Goal: Transaction & Acquisition: Subscribe to service/newsletter

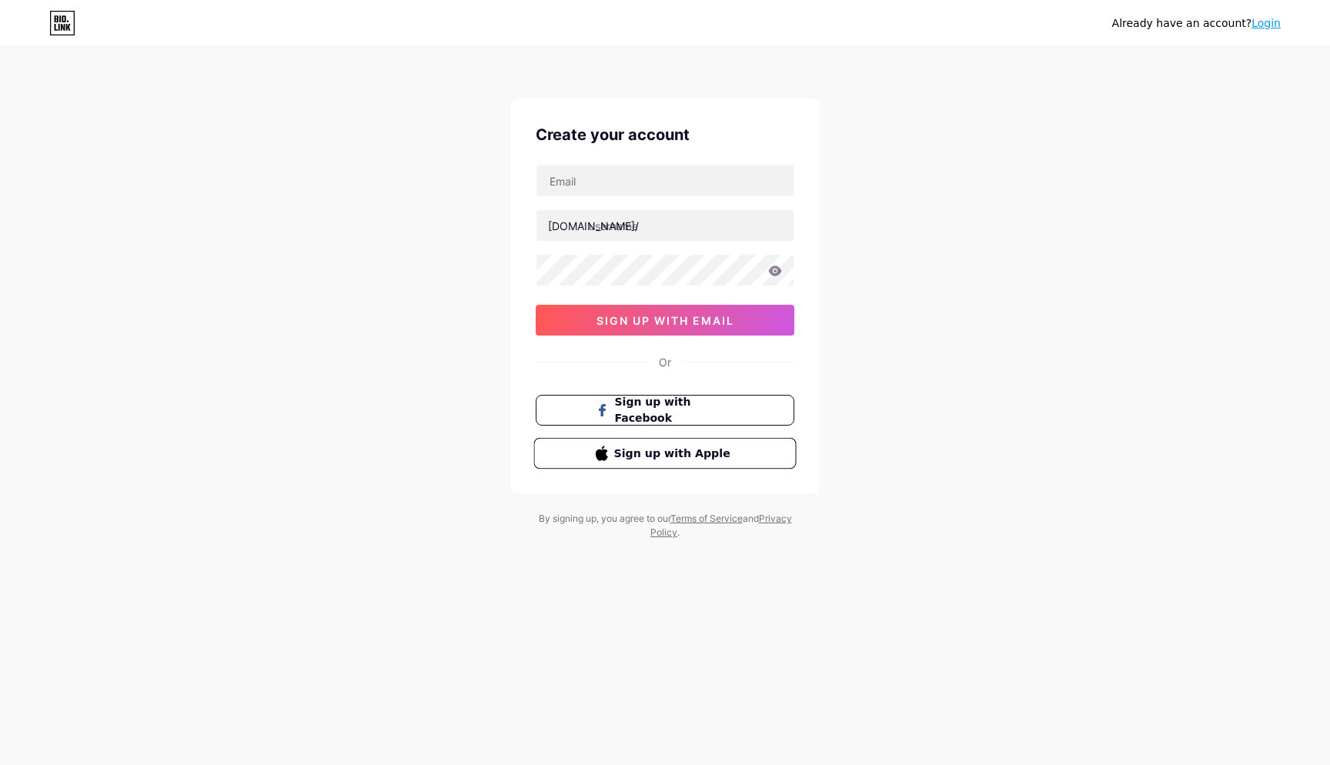
click at [706, 453] on span "Sign up with Apple" at bounding box center [674, 453] width 121 height 16
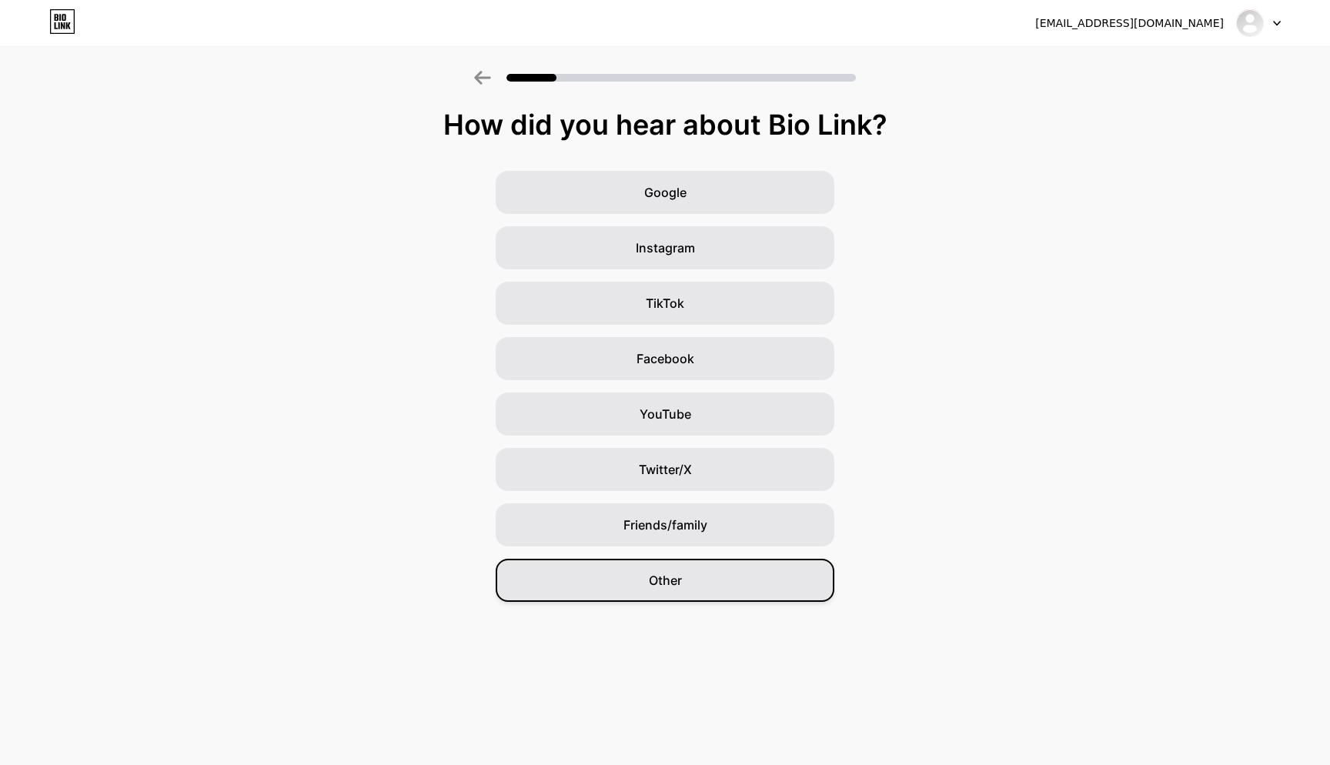
click at [650, 595] on div "Other" at bounding box center [665, 580] width 339 height 43
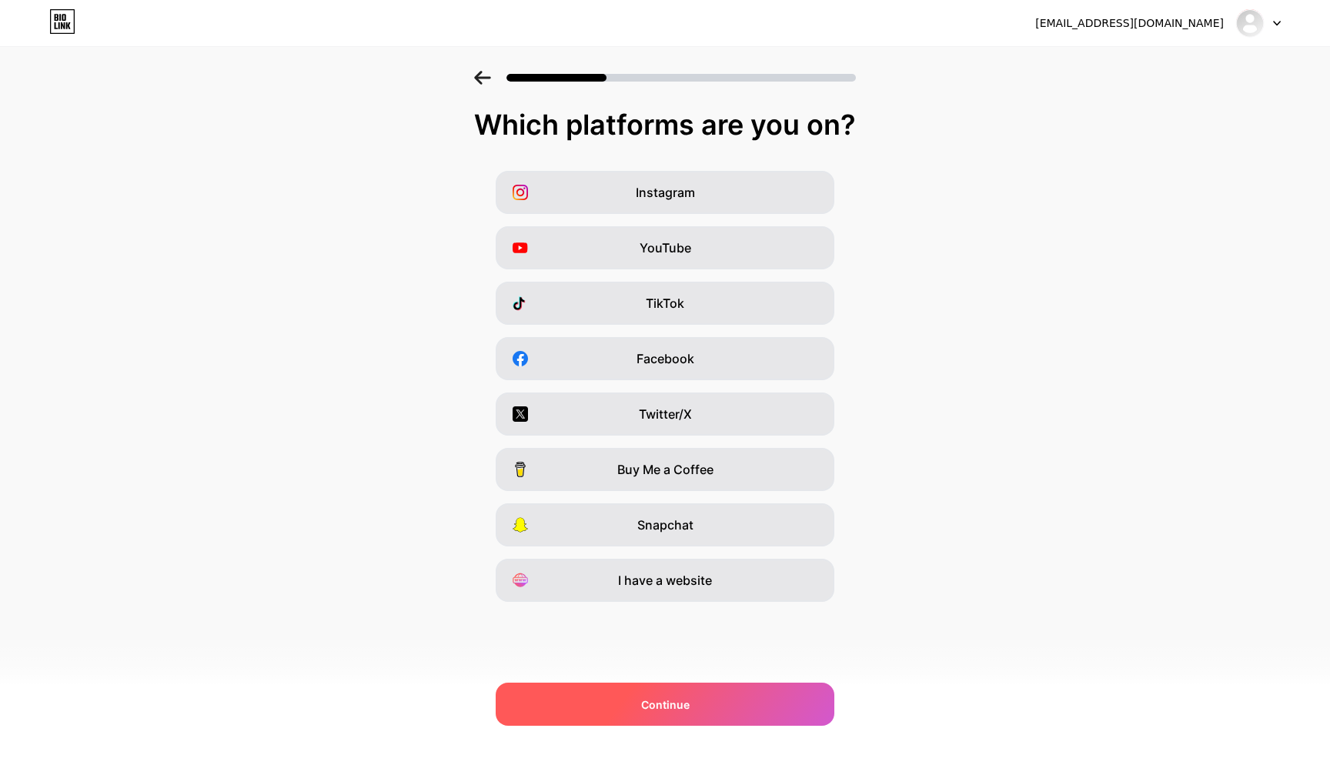
click at [650, 718] on div "Continue" at bounding box center [665, 704] width 339 height 43
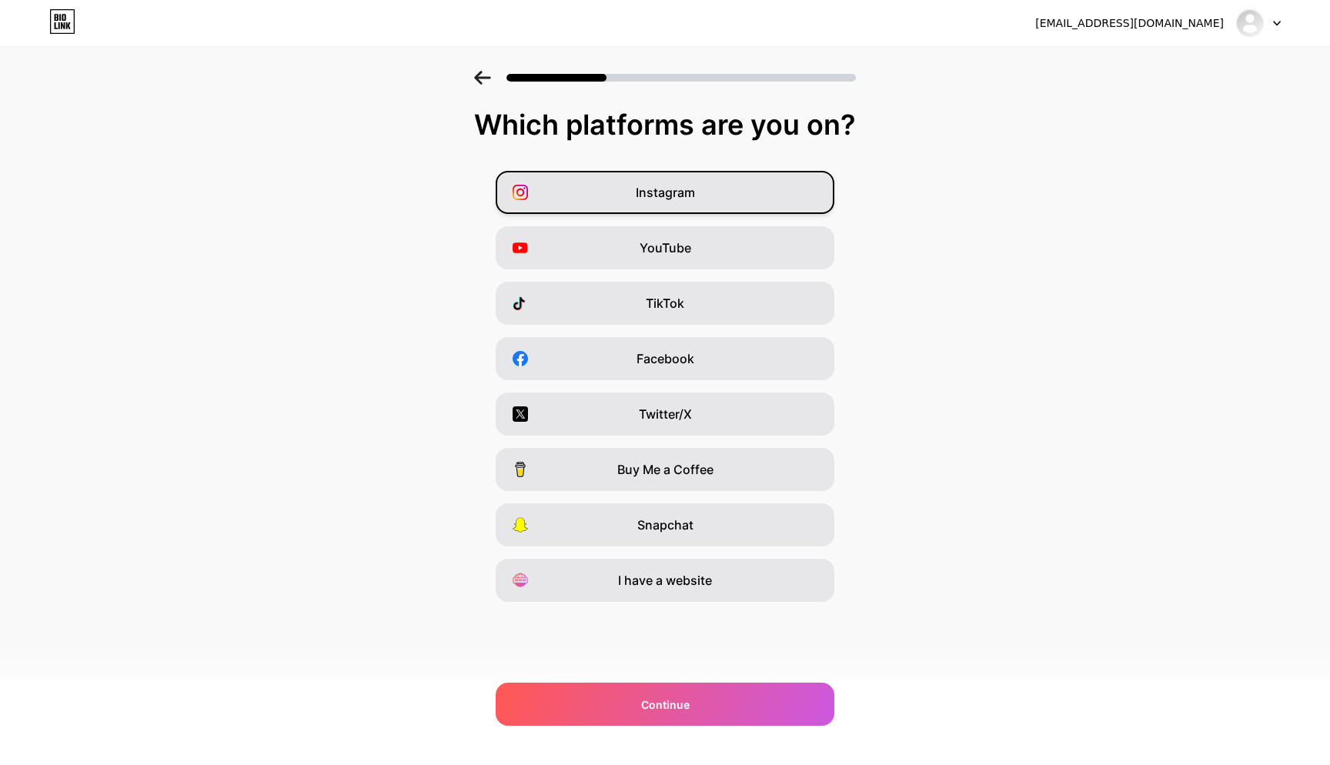
click at [753, 205] on div "Instagram" at bounding box center [665, 192] width 339 height 43
click at [724, 697] on div "Continue" at bounding box center [665, 704] width 339 height 43
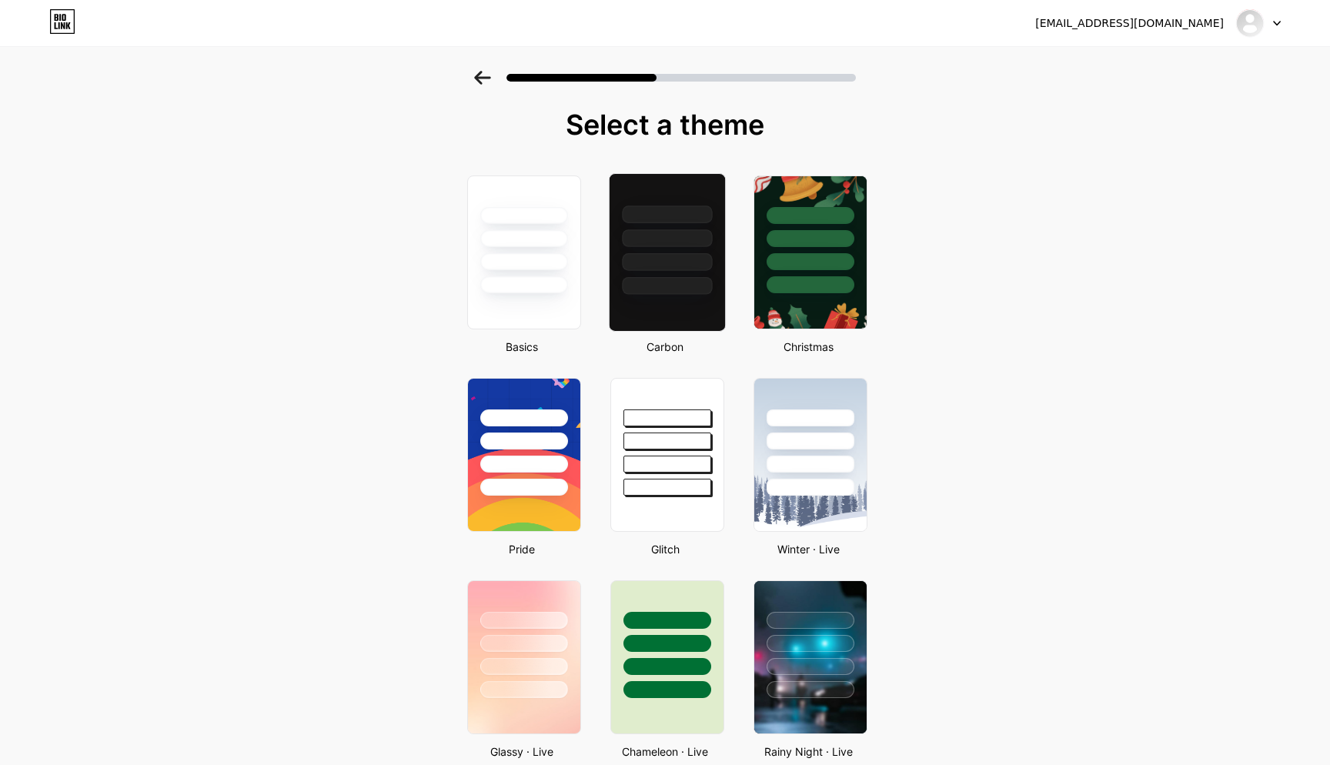
click at [646, 296] on div at bounding box center [667, 252] width 117 height 159
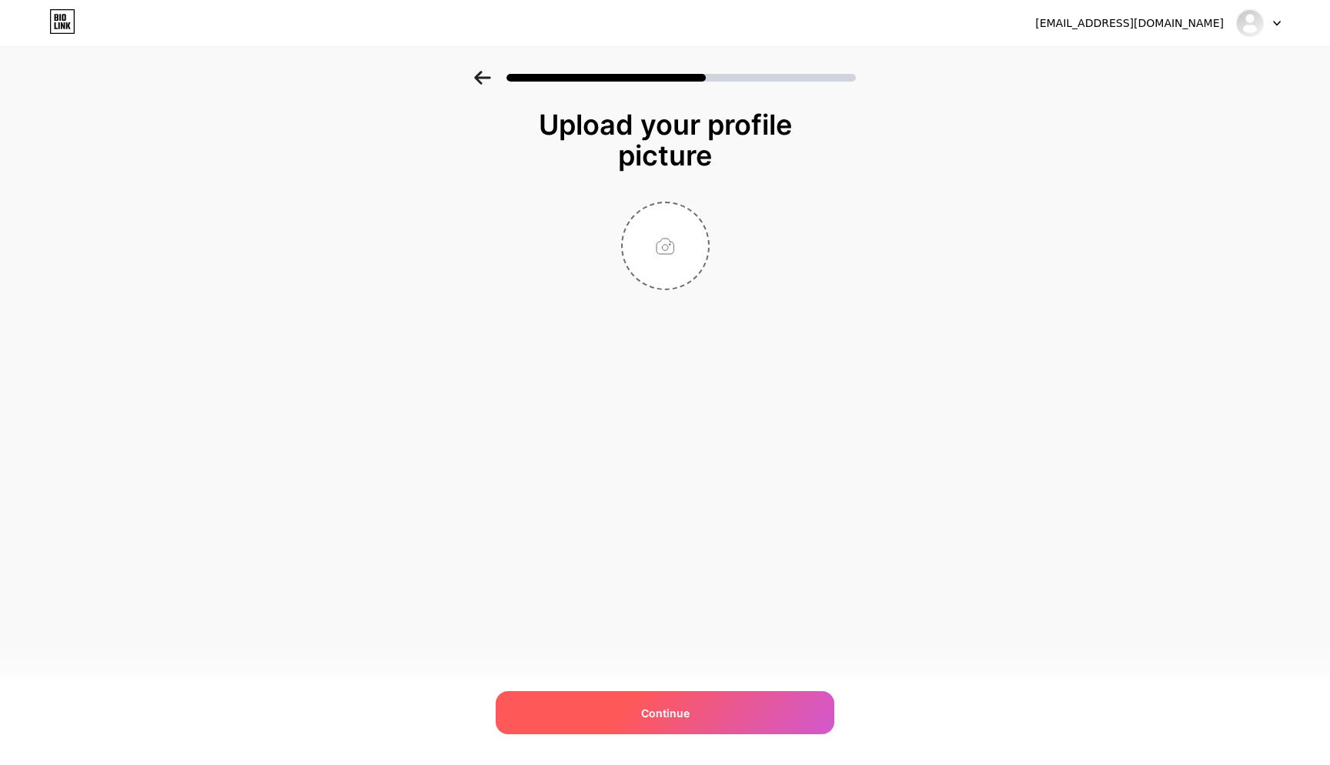
click at [702, 730] on div "Continue" at bounding box center [665, 712] width 339 height 43
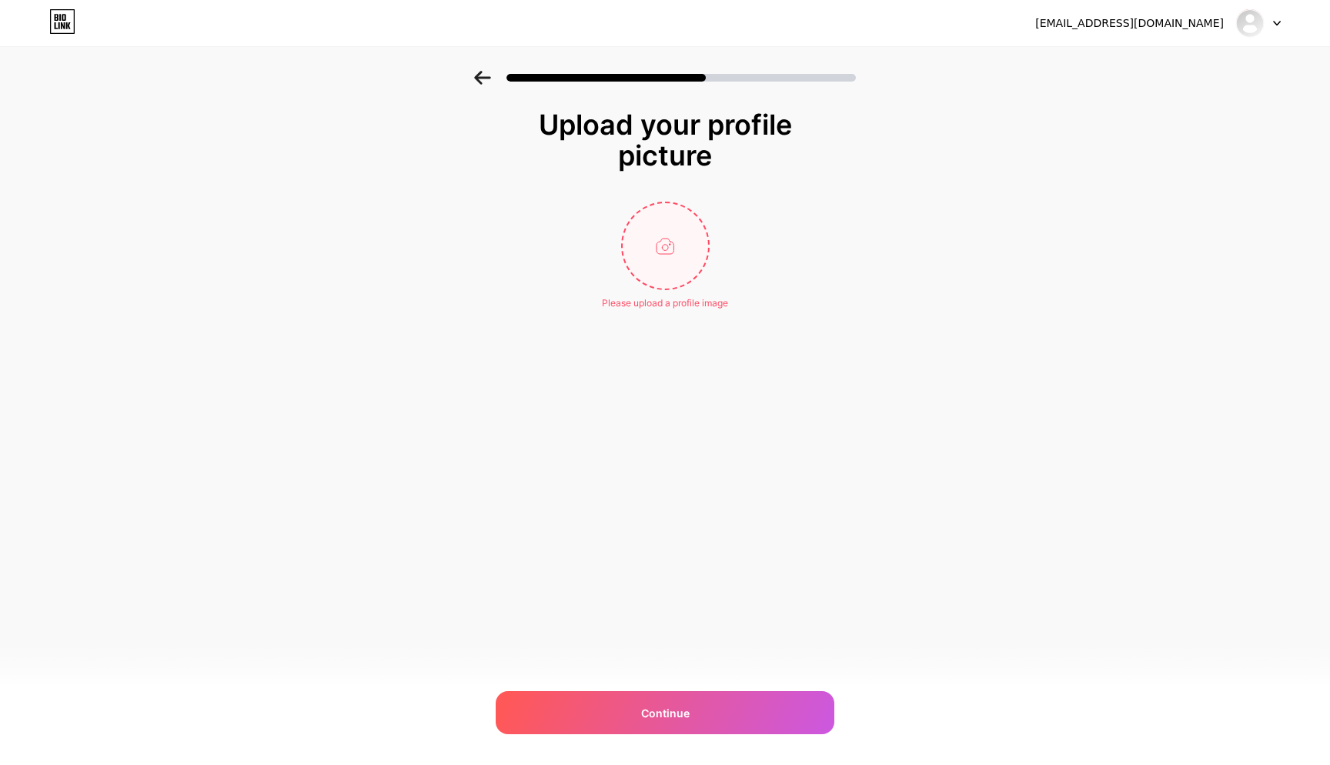
click at [680, 249] on input "file" at bounding box center [665, 245] width 85 height 85
click at [72, 18] on icon at bounding box center [62, 21] width 26 height 25
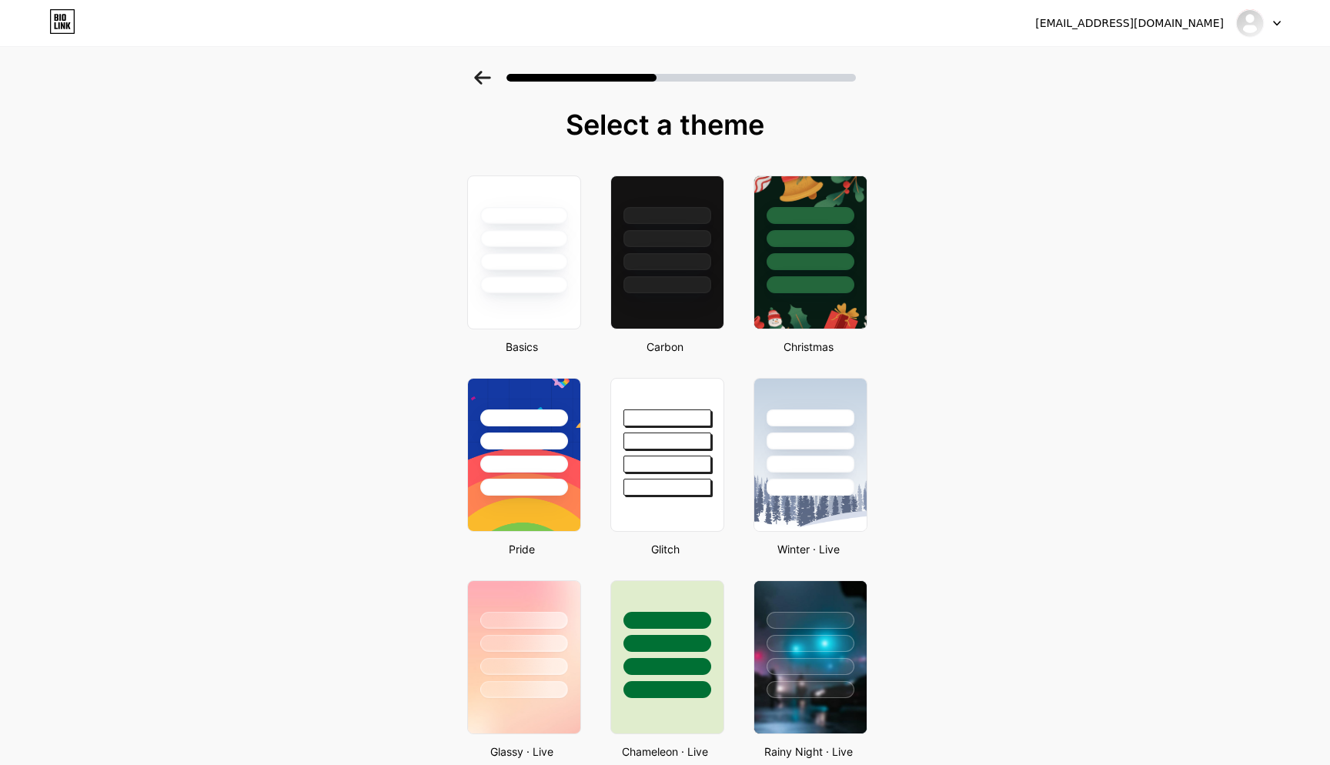
click at [1267, 8] on div "[EMAIL_ADDRESS][DOMAIN_NAME] Logout" at bounding box center [665, 23] width 1330 height 46
click at [1271, 20] on div at bounding box center [1258, 23] width 45 height 28
click at [642, 251] on div at bounding box center [667, 234] width 115 height 121
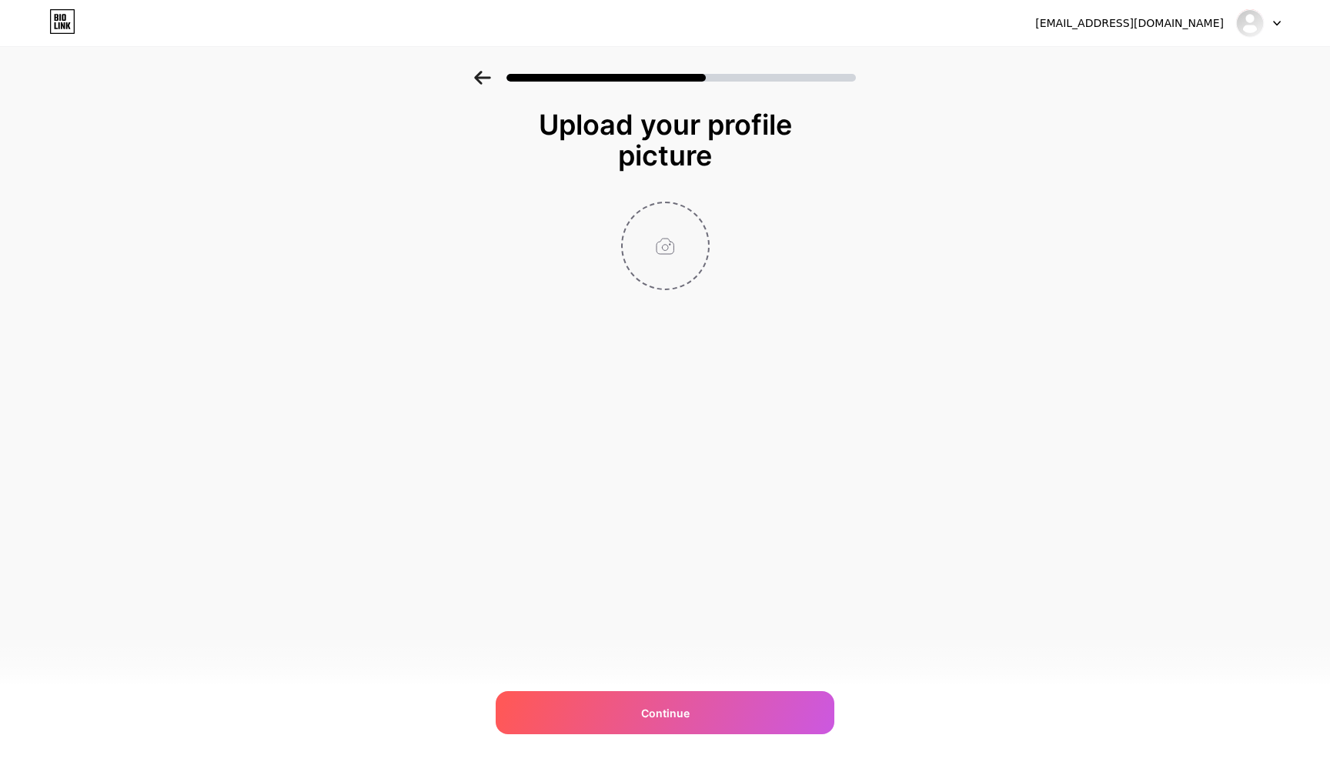
click at [649, 279] on input "file" at bounding box center [665, 245] width 85 height 85
type input "C:\fakepath\Görsel.png"
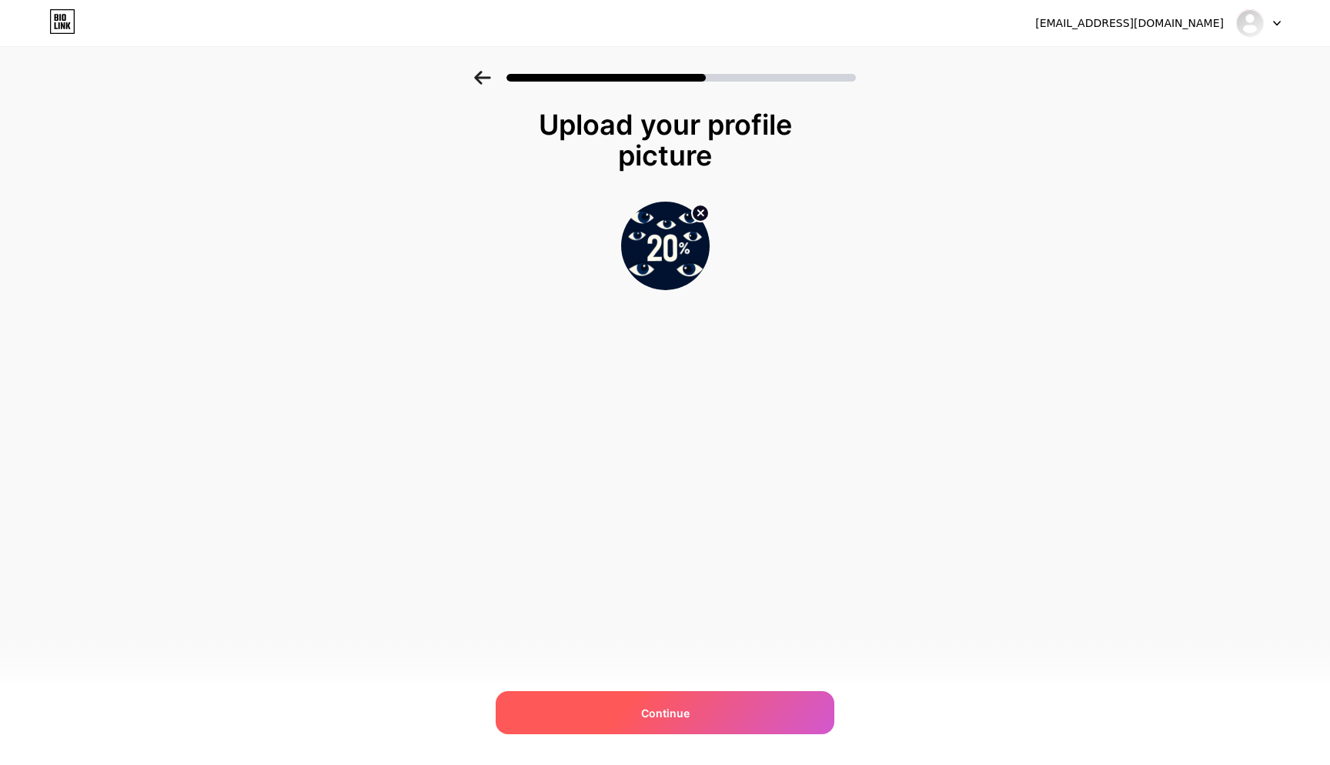
click at [682, 718] on span "Continue" at bounding box center [665, 713] width 48 height 16
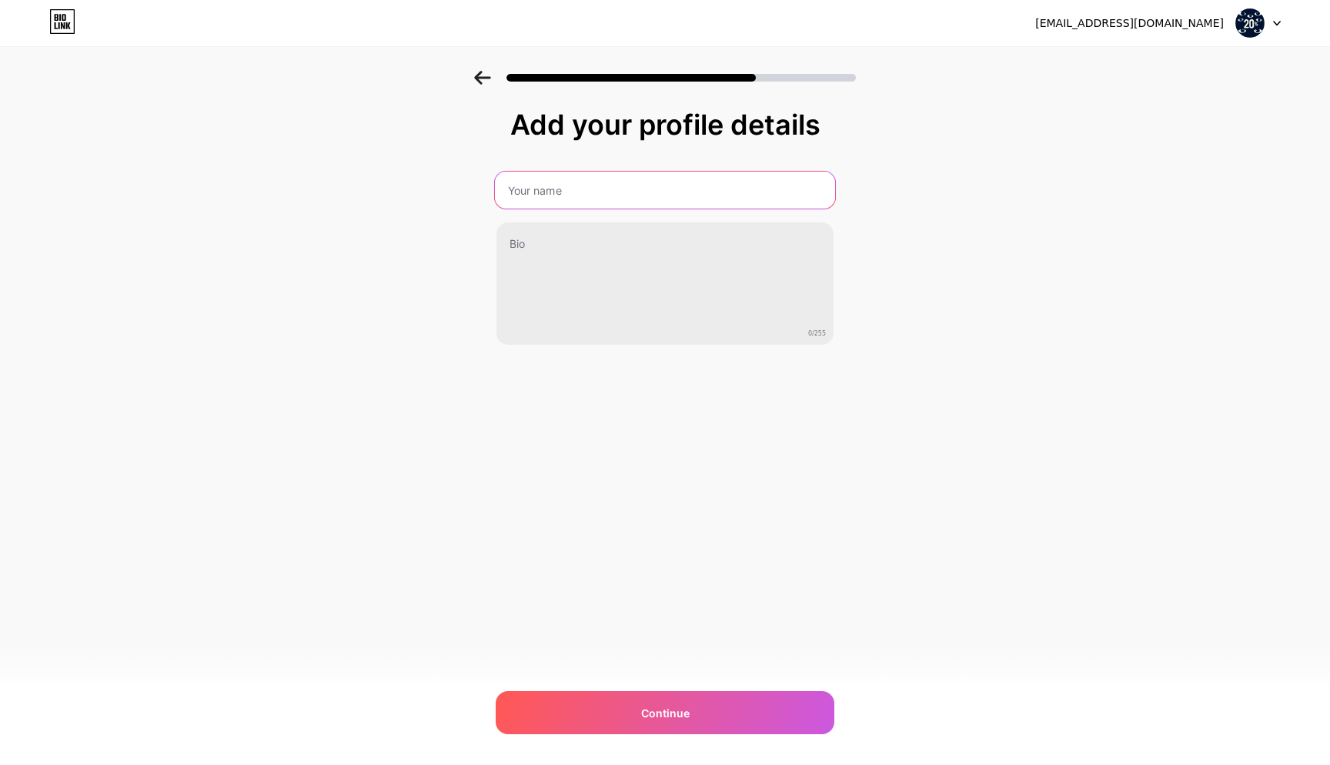
click at [603, 198] on input "text" at bounding box center [665, 190] width 340 height 37
type input "Trader"
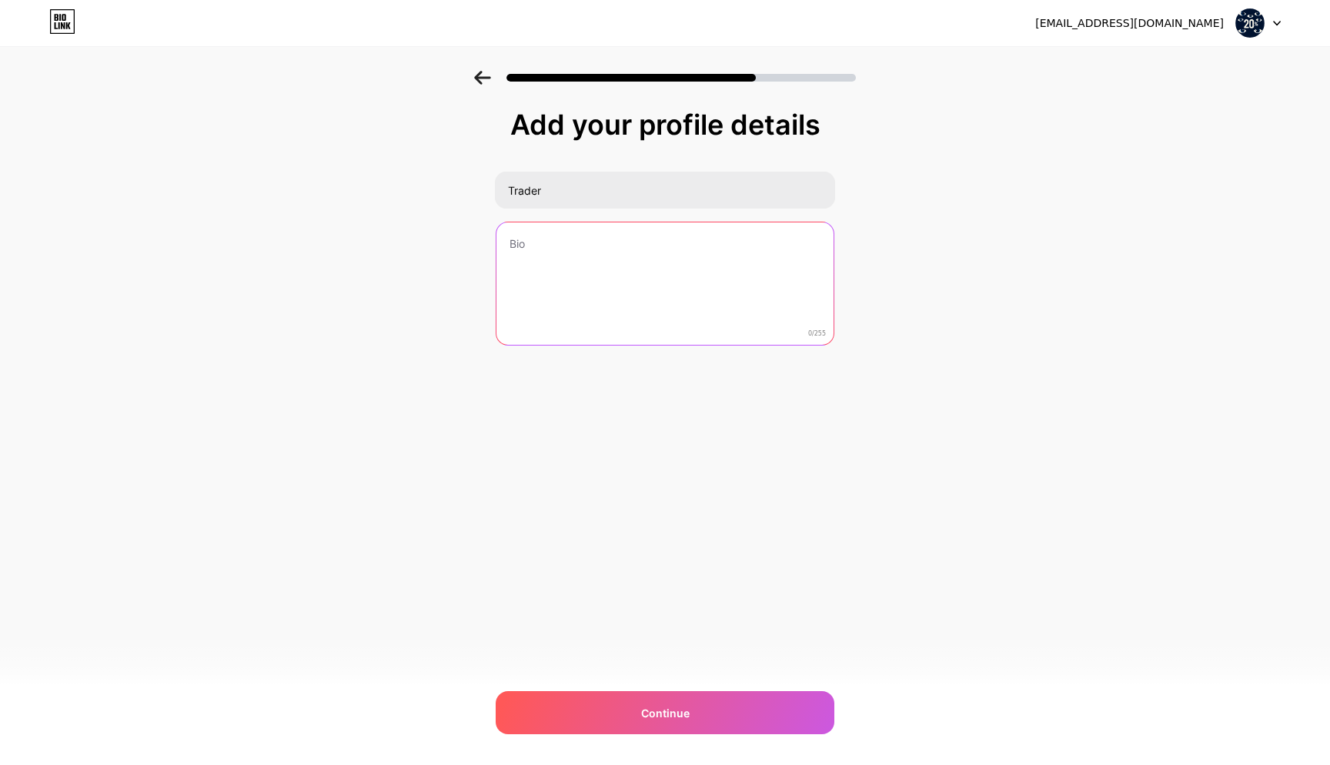
click at [554, 245] on textarea at bounding box center [664, 284] width 337 height 124
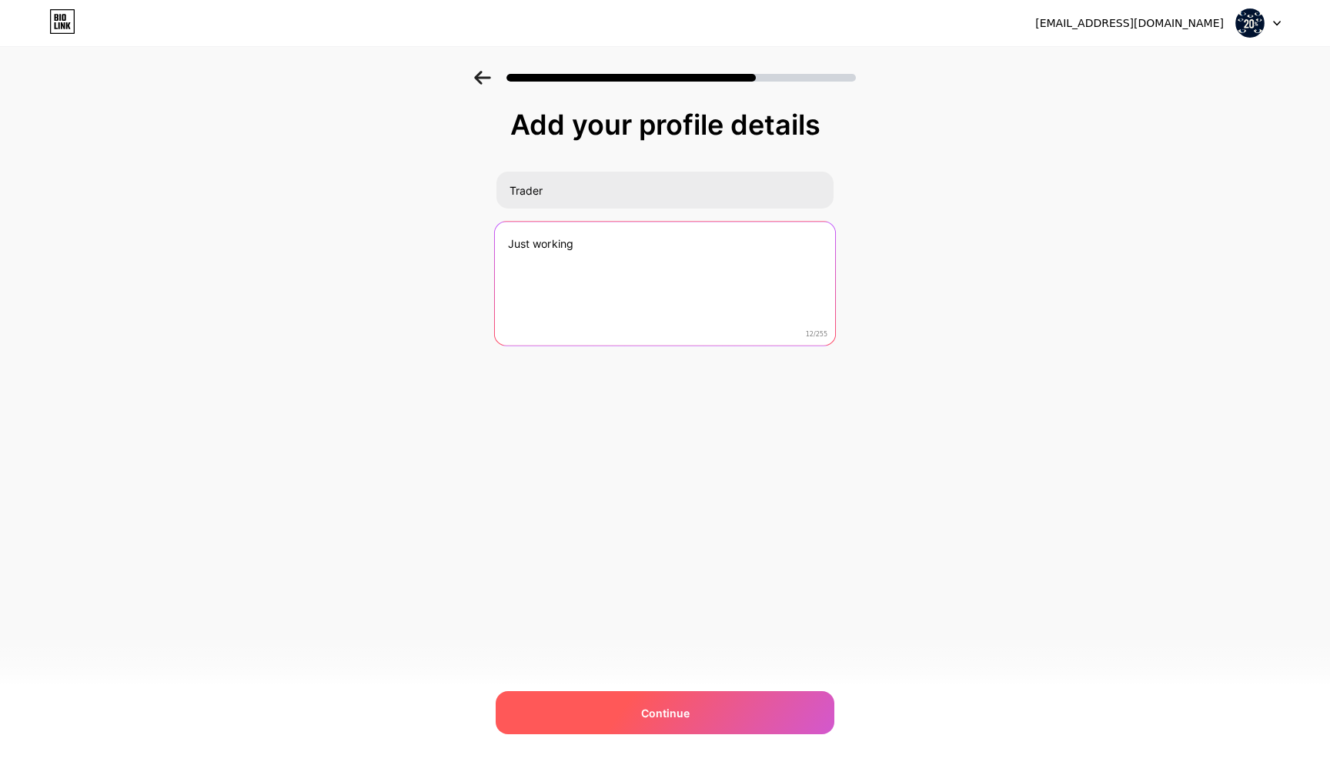
type textarea "Just working"
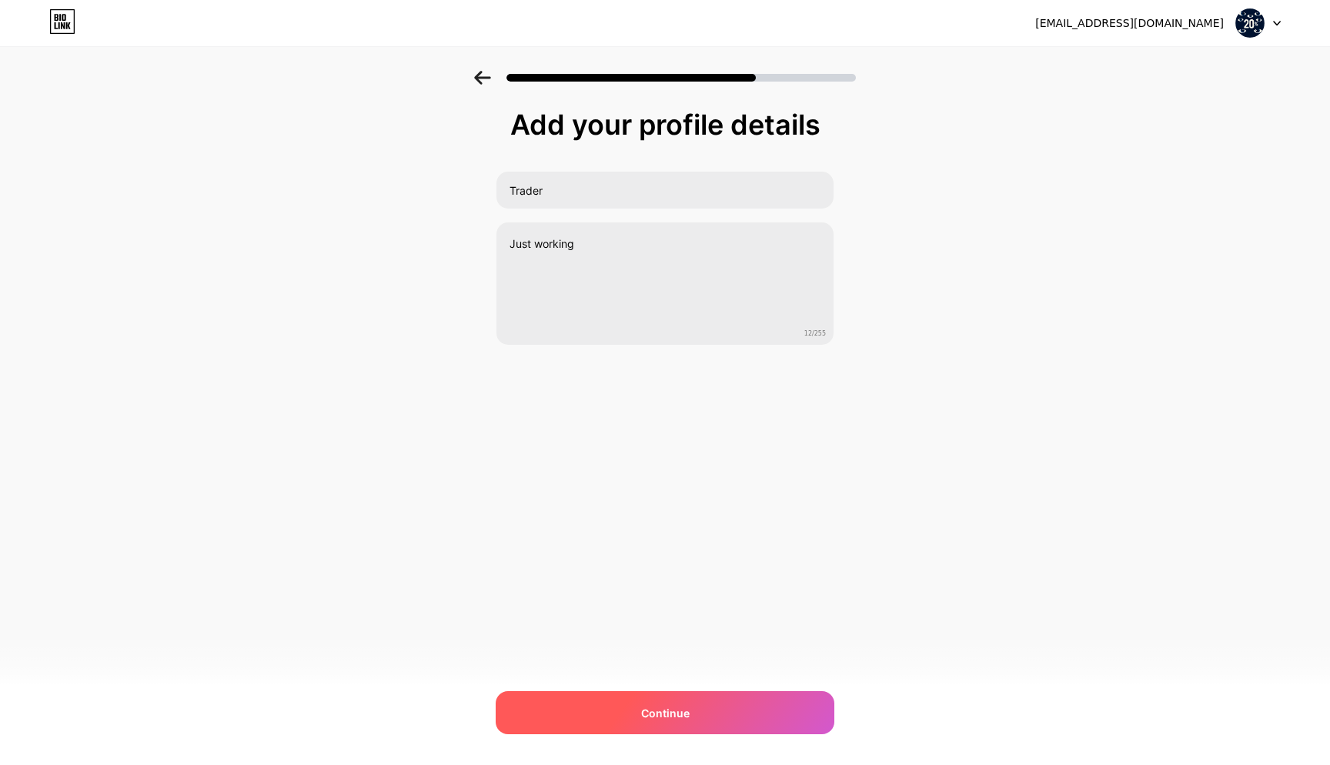
click at [624, 704] on div "Continue" at bounding box center [665, 712] width 339 height 43
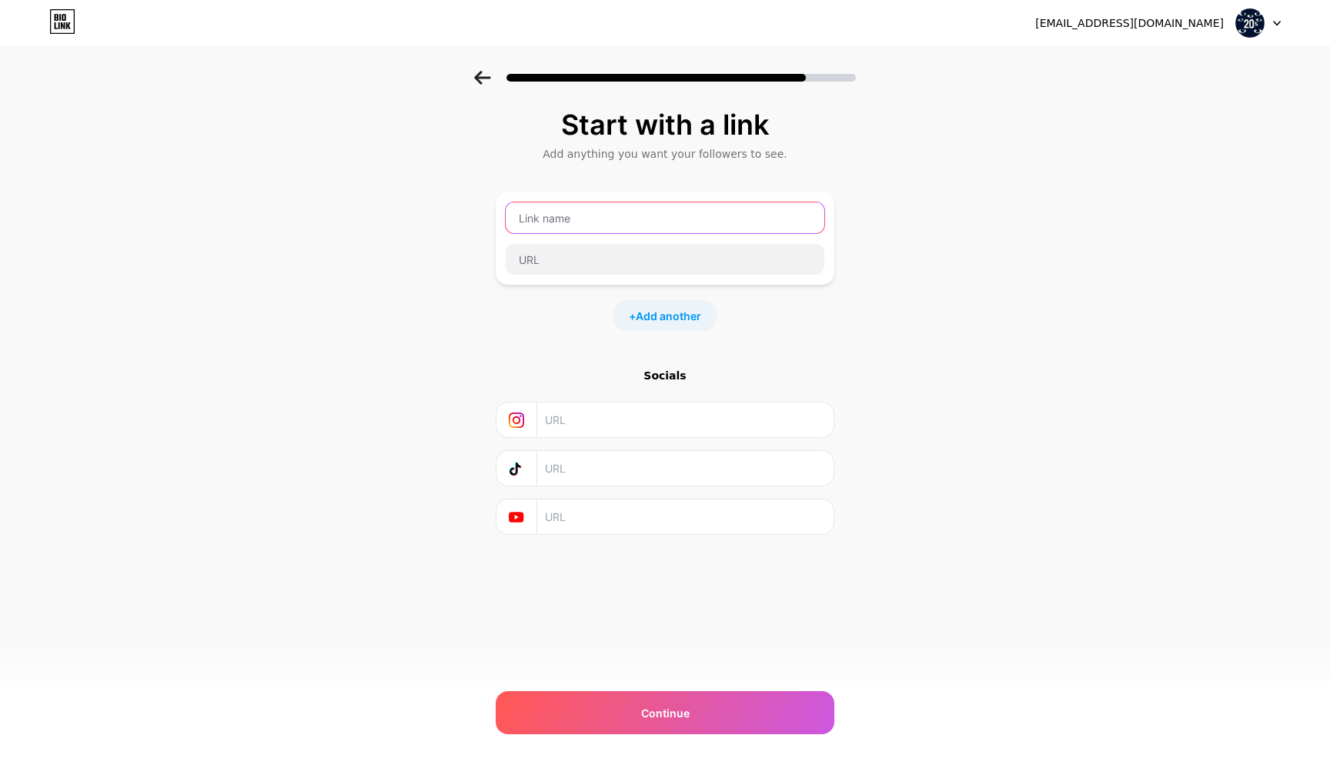
click at [616, 216] on input "text" at bounding box center [665, 217] width 319 height 31
type input "Referral Link"
click at [553, 264] on input "text" at bounding box center [665, 259] width 319 height 31
paste input "[URL][DOMAIN_NAME]"
type input "[URL][DOMAIN_NAME]"
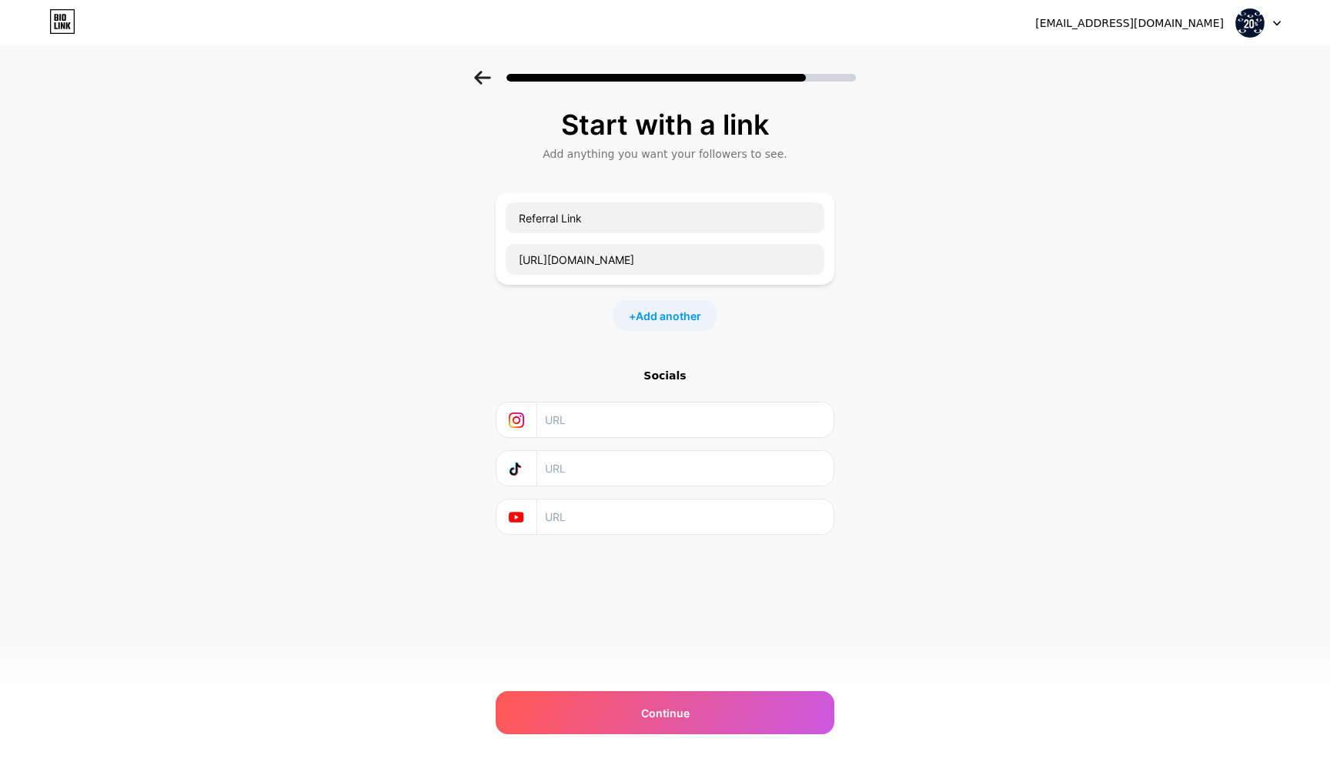
click at [865, 333] on div "Start with a link Add anything you want your followers to see. Referral Link [U…" at bounding box center [665, 341] width 1330 height 541
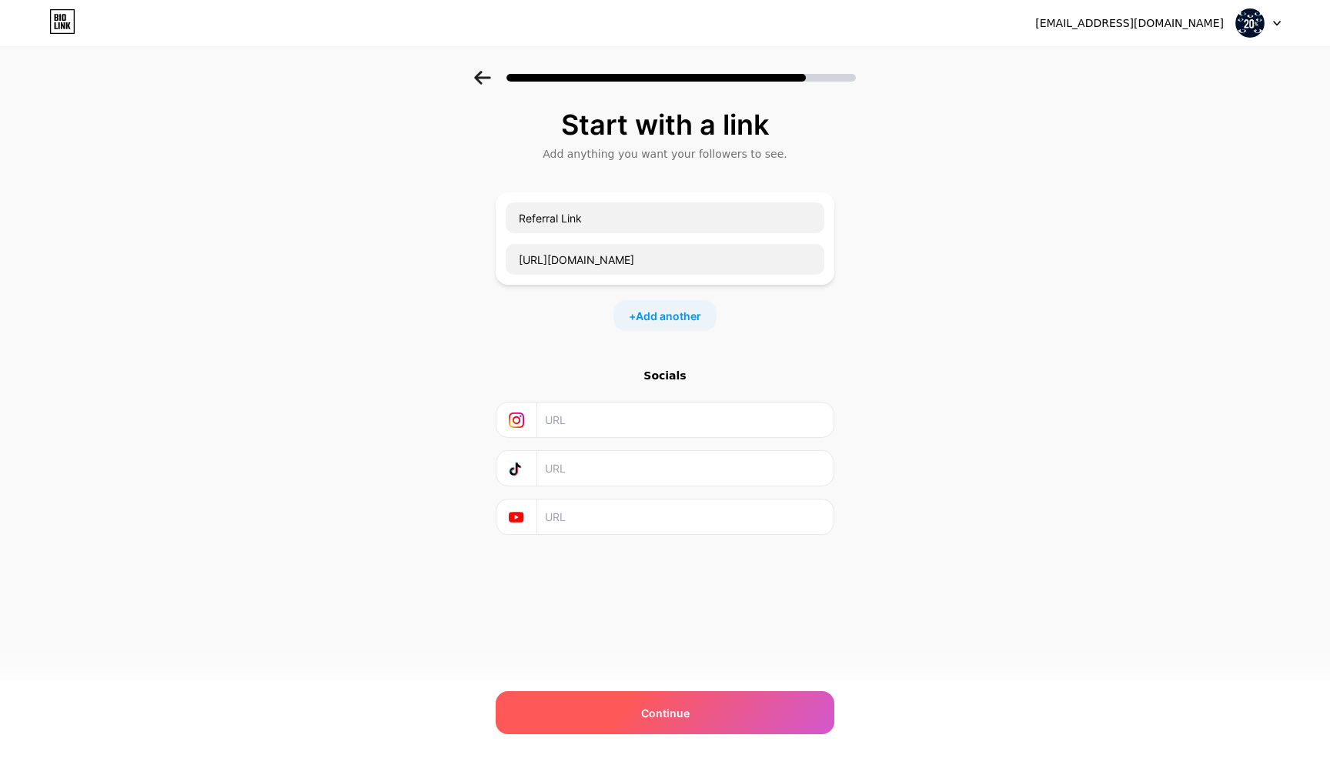
click at [620, 705] on div "Continue" at bounding box center [665, 712] width 339 height 43
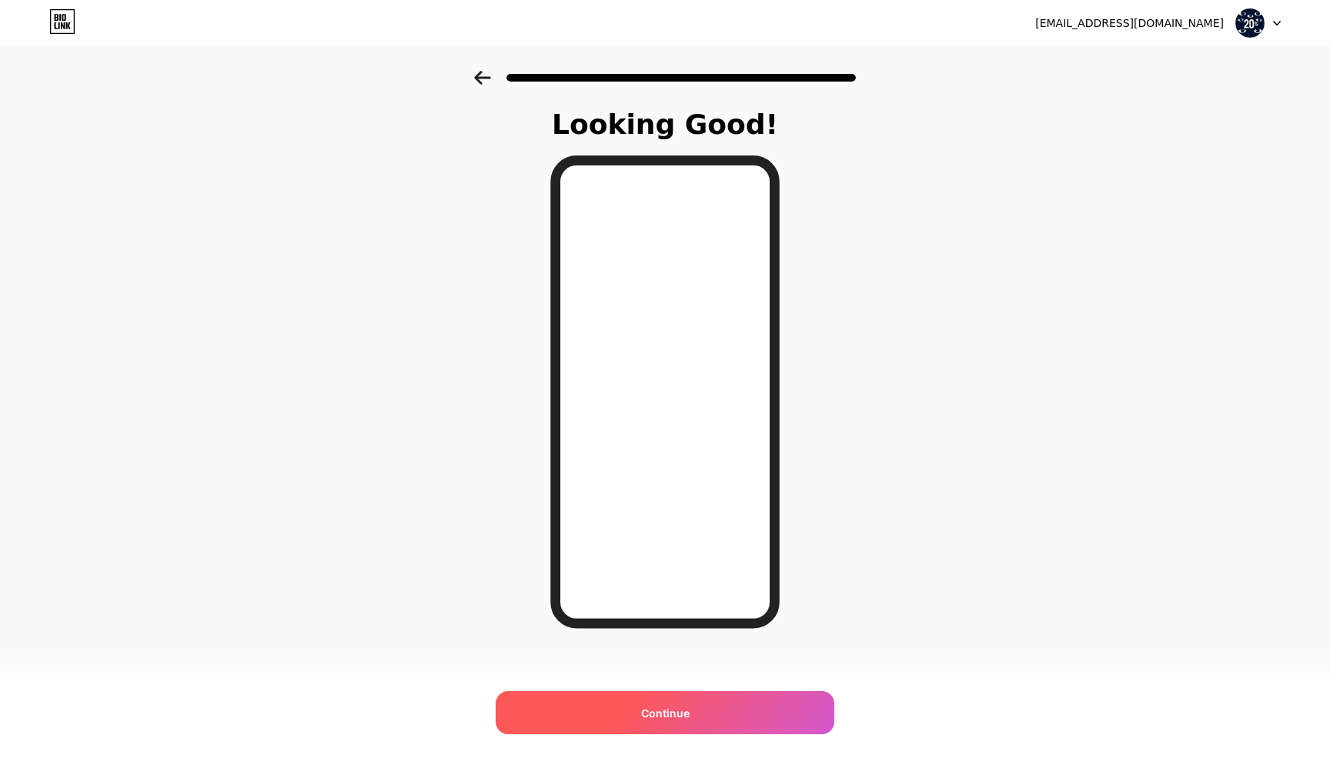
click at [659, 703] on div "Continue" at bounding box center [665, 712] width 339 height 43
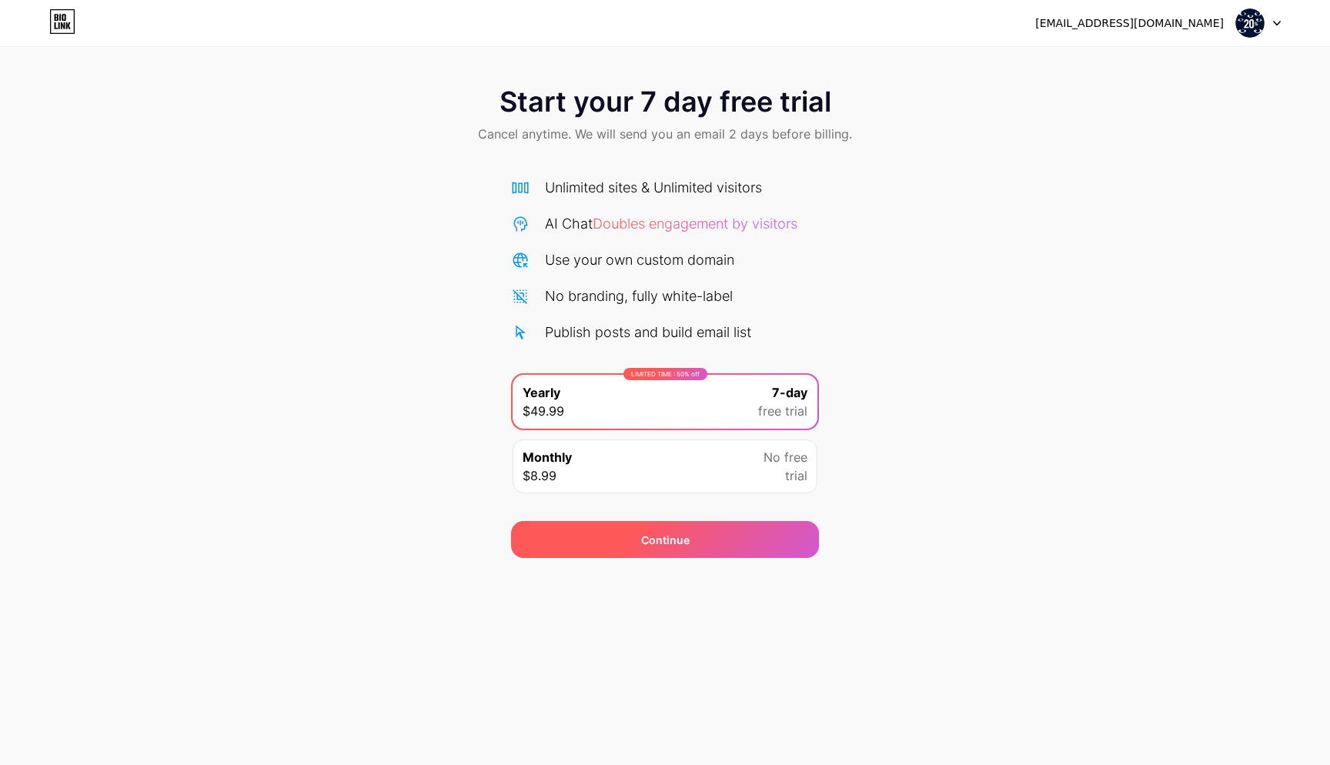
click at [702, 553] on div "Continue" at bounding box center [665, 539] width 308 height 37
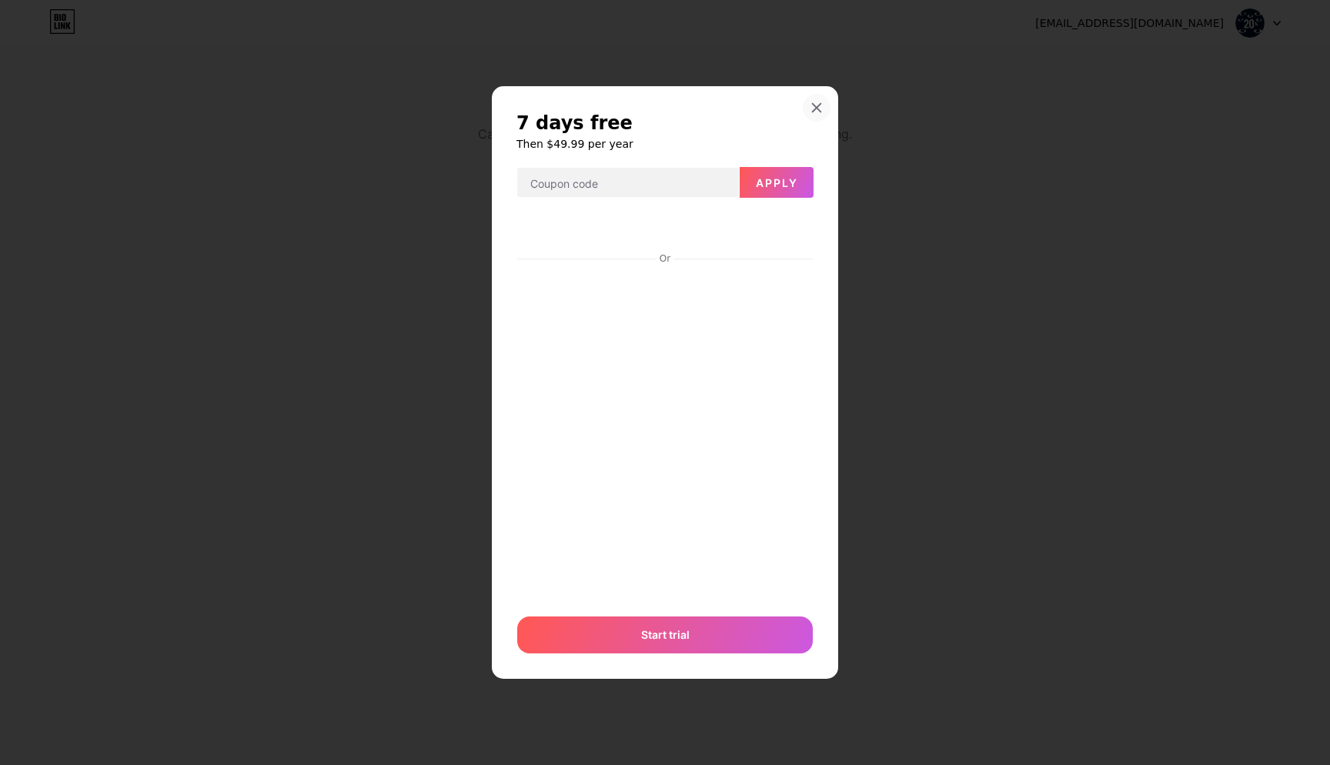
click at [822, 108] on div at bounding box center [817, 108] width 28 height 28
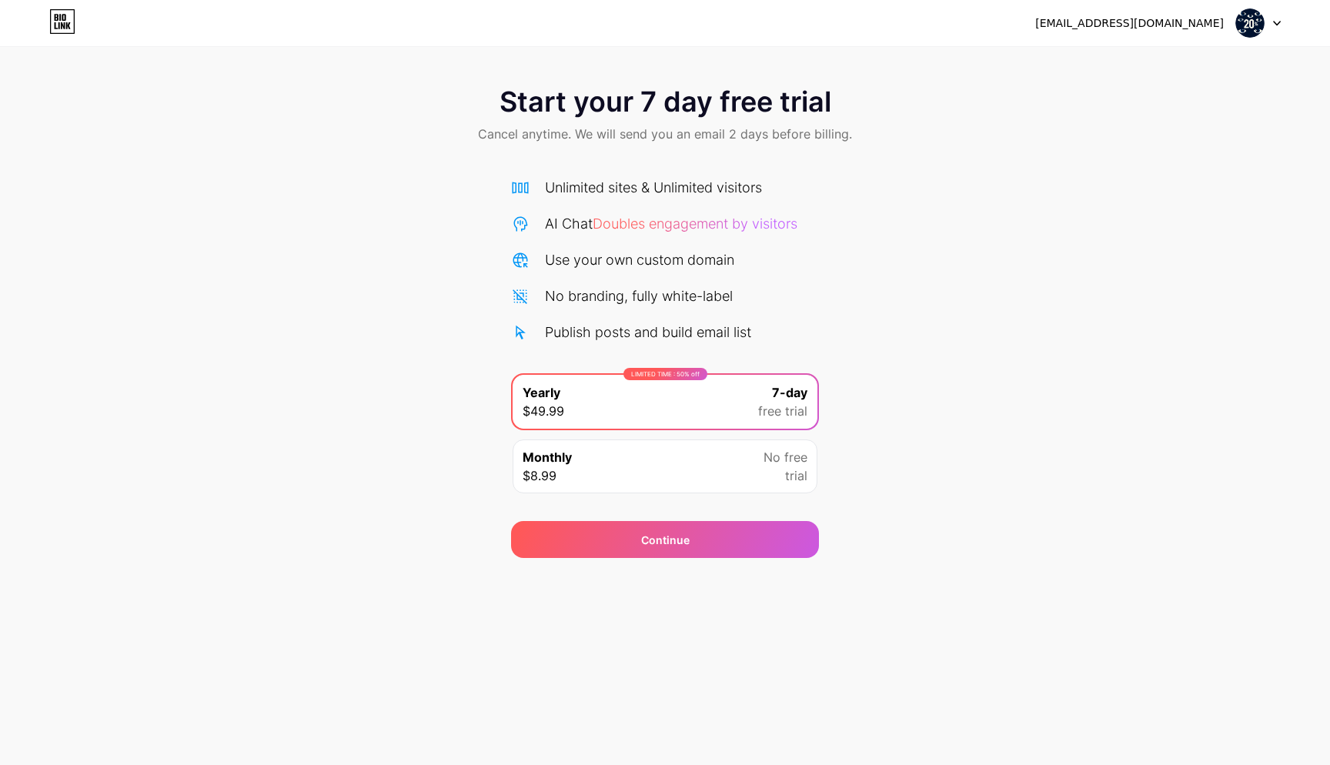
click at [738, 464] on div "Monthly $8.99 No free trial" at bounding box center [665, 466] width 305 height 54
click at [740, 409] on div "LIMITED TIME : 50% off Yearly $49.99 7-day free trial" at bounding box center [665, 402] width 305 height 54
click at [693, 539] on div "Continue" at bounding box center [665, 539] width 308 height 37
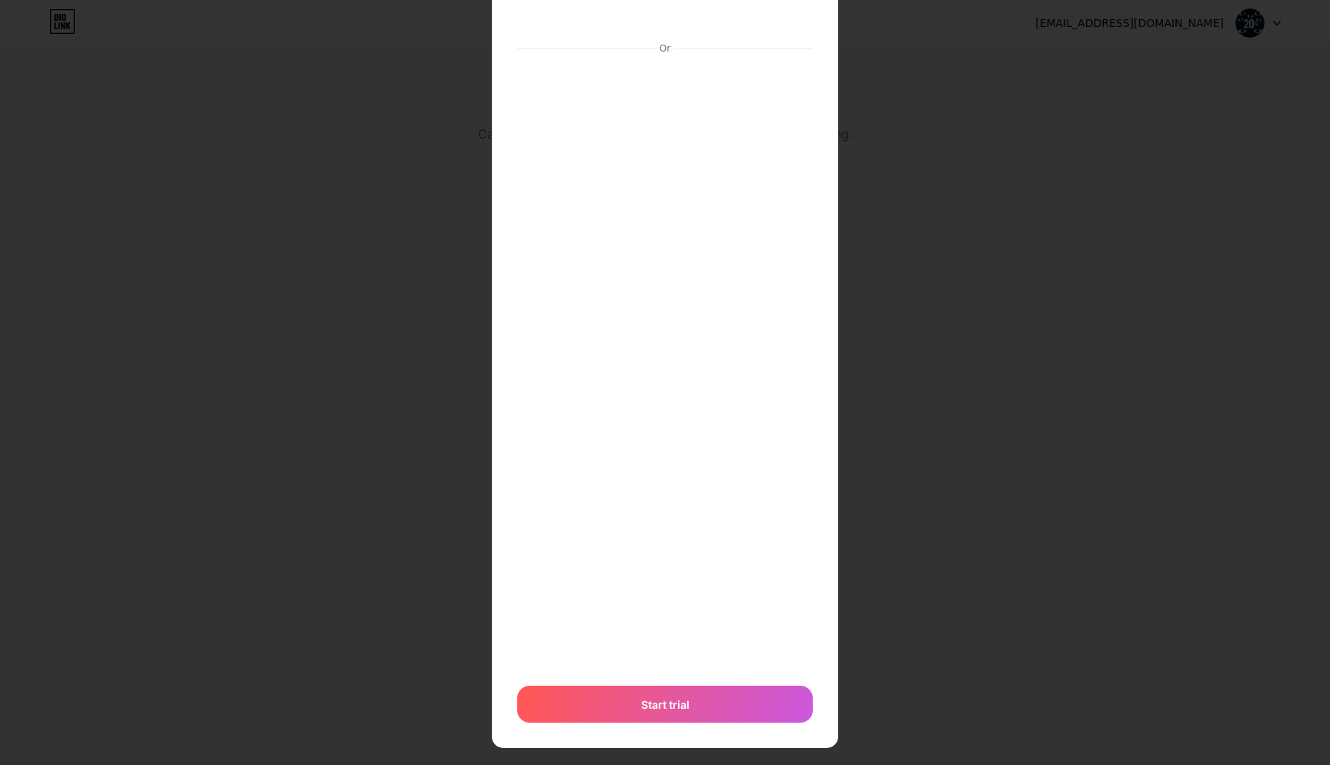
scroll to position [156, 0]
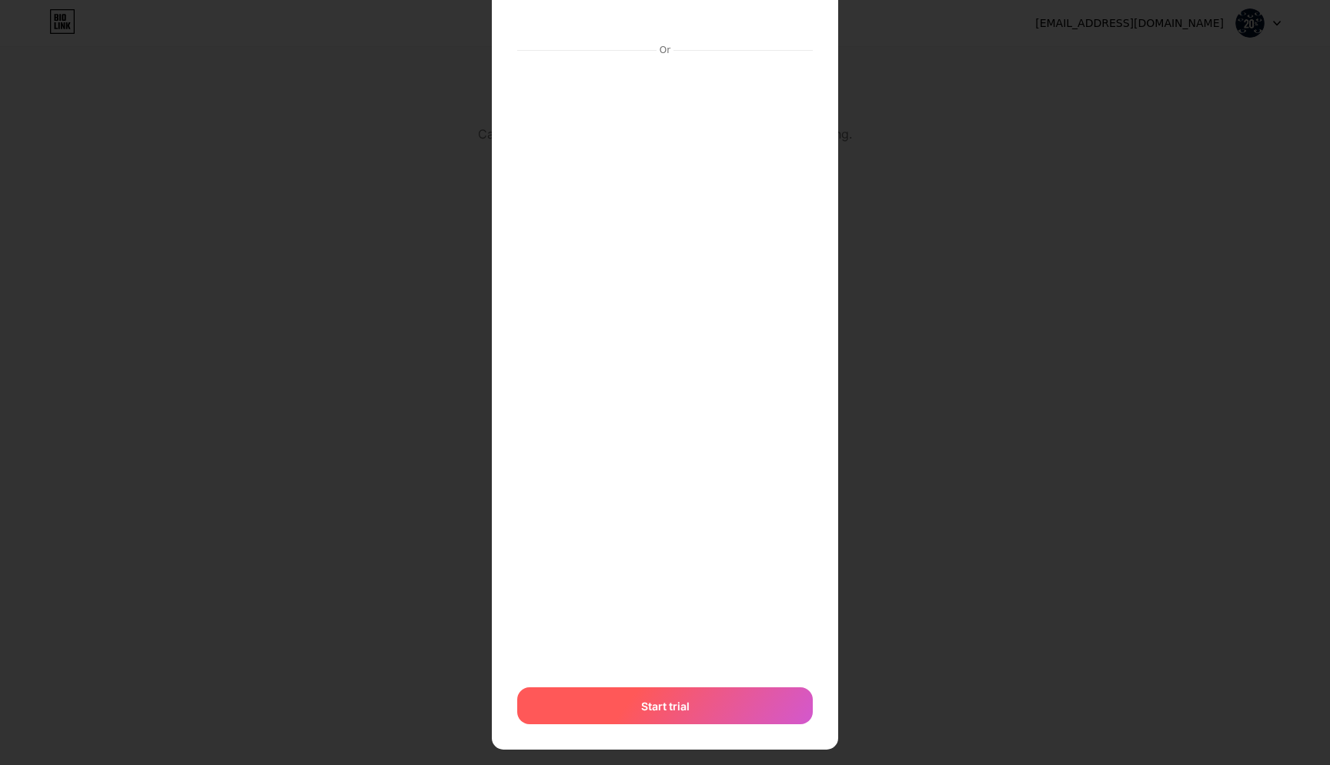
click at [686, 708] on span "Start trial" at bounding box center [665, 706] width 48 height 16
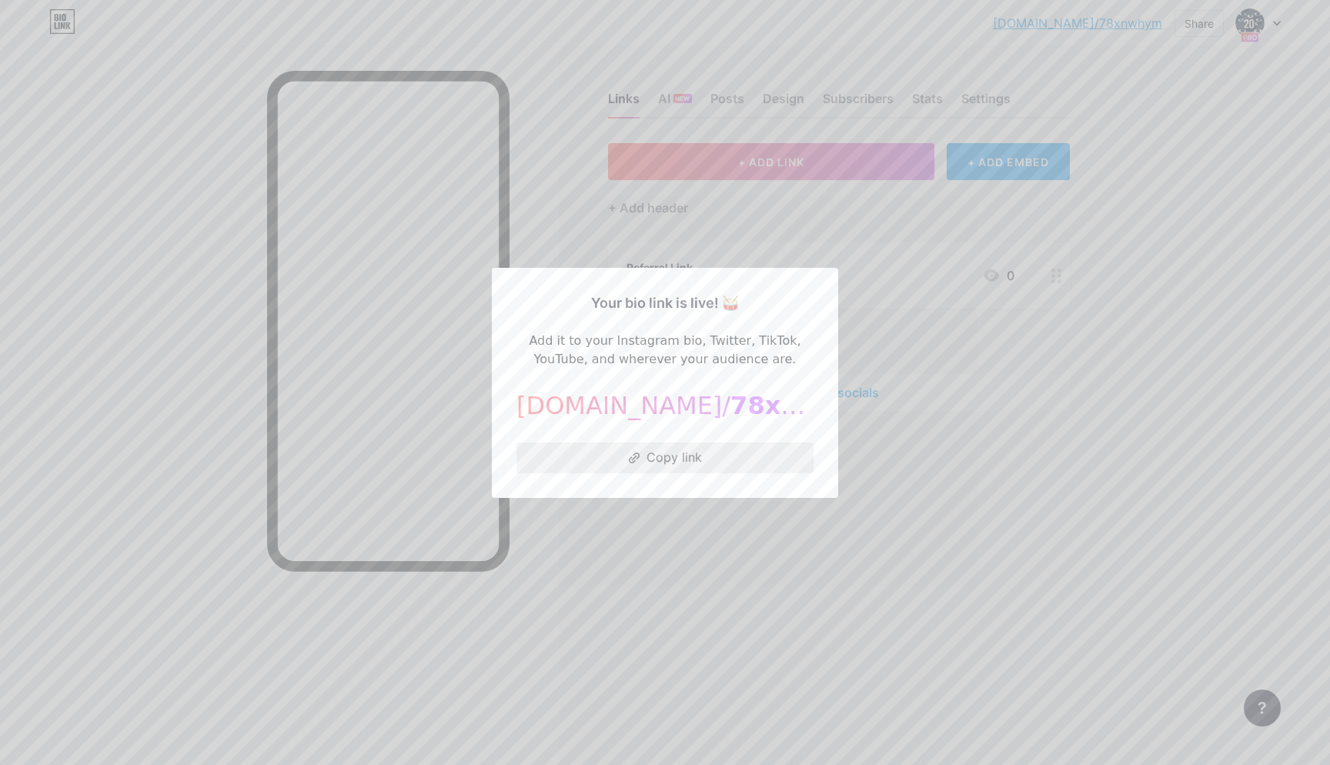
click at [675, 461] on button "Copy link" at bounding box center [664, 458] width 297 height 31
click at [712, 553] on div at bounding box center [665, 382] width 1330 height 765
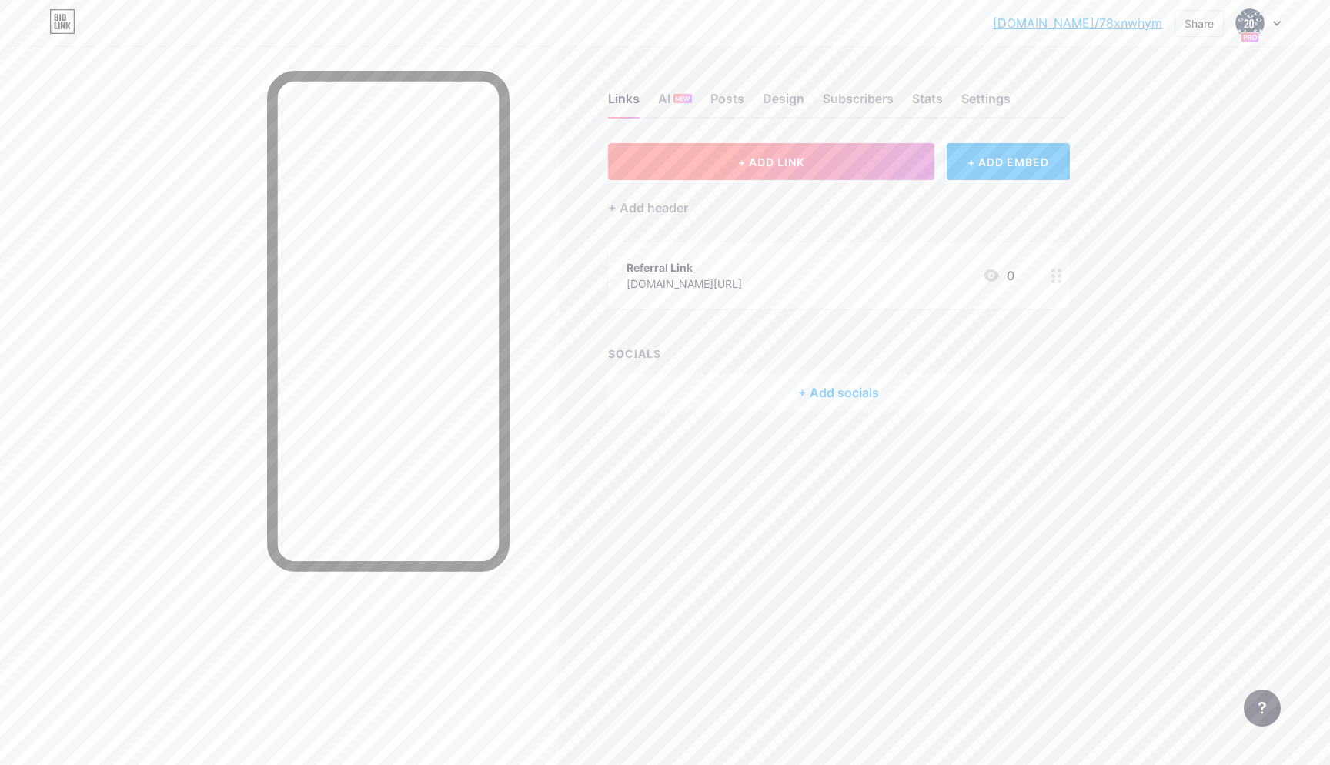
click at [680, 159] on button "+ ADD LINK" at bounding box center [771, 161] width 327 height 37
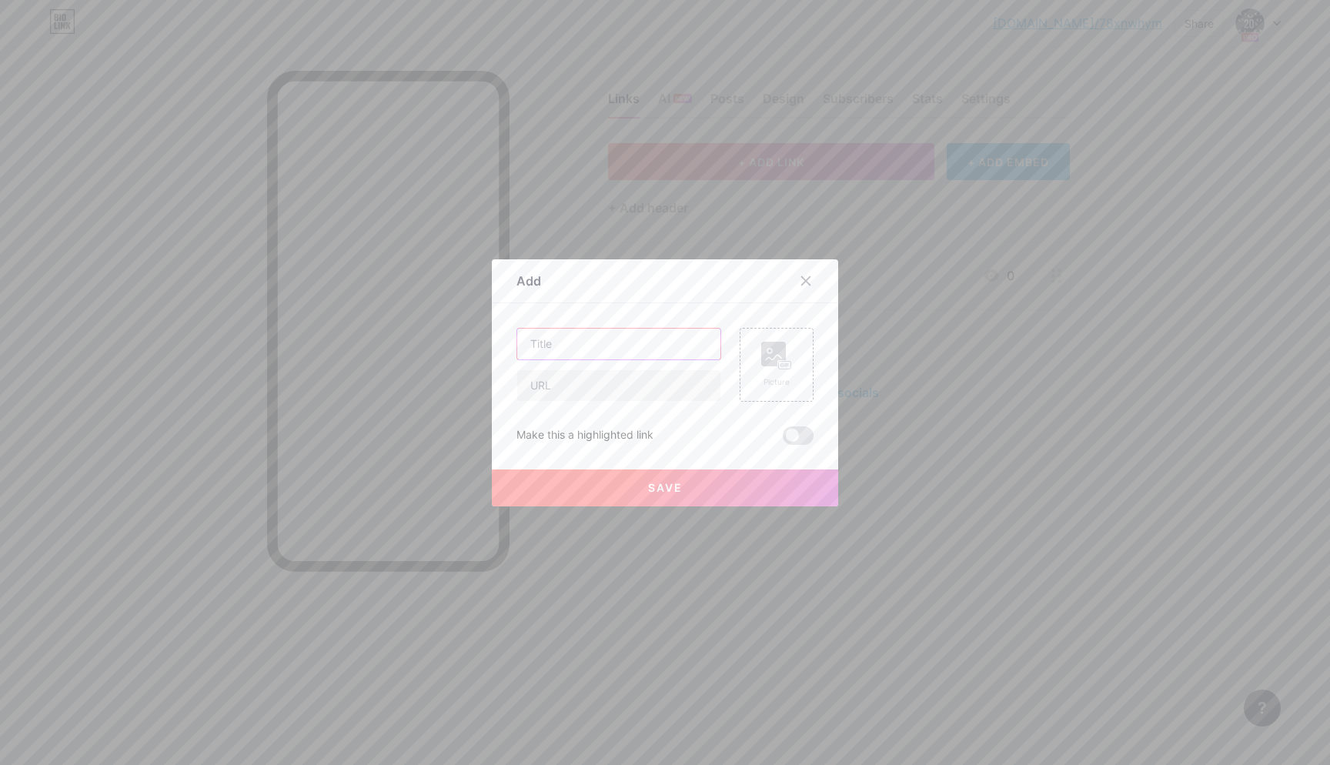
click at [637, 353] on input "text" at bounding box center [618, 344] width 203 height 31
paste input "Program Bonus 20% Darkex"
type input "Program Bonus 20% Darkex"
click at [582, 386] on input "text" at bounding box center [618, 385] width 203 height 31
paste input "[URL][DOMAIN_NAME]"
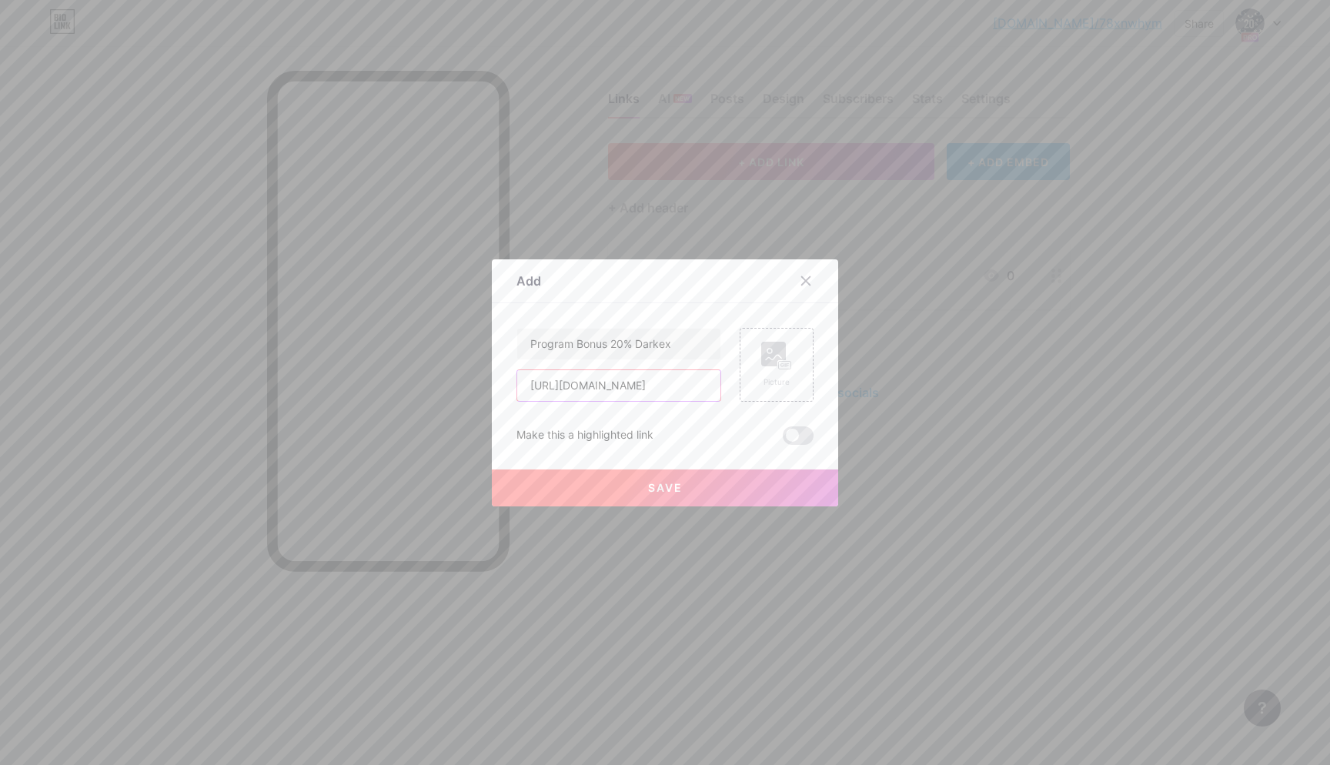
type input "[URL][DOMAIN_NAME]"
click at [650, 482] on span "Save" at bounding box center [665, 487] width 35 height 13
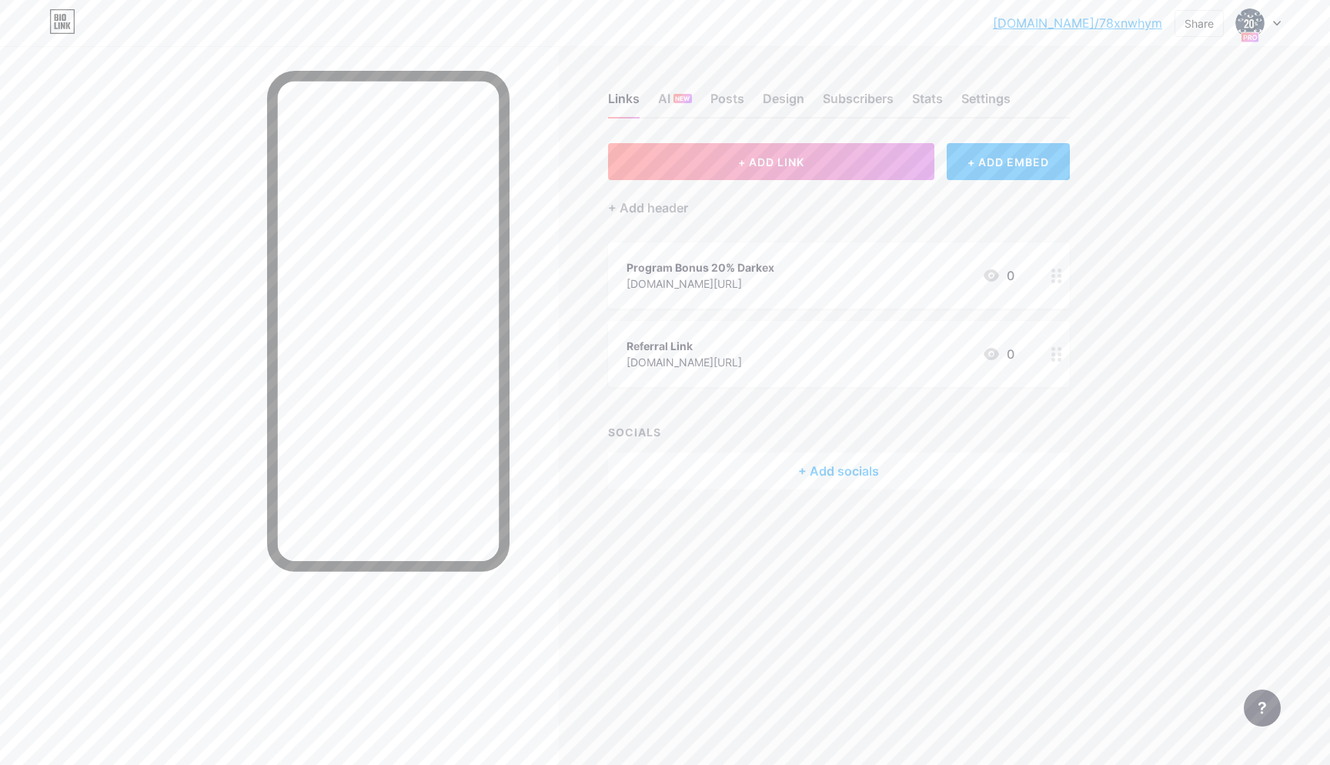
click at [1057, 360] on icon at bounding box center [1056, 354] width 11 height 15
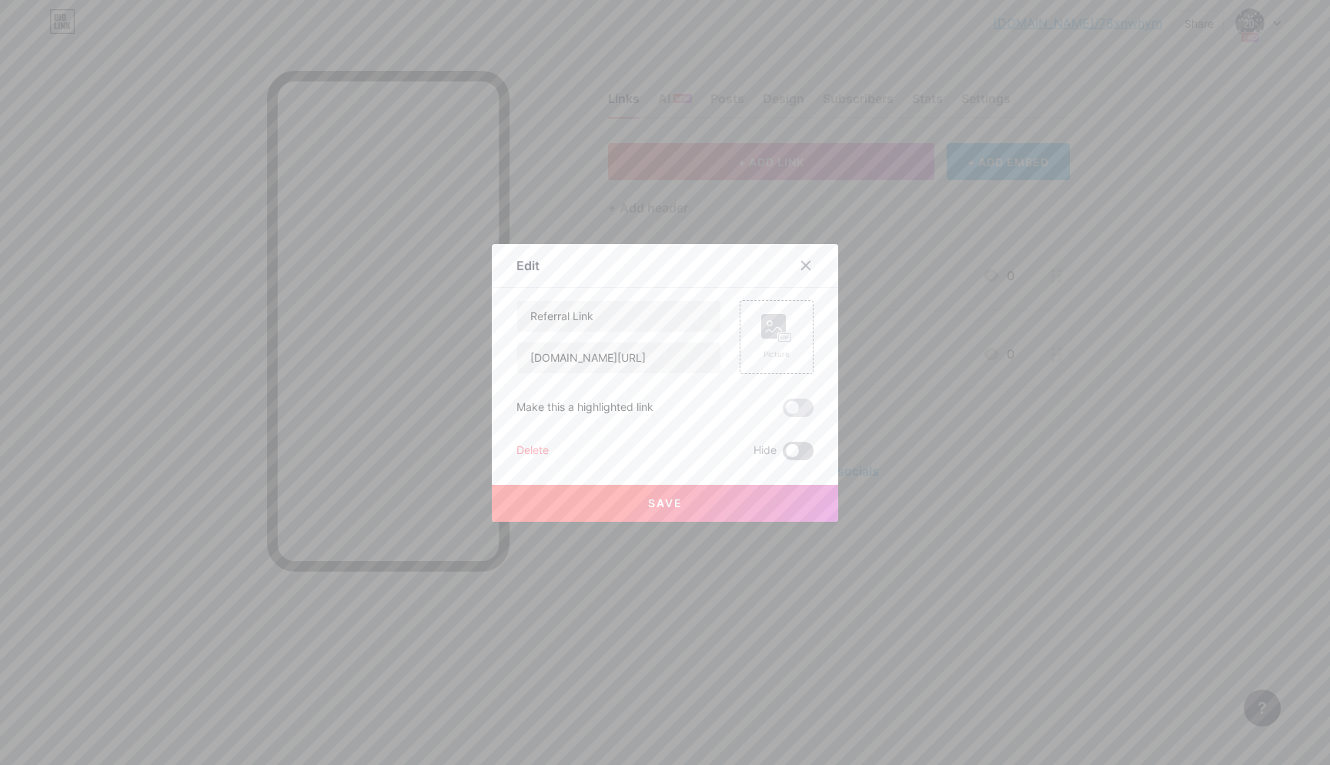
click at [791, 449] on span at bounding box center [798, 451] width 31 height 18
click at [783, 455] on input "checkbox" at bounding box center [783, 455] width 0 height 0
click at [769, 503] on button "Save" at bounding box center [665, 503] width 346 height 37
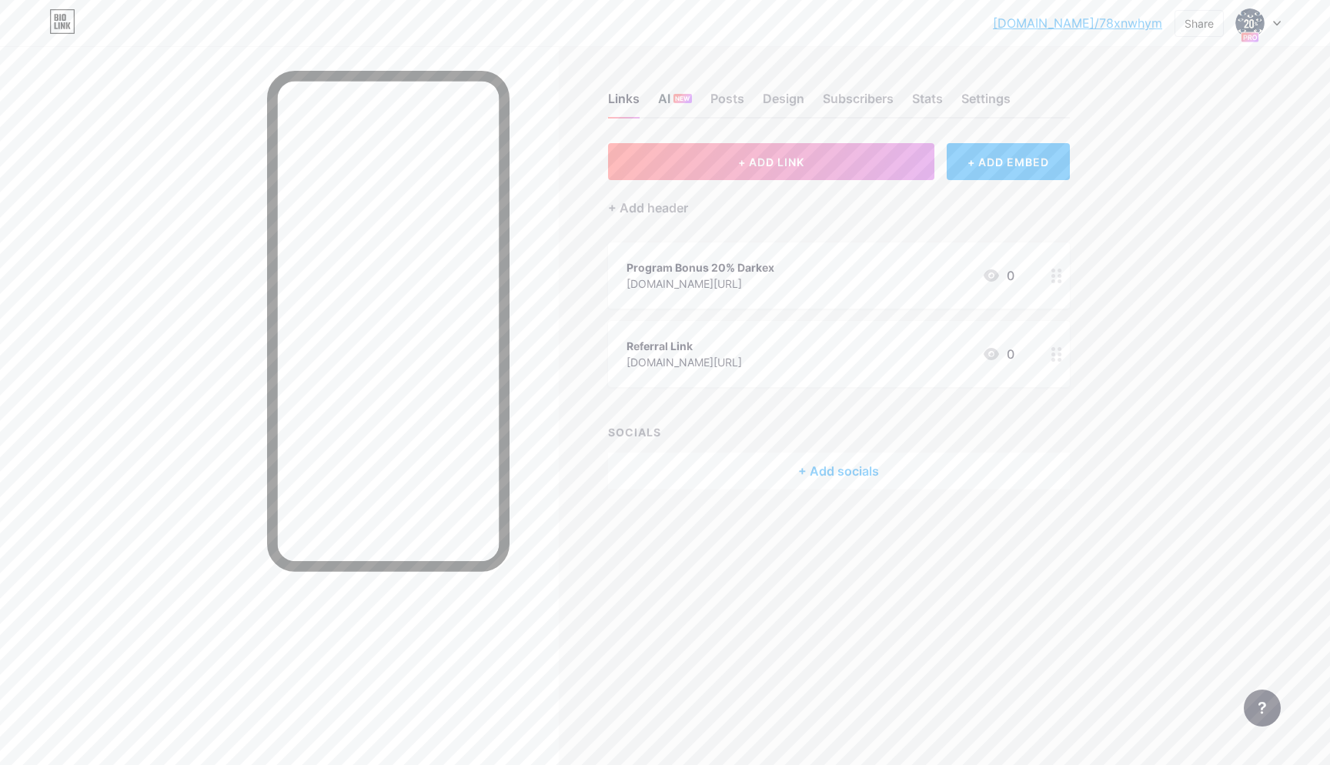
click at [674, 102] on div "NEW" at bounding box center [682, 98] width 18 height 9
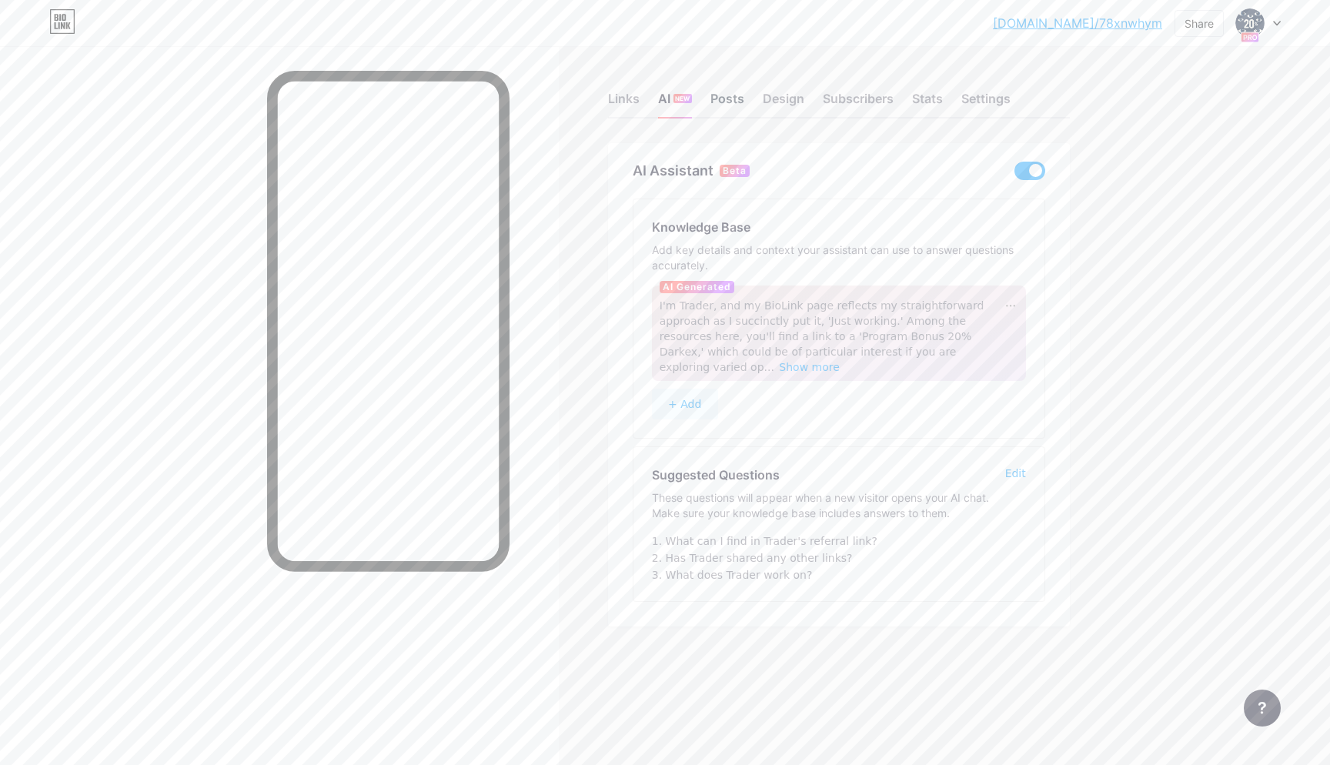
click at [736, 90] on div "Posts" at bounding box center [727, 103] width 34 height 28
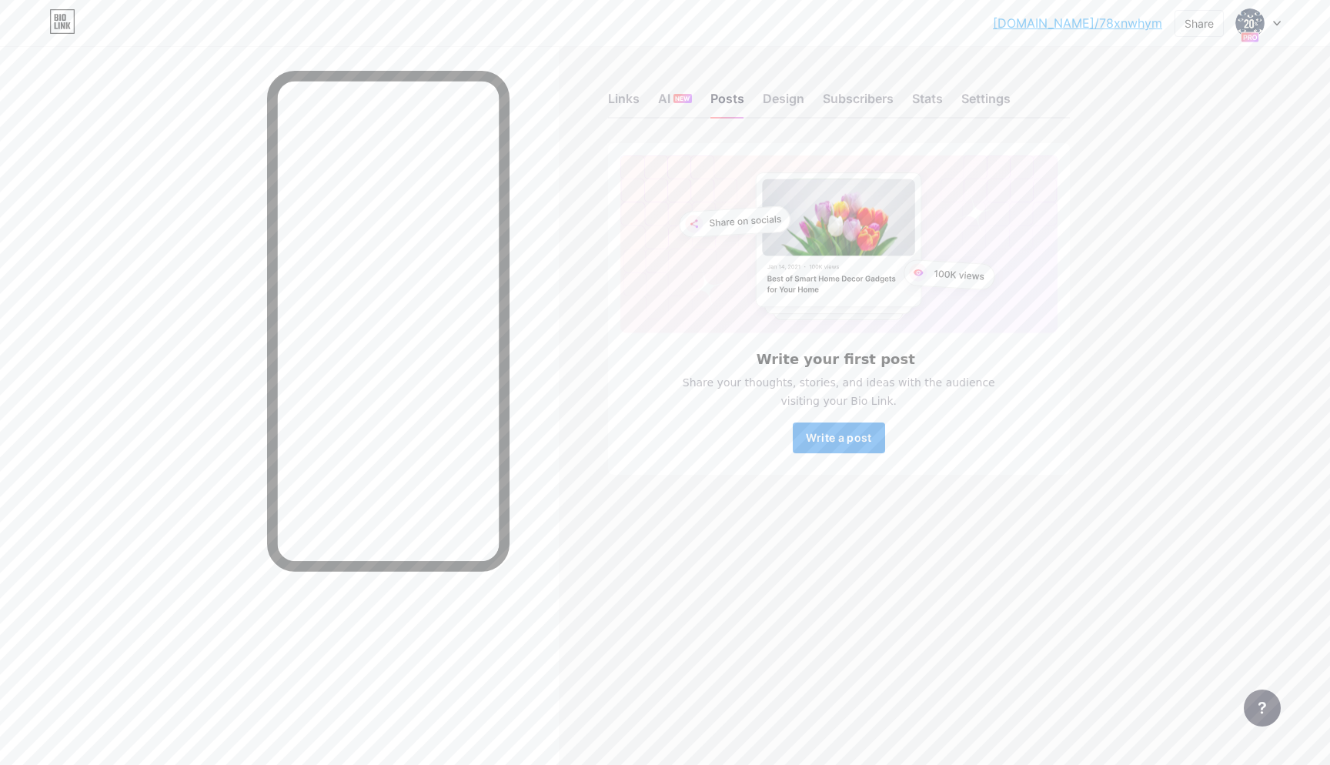
click at [857, 439] on span "Write a post" at bounding box center [839, 437] width 66 height 13
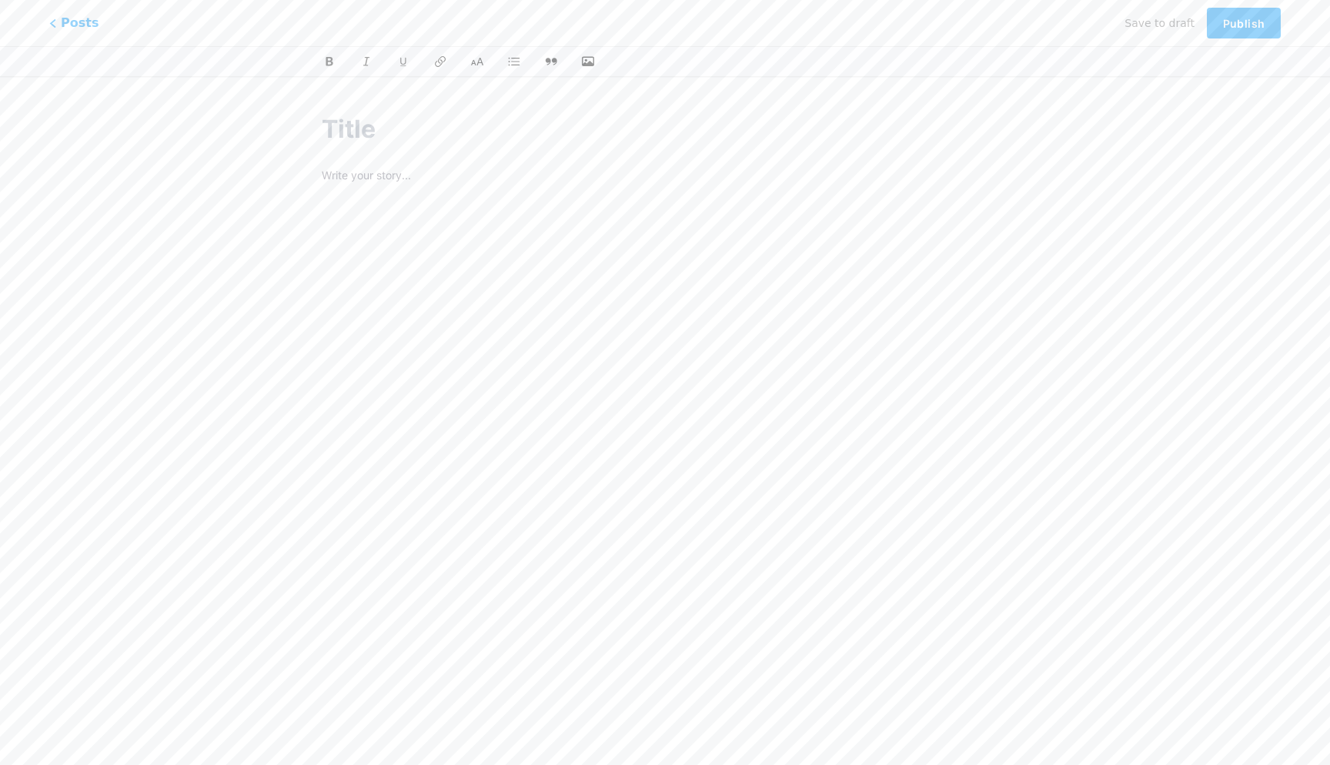
click at [454, 285] on div at bounding box center [665, 358] width 687 height 385
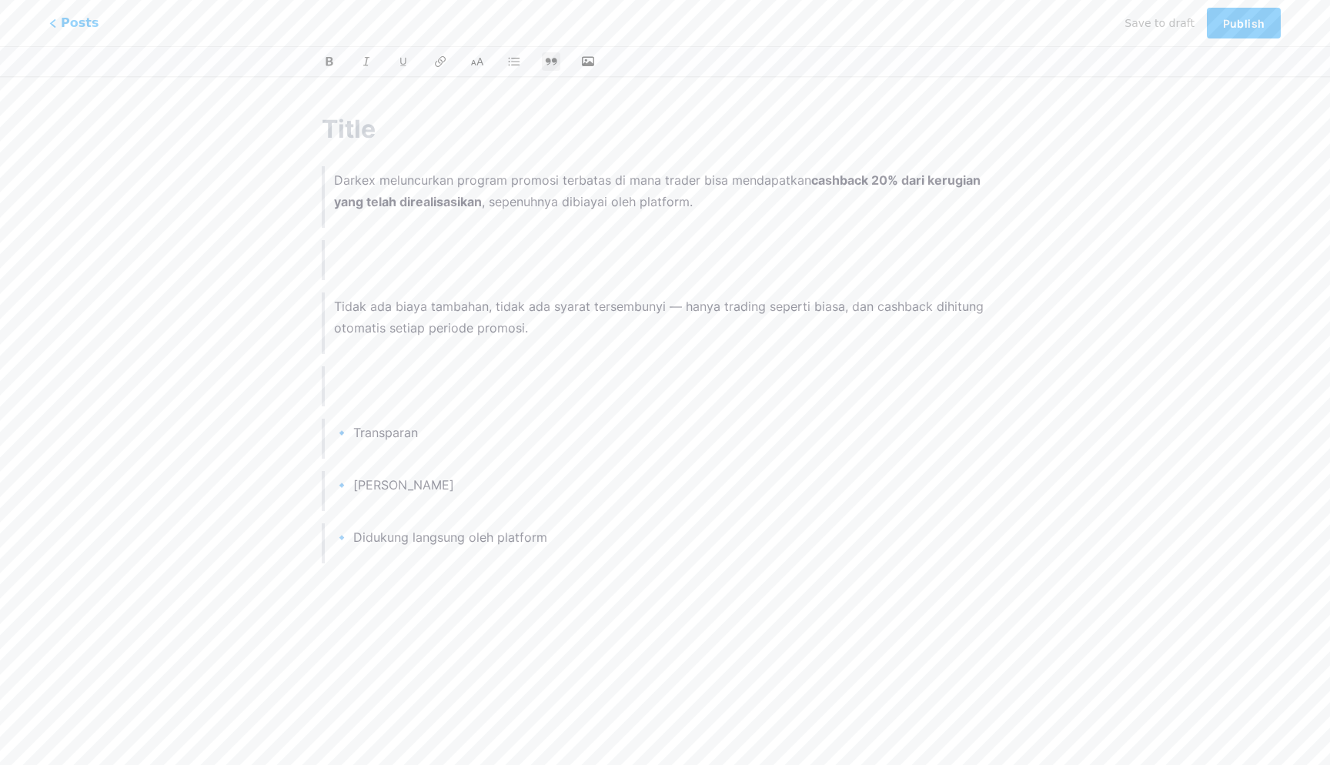
click at [548, 570] on div "Darkex meluncurkan program promosi terbatas di mana trader bisa mendapatkan cas…" at bounding box center [665, 370] width 687 height 409
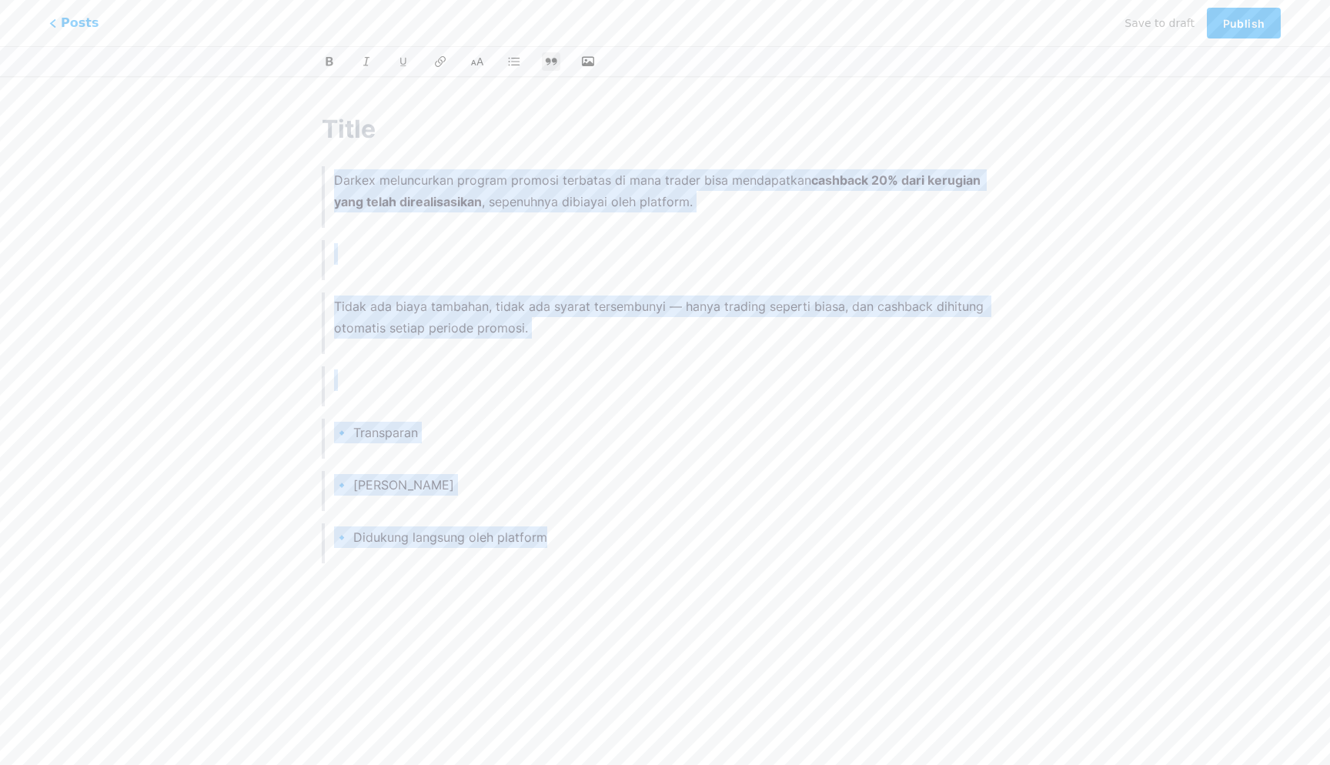
drag, startPoint x: 552, startPoint y: 561, endPoint x: 304, endPoint y: 173, distance: 460.3
click at [304, 173] on div "Darkex meluncurkan program promosi terbatas di mana trader bisa mendapatkan cas…" at bounding box center [665, 346] width 730 height 508
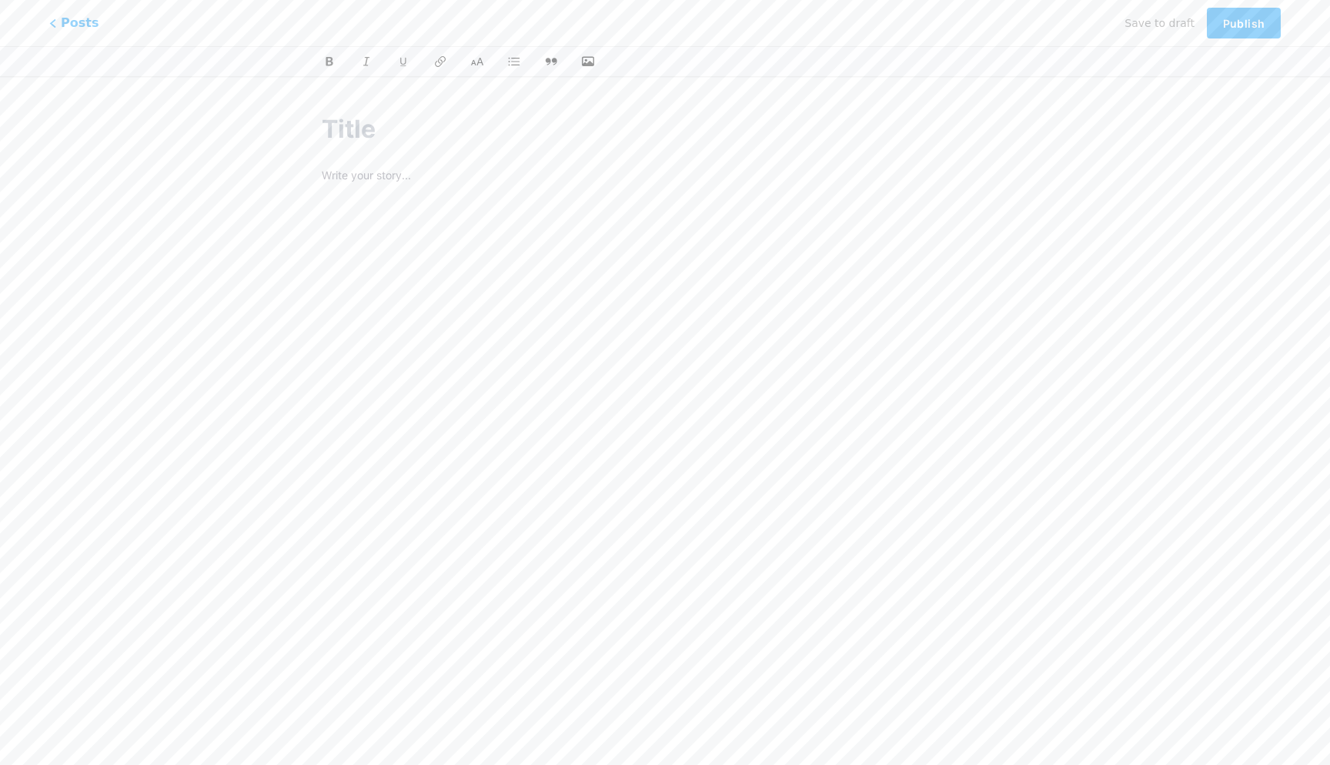
paste div
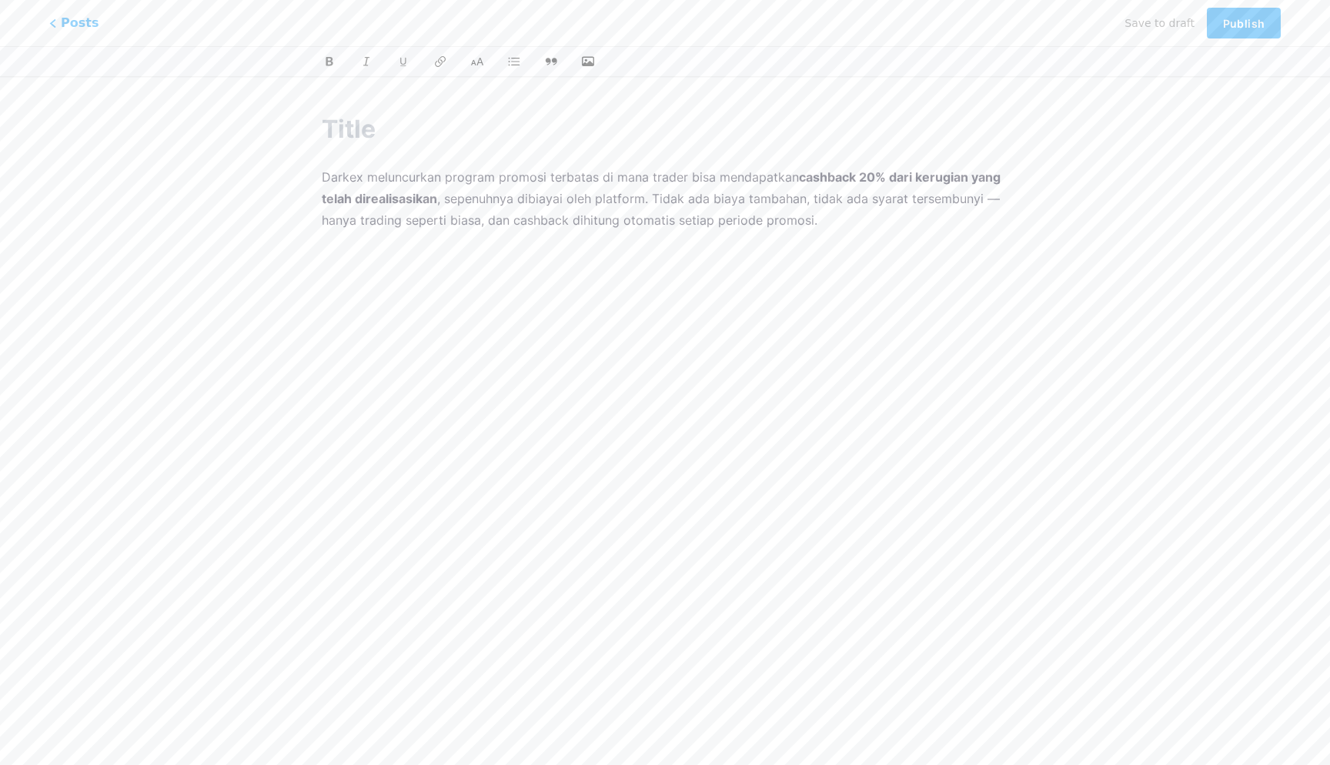
click at [654, 199] on p "Darkex meluncurkan program promosi terbatas di mana trader bisa mendapatkan cas…" at bounding box center [665, 198] width 687 height 65
click at [816, 225] on p "Darkex meluncurkan program promosi terbatas di mana trader bisa mendapatkan cas…" at bounding box center [665, 198] width 687 height 65
click at [363, 122] on input "text" at bounding box center [665, 129] width 687 height 37
paste input "Cashback 20% untuk kerugian trading futures"
type input "Cashback 20% untuk kerugian trading futures"
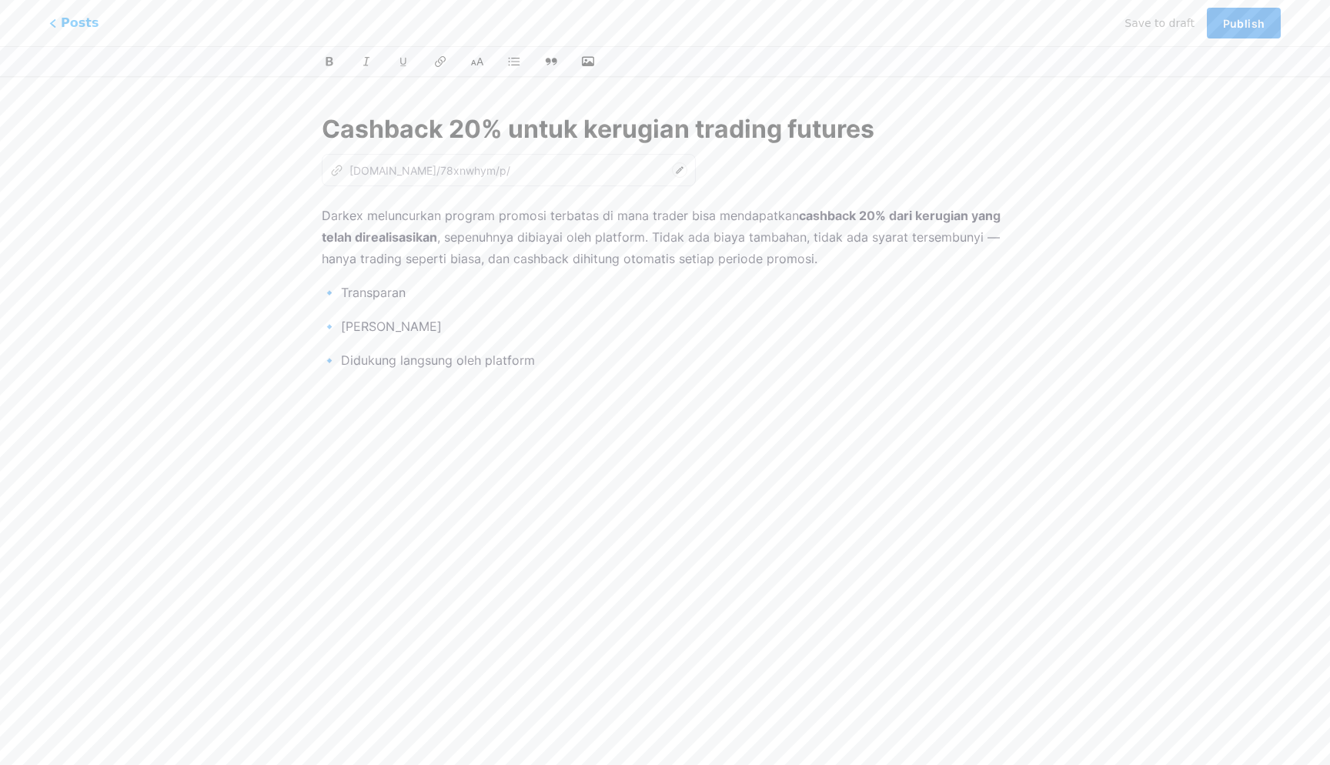
type input "cashback-20-untuk-kerugian-trading-futures"
type input "Cashback 20% untuk kerugian trading futures"
click at [1241, 23] on span "Publish" at bounding box center [1244, 23] width 42 height 13
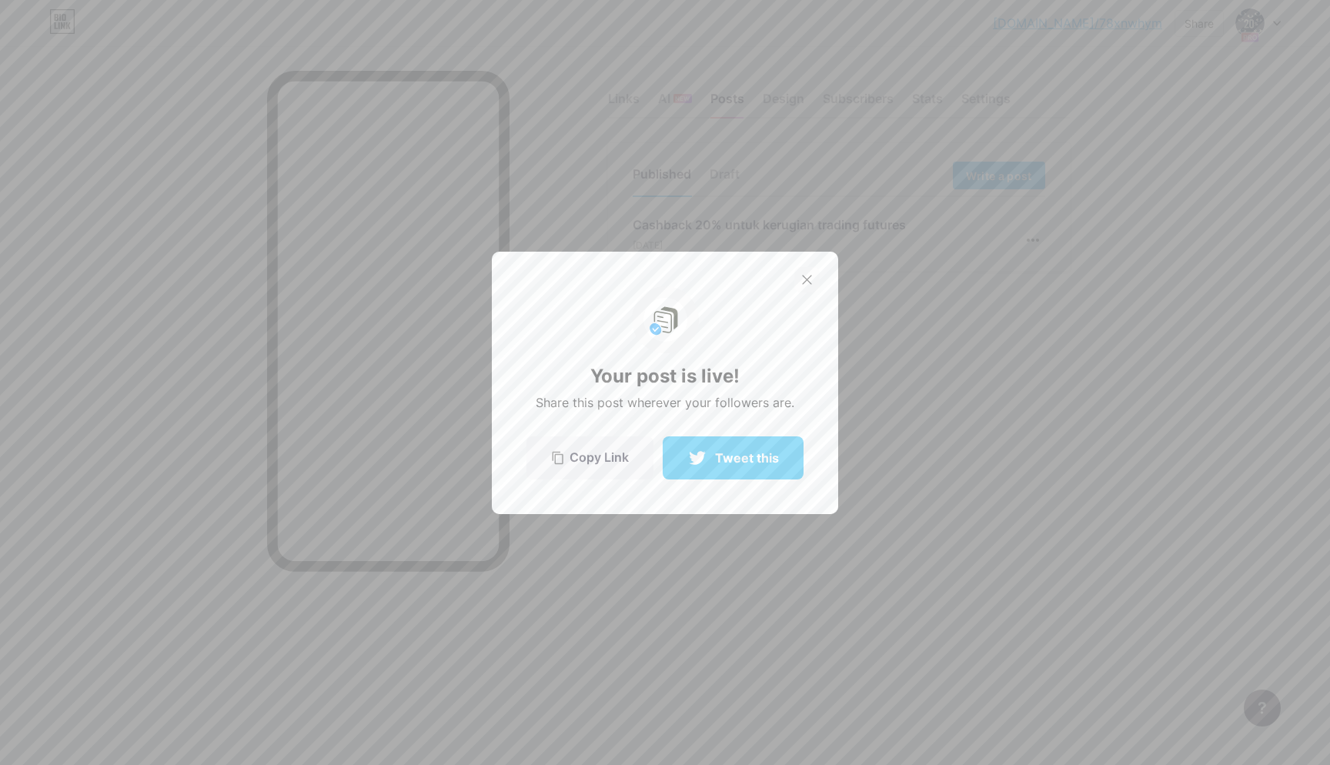
click at [803, 275] on icon at bounding box center [807, 280] width 10 height 10
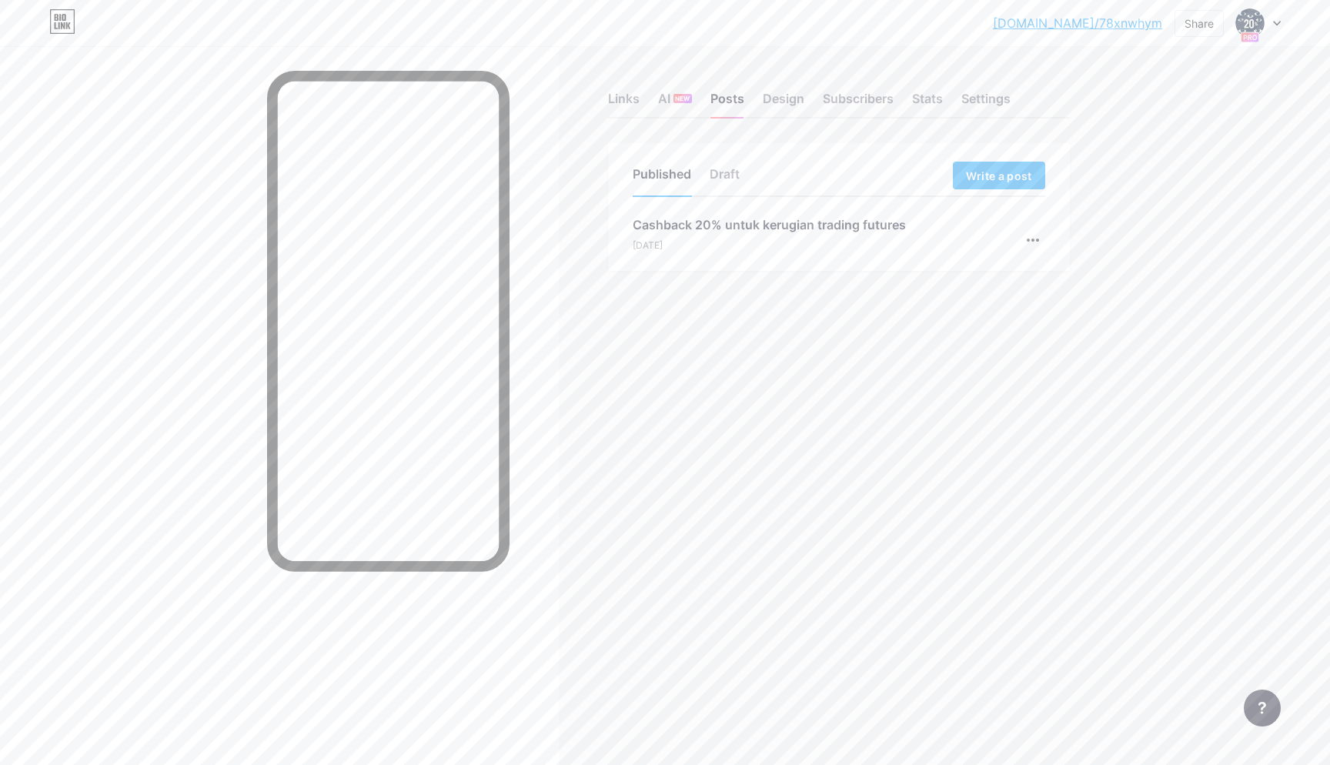
click at [675, 383] on div "Links AI NEW Posts Design Subscribers Stats Settings Published Draft Write a po…" at bounding box center [567, 382] width 1134 height 765
click at [777, 233] on div "Cashback 20% untuk kerugian trading futures" at bounding box center [769, 224] width 273 height 18
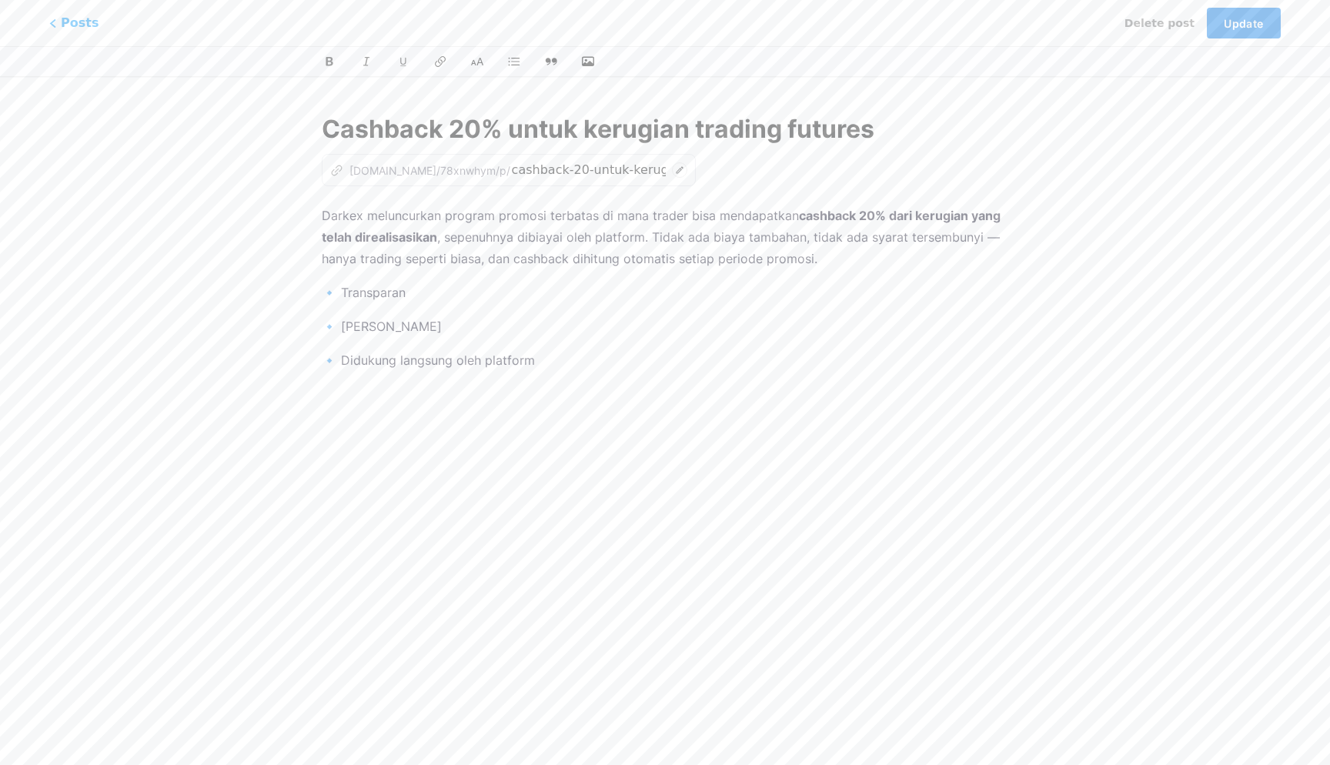
click at [1258, 26] on span "Update" at bounding box center [1243, 23] width 39 height 13
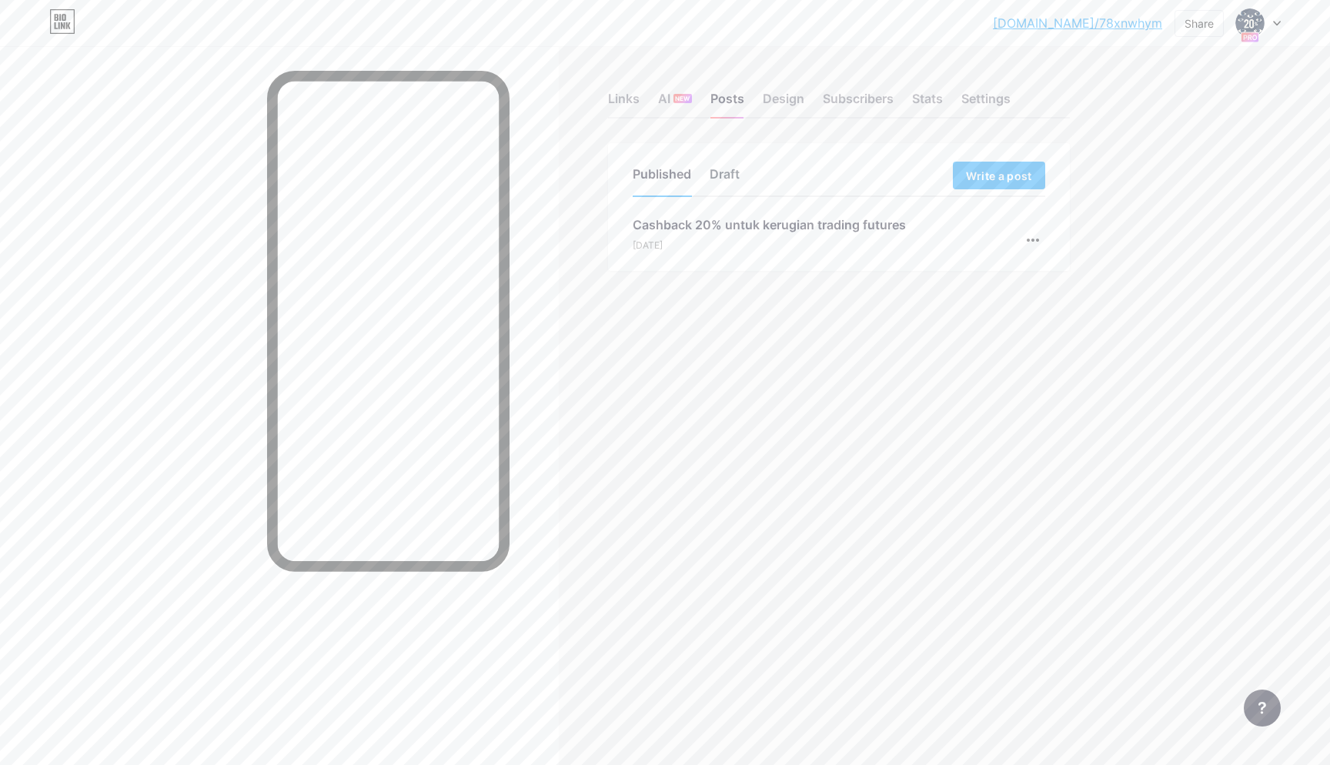
click at [722, 188] on div "Draft" at bounding box center [725, 179] width 30 height 28
click at [683, 178] on div "Published" at bounding box center [662, 179] width 58 height 28
click at [916, 100] on div "Stats" at bounding box center [927, 103] width 31 height 28
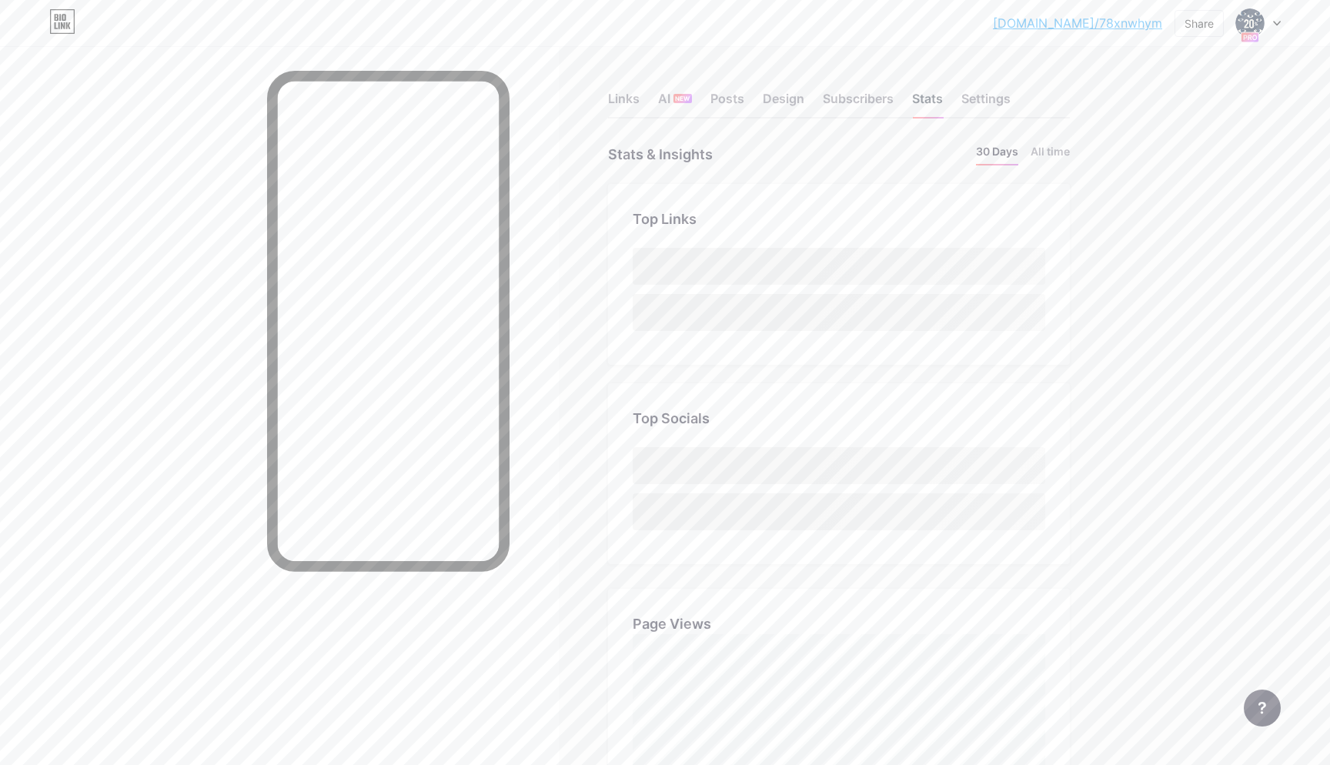
scroll to position [765, 1330]
click at [976, 102] on div "Settings" at bounding box center [985, 103] width 49 height 28
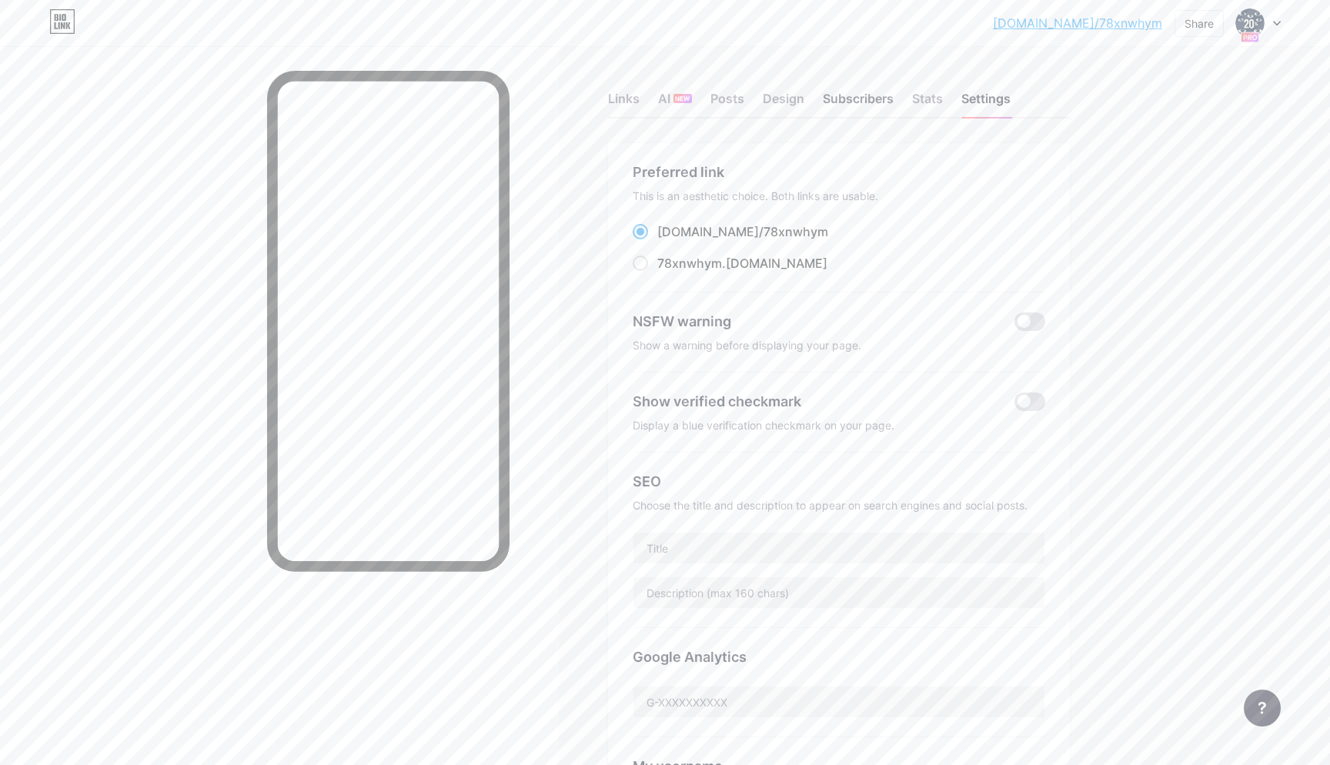
click at [867, 107] on div "Subscribers" at bounding box center [858, 103] width 71 height 28
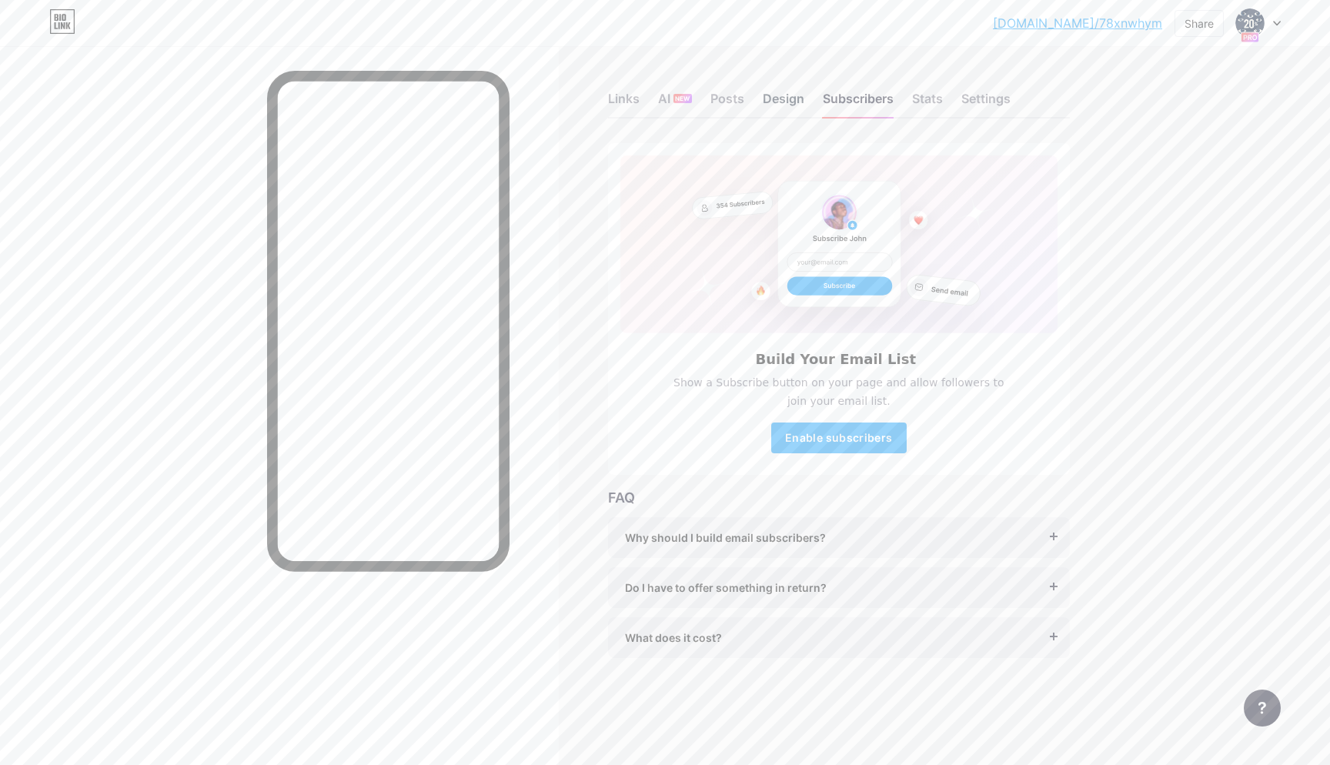
click at [783, 101] on div "Design" at bounding box center [784, 103] width 42 height 28
click at [737, 101] on div "Posts" at bounding box center [727, 103] width 34 height 28
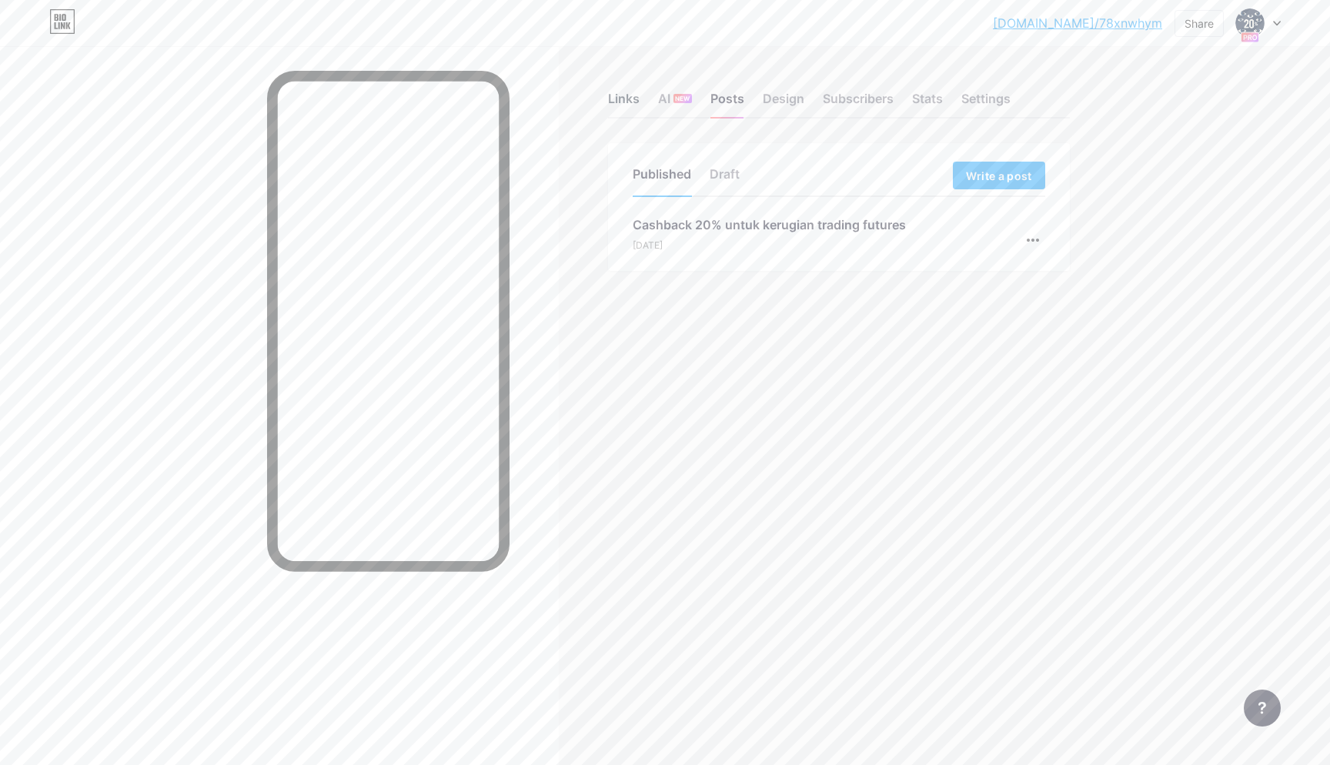
click at [626, 96] on div "Links" at bounding box center [624, 103] width 32 height 28
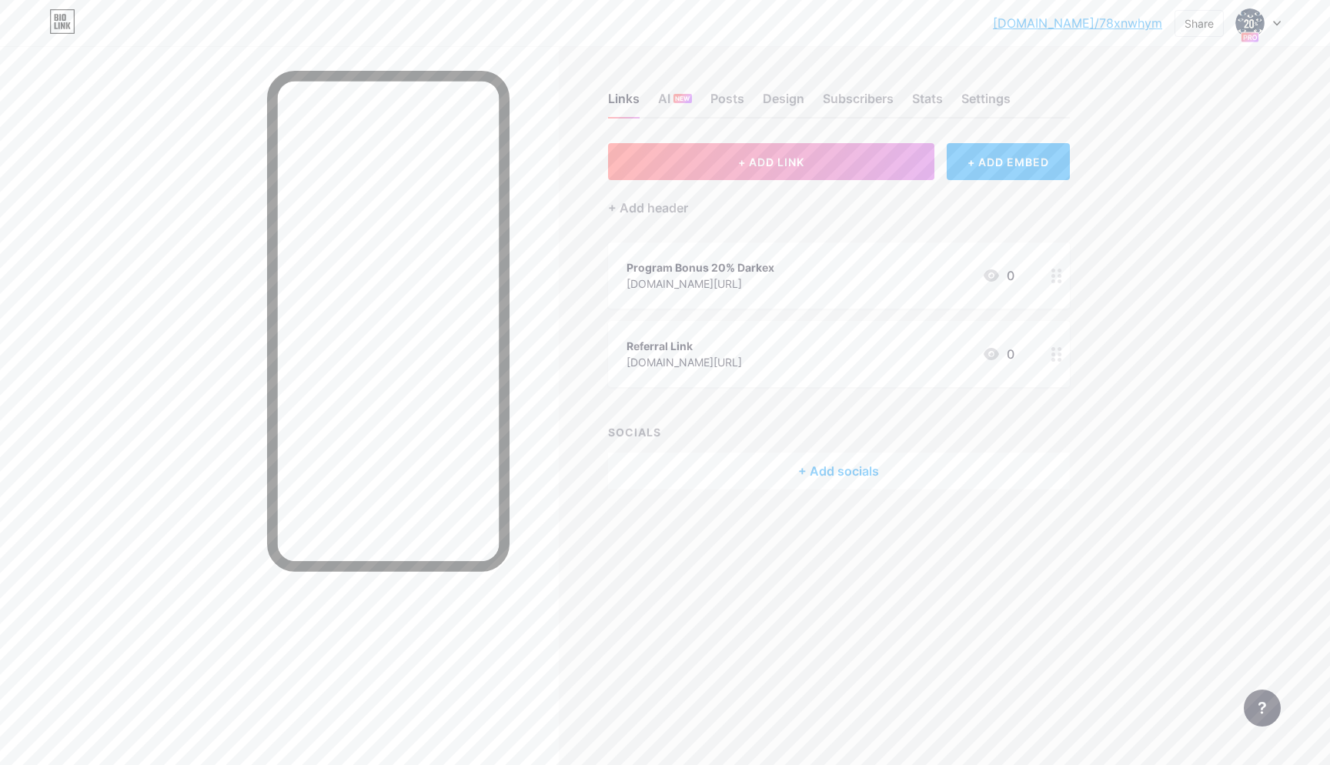
click at [761, 276] on div "[DOMAIN_NAME][URL]" at bounding box center [700, 284] width 148 height 16
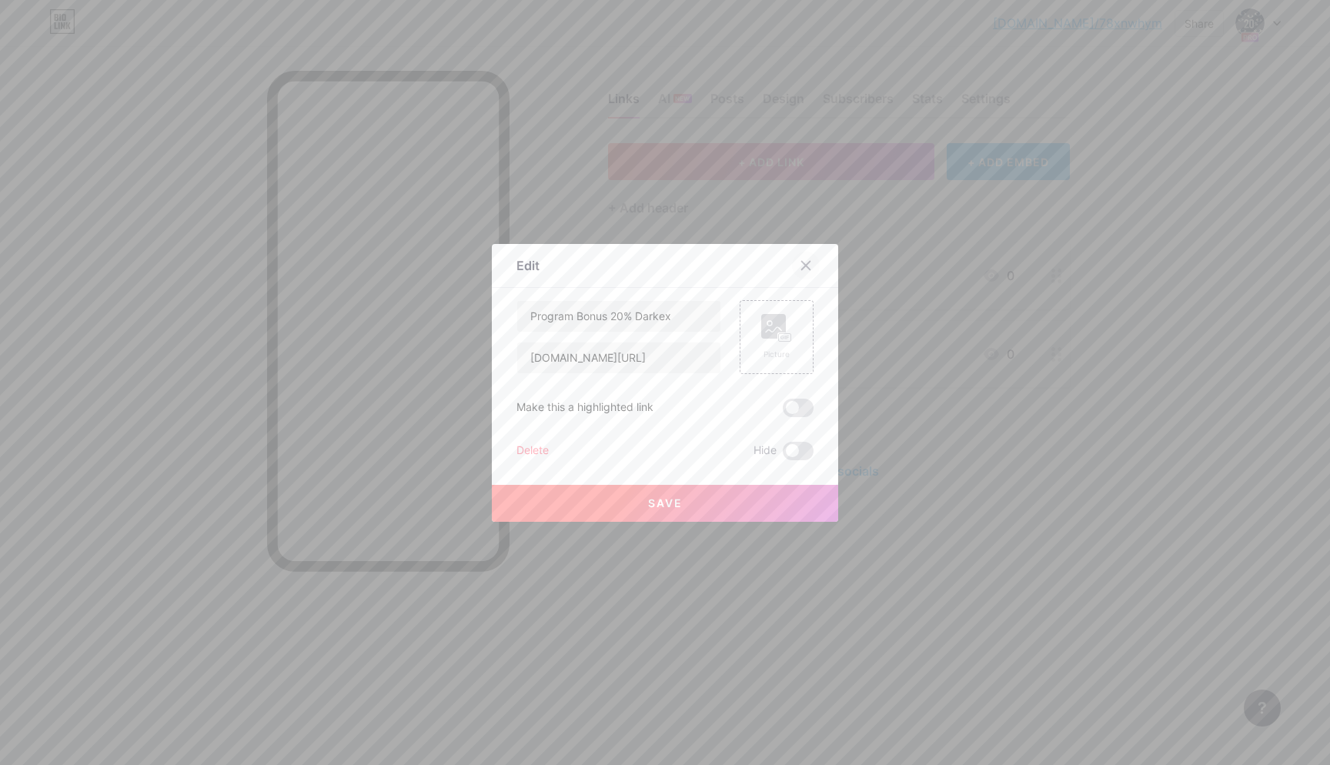
click at [808, 269] on icon at bounding box center [806, 265] width 12 height 12
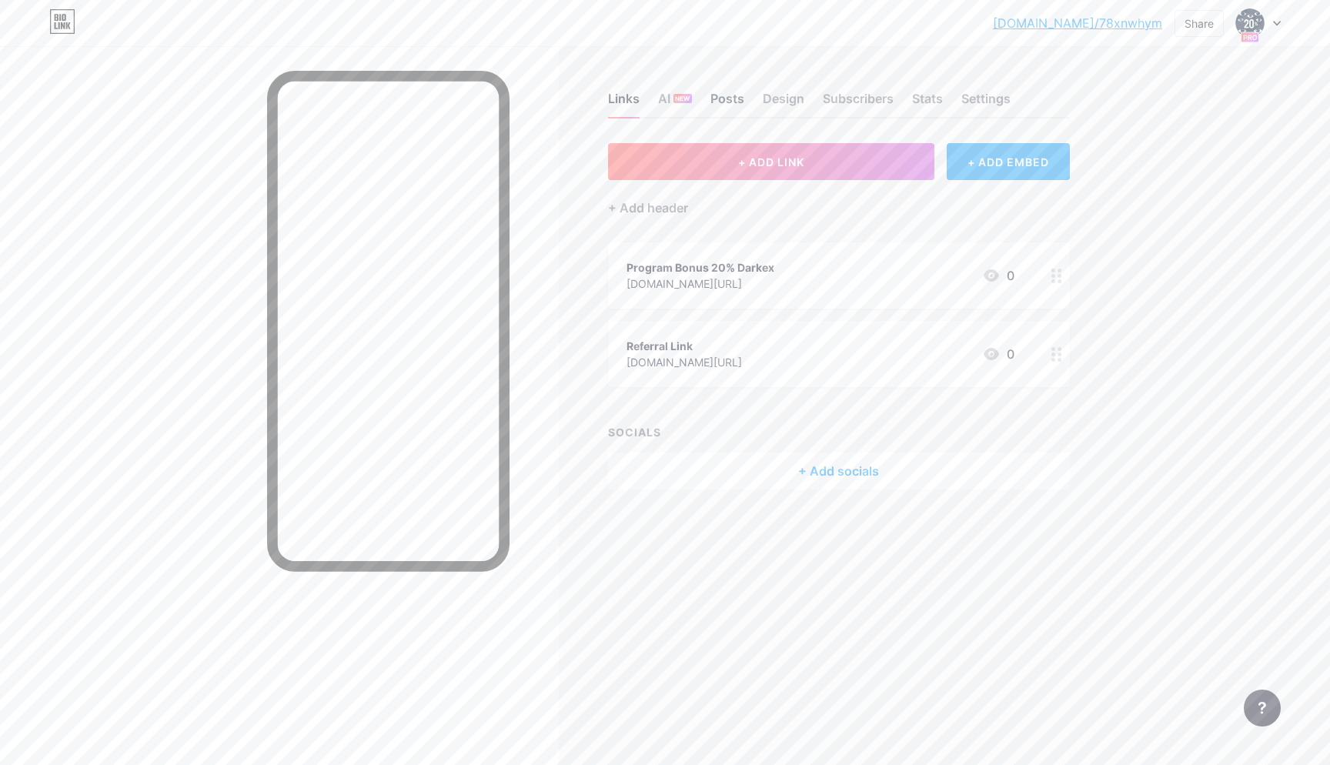
click at [734, 92] on div "Posts" at bounding box center [727, 103] width 34 height 28
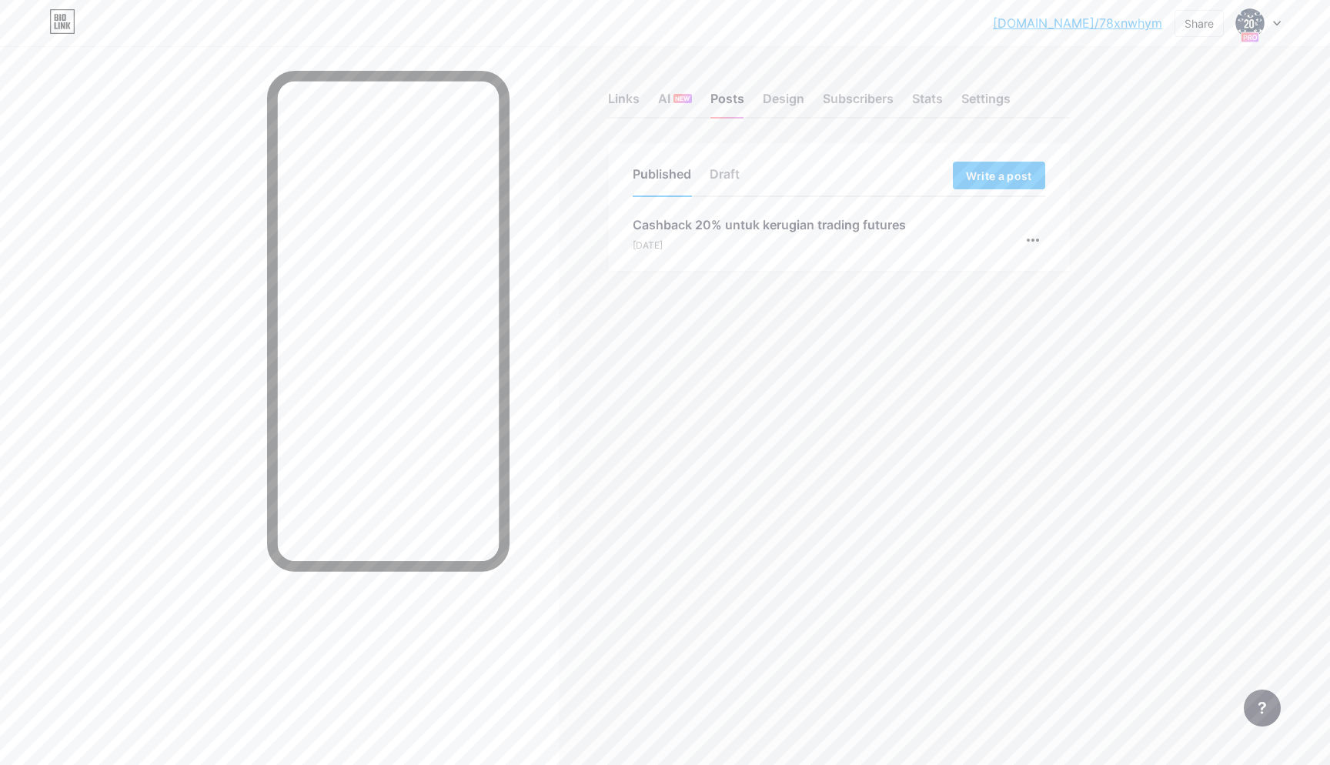
click at [760, 247] on div "[DATE]" at bounding box center [769, 246] width 273 height 14
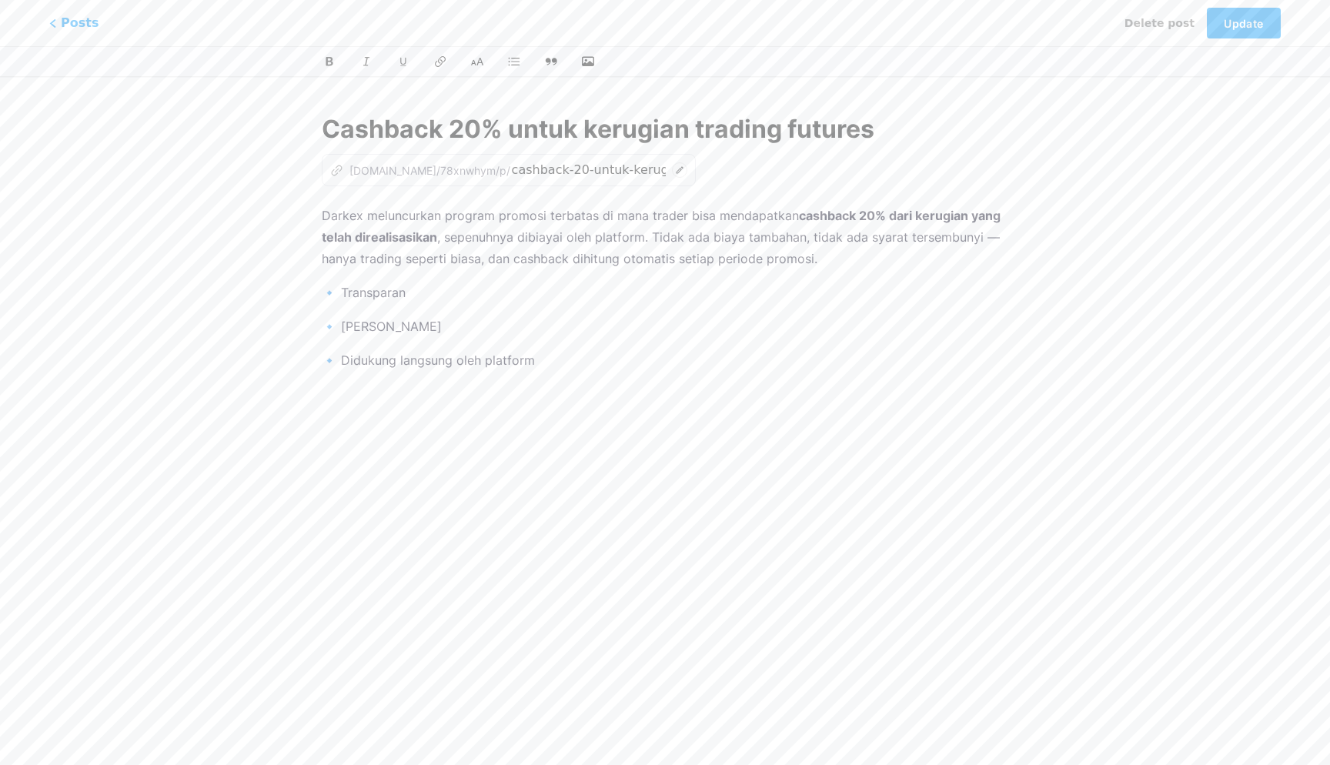
click at [676, 406] on div "Darkex meluncurkan program promosi terbatas di mana trader bisa mendapatkan cas…" at bounding box center [665, 397] width 687 height 385
click at [327, 428] on blockquote "Gunakan tautan di bawah ini untuk bergabung dan menikmati program bonus 20%." at bounding box center [665, 437] width 687 height 40
click at [837, 429] on p "Gunakan tautan di bawah ini untuk bergabung dan menikmati program bonus 20%." at bounding box center [665, 428] width 687 height 22
click at [1254, 26] on span "Update" at bounding box center [1243, 23] width 39 height 13
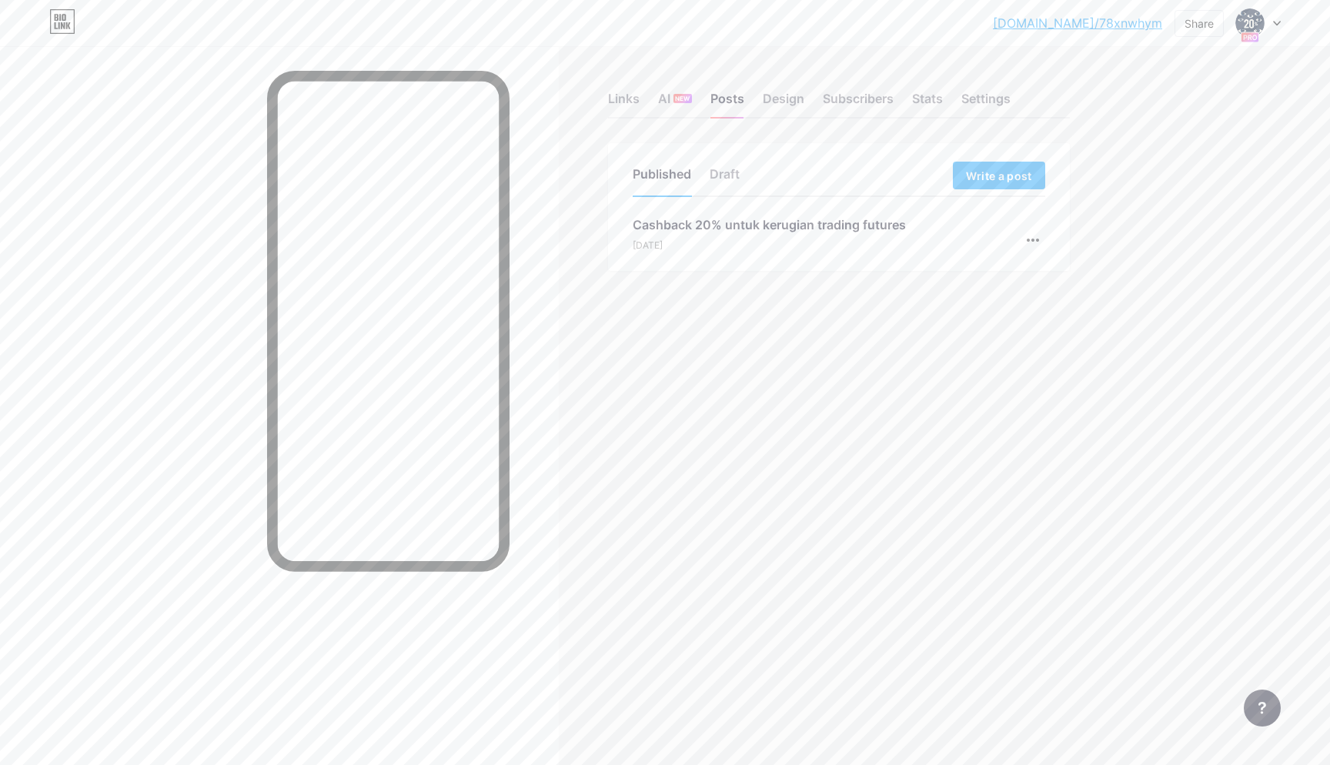
click at [1070, 28] on link "[DOMAIN_NAME]/78xnwhym" at bounding box center [1077, 23] width 169 height 18
click at [727, 100] on div "Posts" at bounding box center [727, 103] width 34 height 28
click at [750, 241] on div "[DATE]" at bounding box center [769, 246] width 273 height 14
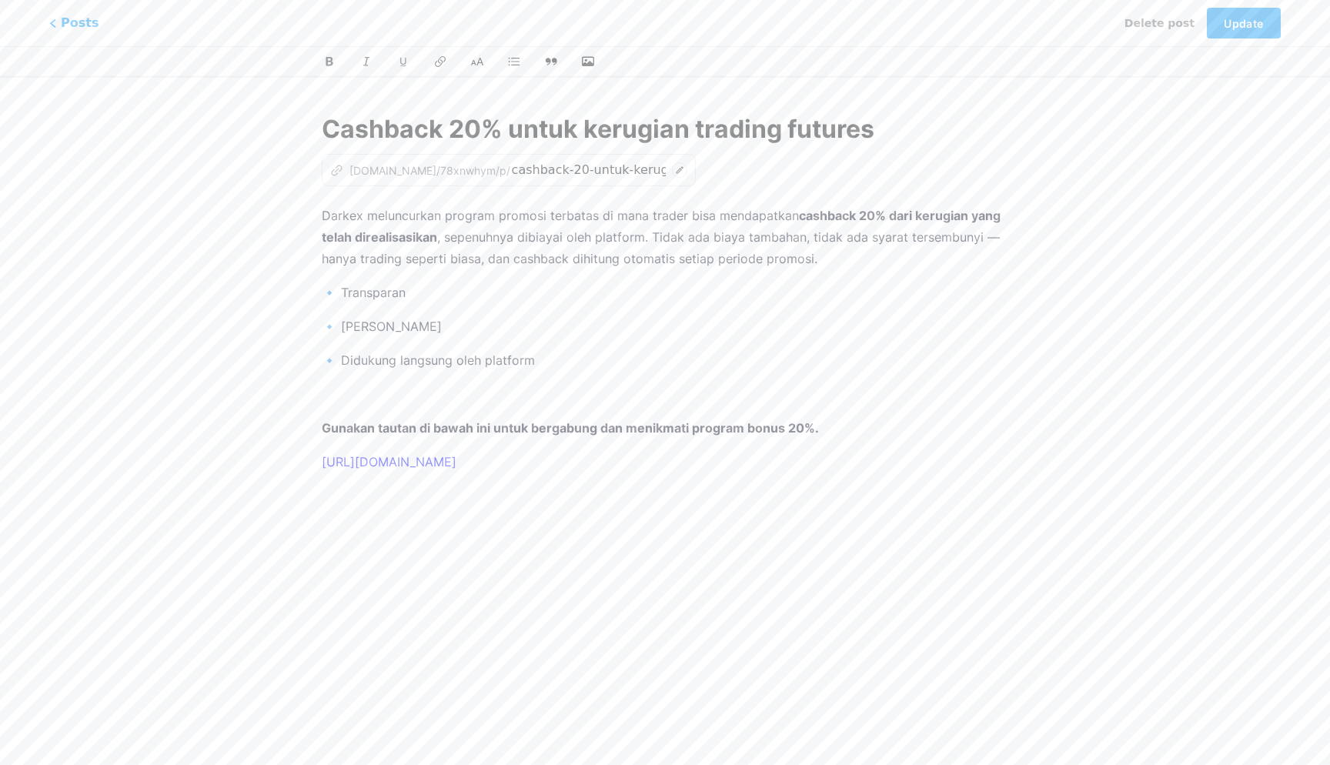
click at [317, 433] on div "Cashback 20% untuk kerugian trading futures z [DOMAIN_NAME]/78xnwhym/p/ cashbac…" at bounding box center [665, 353] width 730 height 522
click at [318, 426] on div "Cashback 20% untuk kerugian trading futures z [DOMAIN_NAME]/78xnwhym/p/ cashbac…" at bounding box center [665, 353] width 730 height 522
click at [324, 426] on strong "Gunakan tautan di bawah ini untuk bergabung dan menikmati program bonus 20%." at bounding box center [570, 427] width 497 height 15
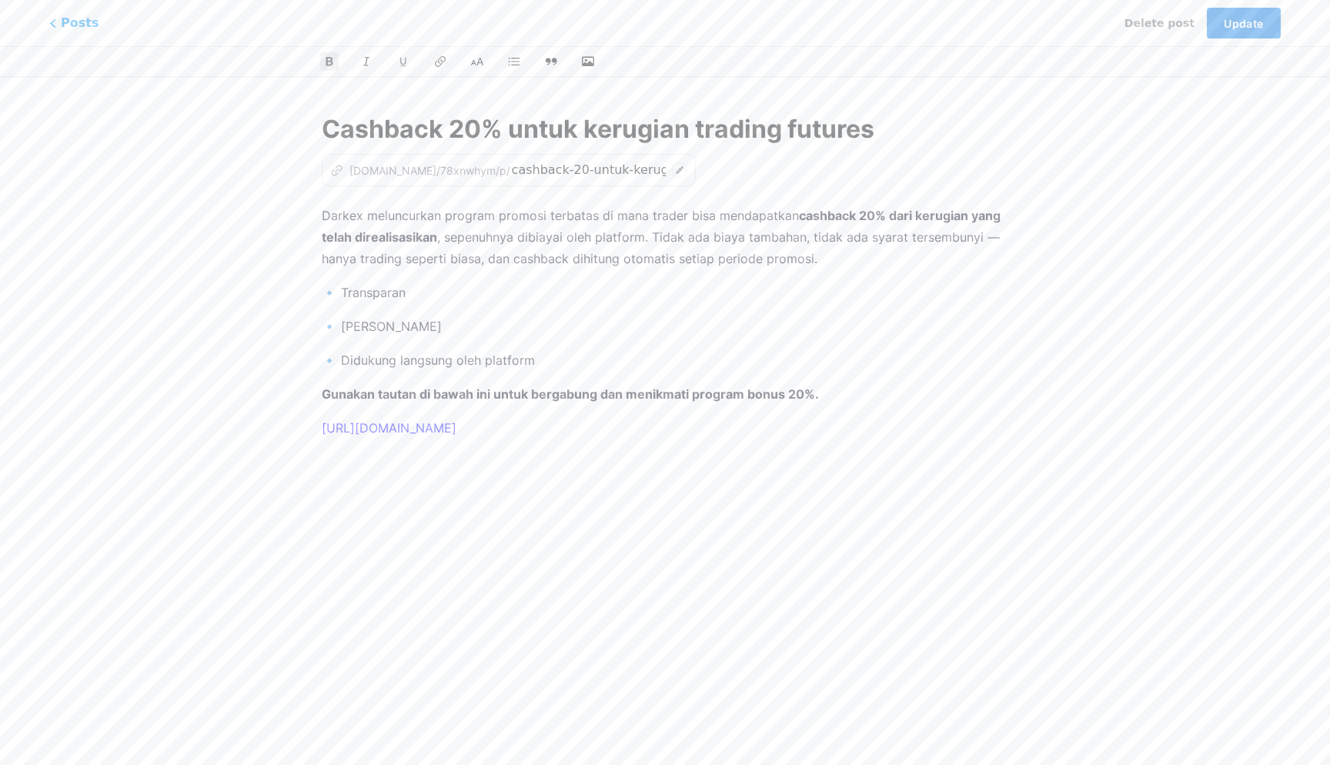
click at [1242, 27] on span "Update" at bounding box center [1243, 23] width 39 height 13
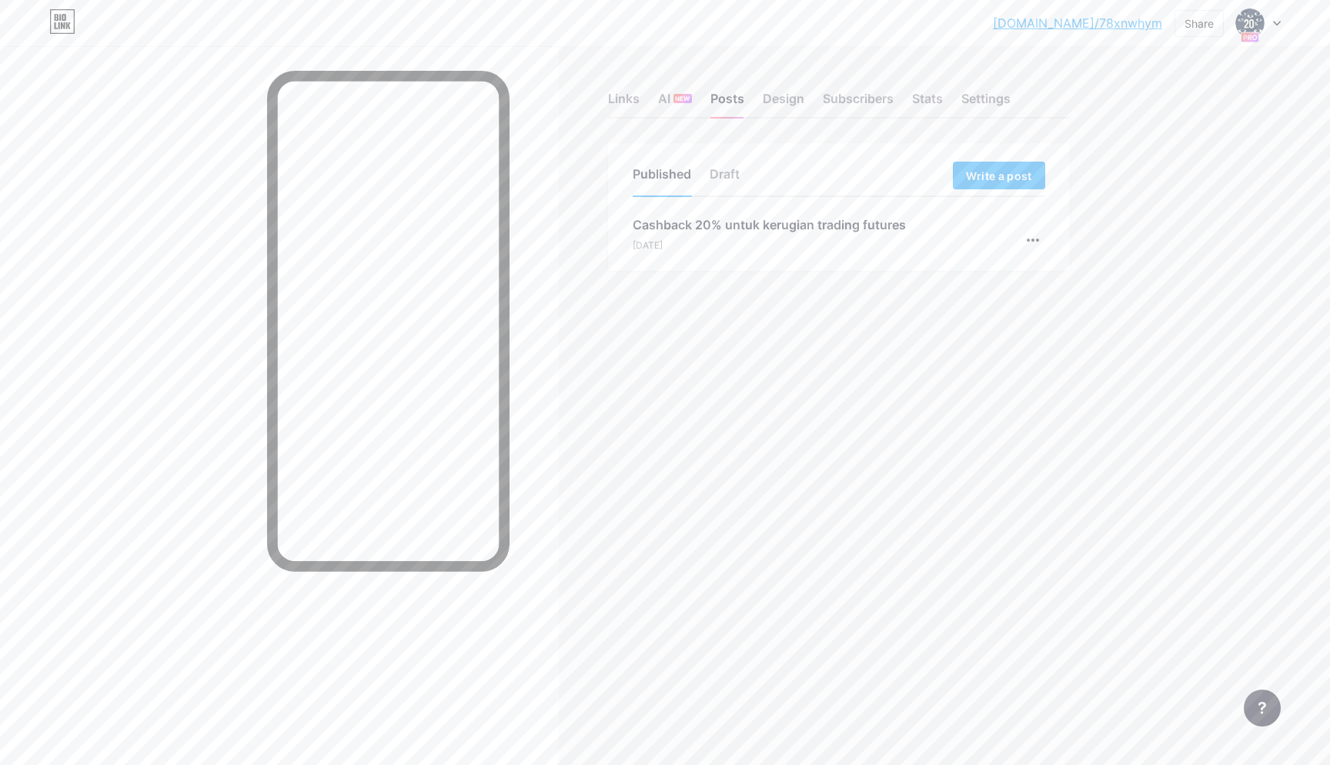
click at [853, 225] on div "Cashback 20% untuk kerugian trading futures" at bounding box center [769, 224] width 273 height 18
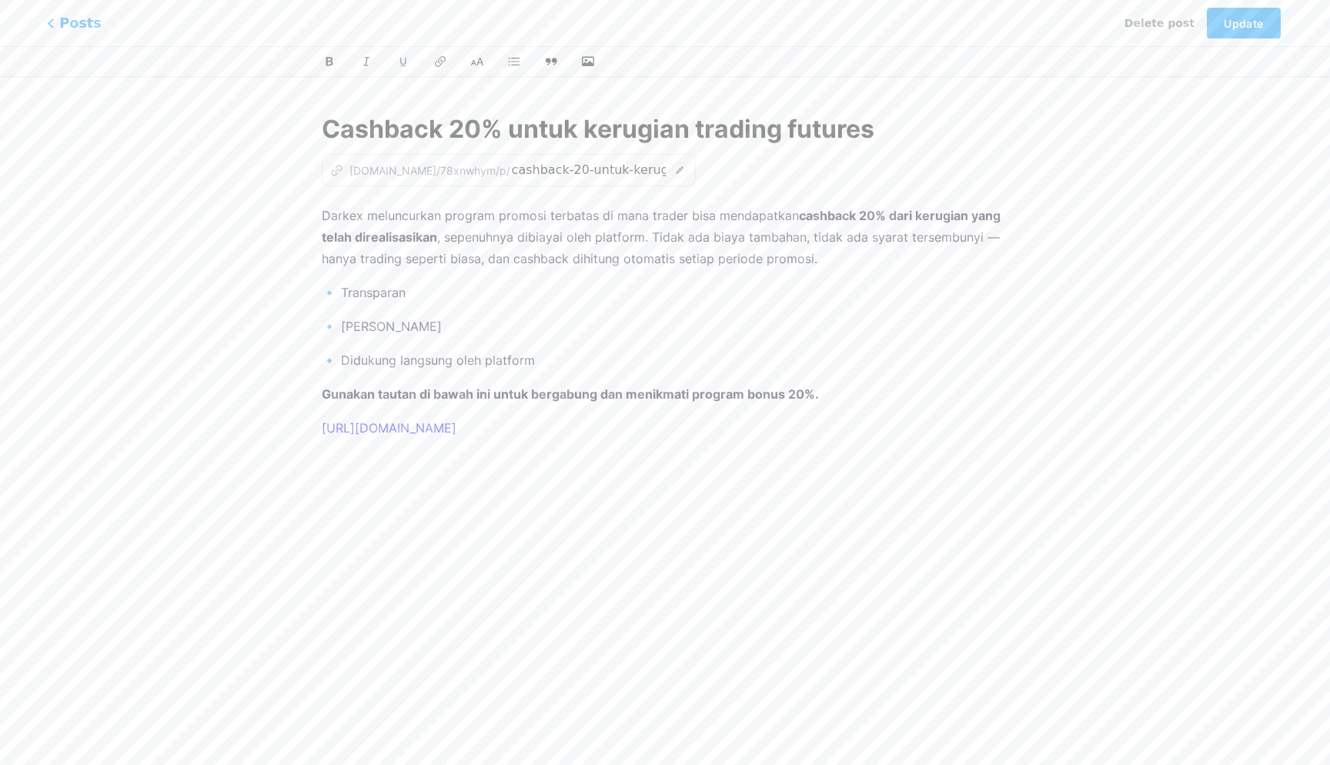
click at [76, 28] on span "Posts" at bounding box center [74, 23] width 55 height 20
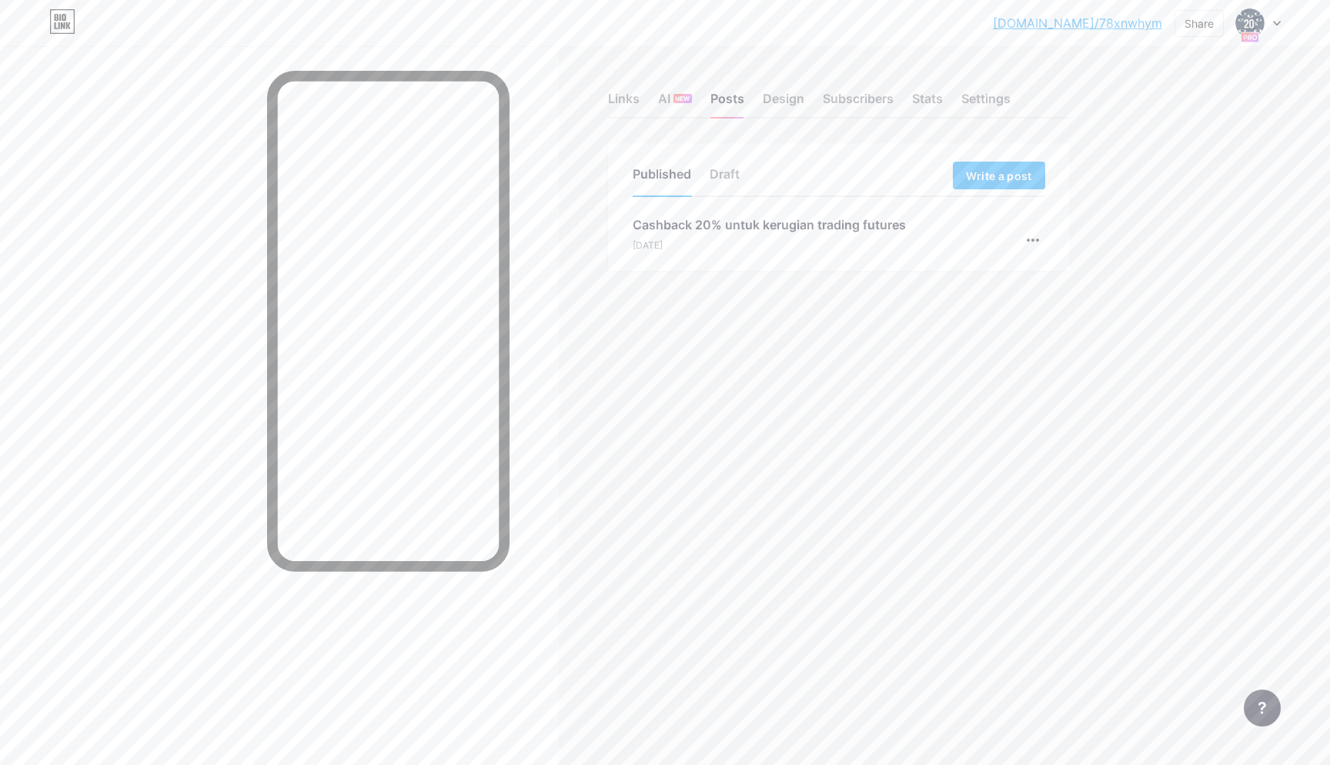
click at [1106, 26] on link "[DOMAIN_NAME]/78xnwhym" at bounding box center [1077, 23] width 169 height 18
click at [1275, 25] on icon at bounding box center [1277, 23] width 8 height 5
click at [997, 98] on div "Settings" at bounding box center [985, 103] width 49 height 28
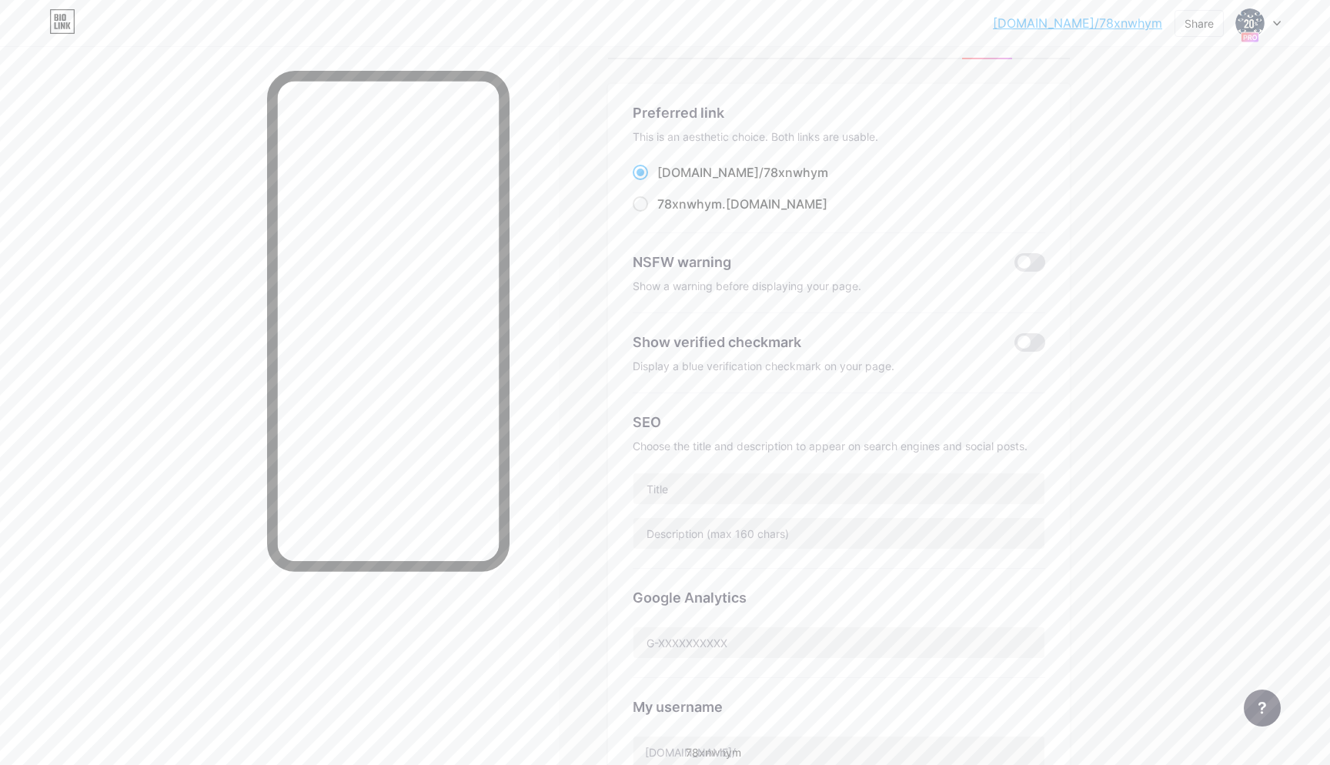
scroll to position [58, 0]
click at [1025, 338] on span at bounding box center [1029, 344] width 31 height 18
click at [1014, 348] on input "checkbox" at bounding box center [1014, 348] width 0 height 0
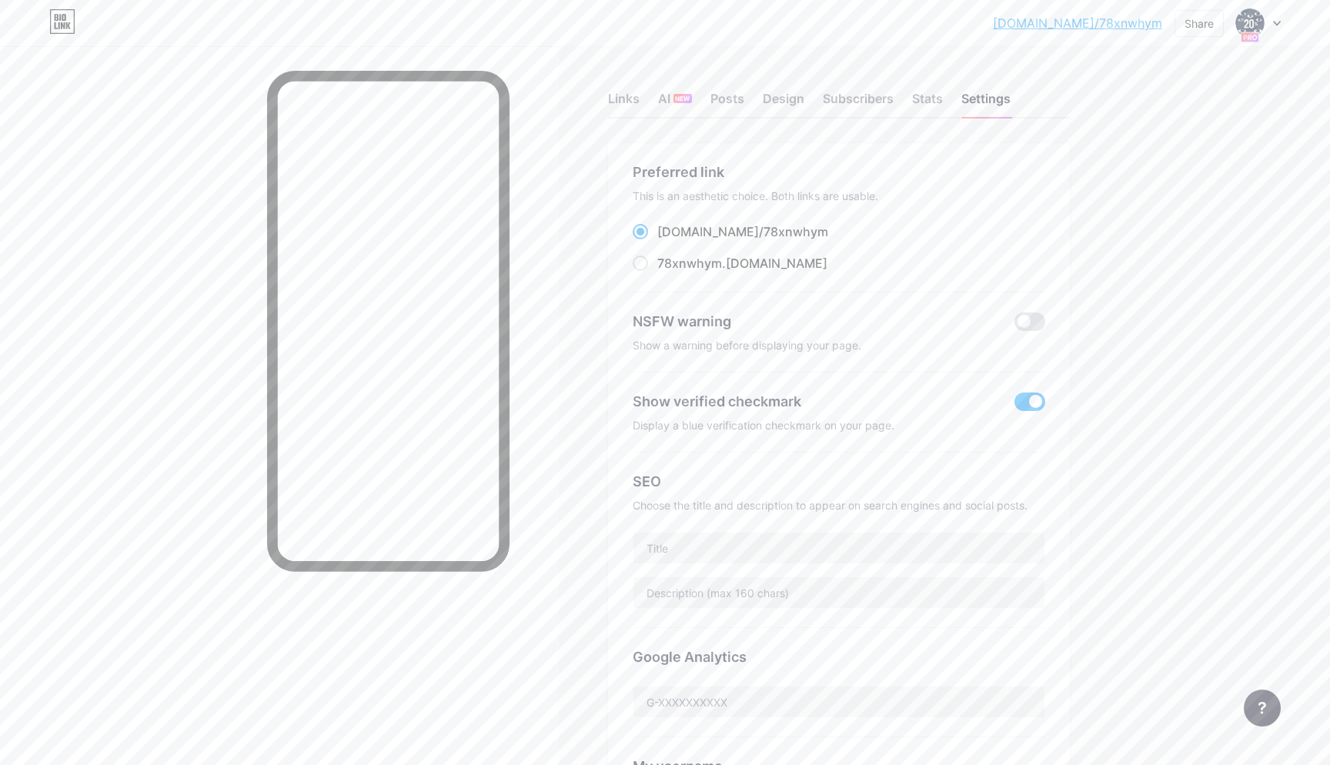
scroll to position [0, 0]
click at [634, 94] on div "Links" at bounding box center [624, 103] width 32 height 28
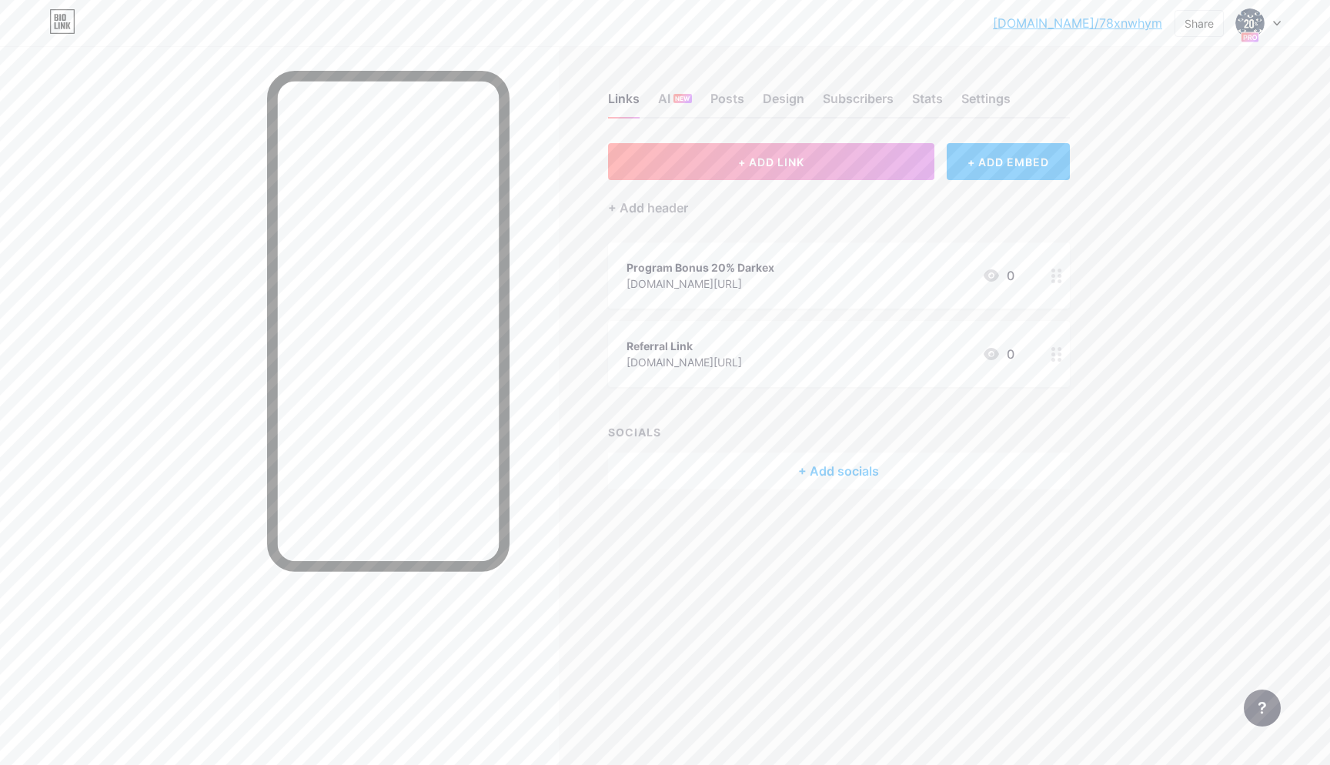
click at [752, 283] on div "[DOMAIN_NAME][URL]" at bounding box center [700, 284] width 148 height 16
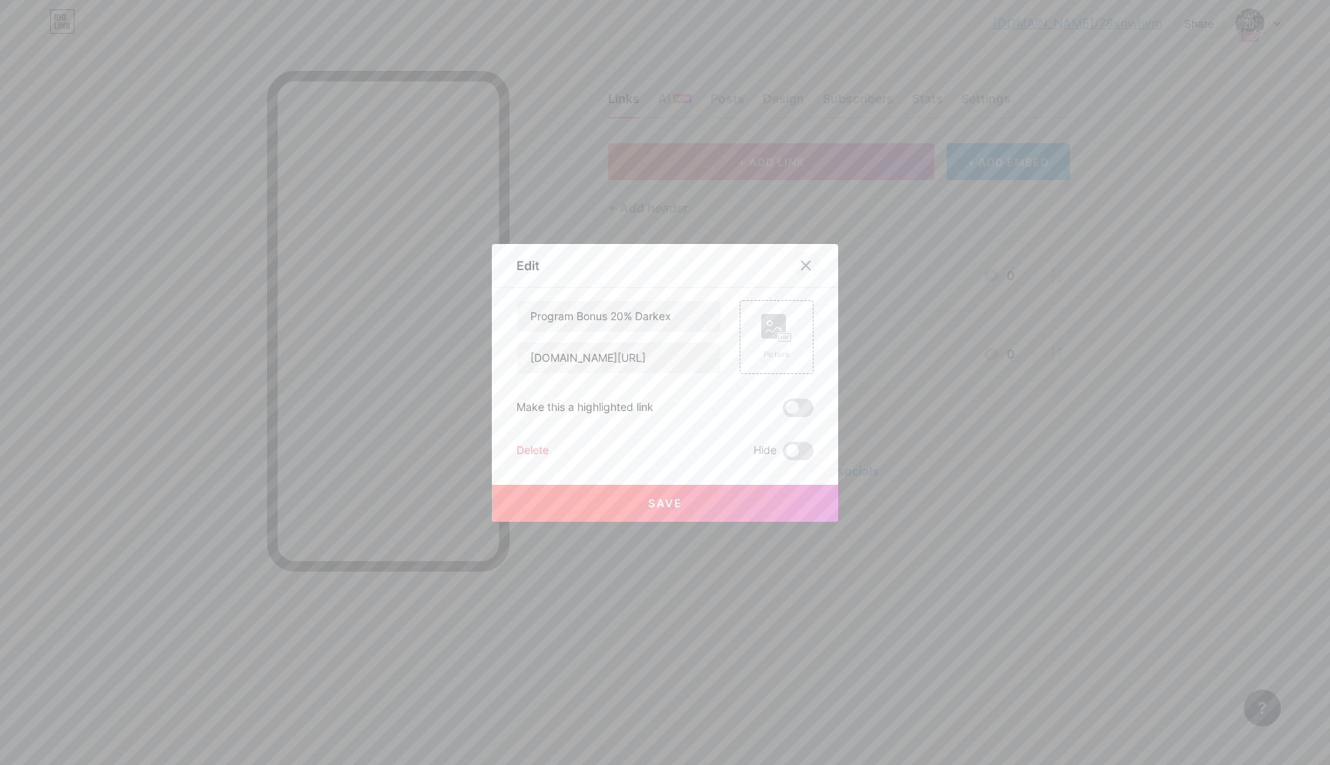
click at [810, 262] on icon at bounding box center [806, 265] width 8 height 8
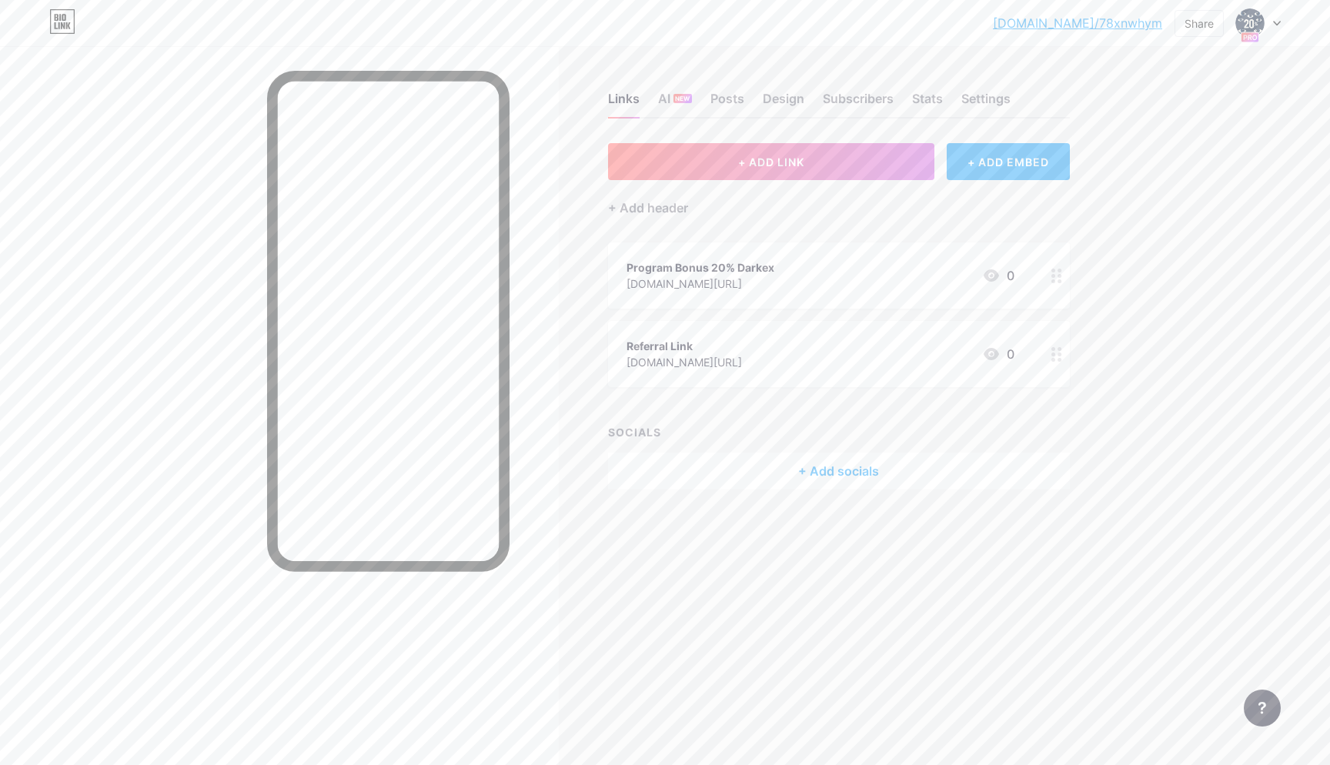
click at [753, 352] on div "Referral Link [DOMAIN_NAME][URL] 0" at bounding box center [820, 353] width 388 height 35
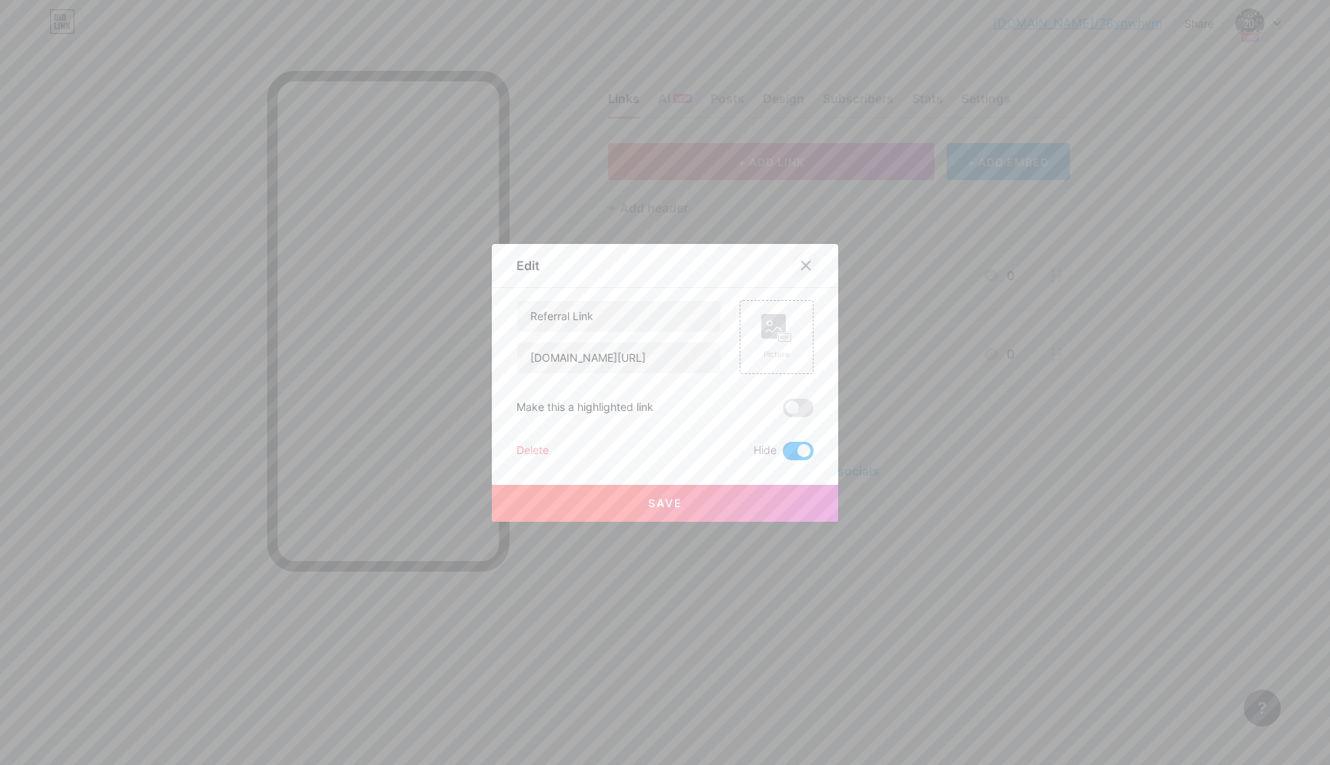
click at [810, 262] on icon at bounding box center [806, 265] width 12 height 12
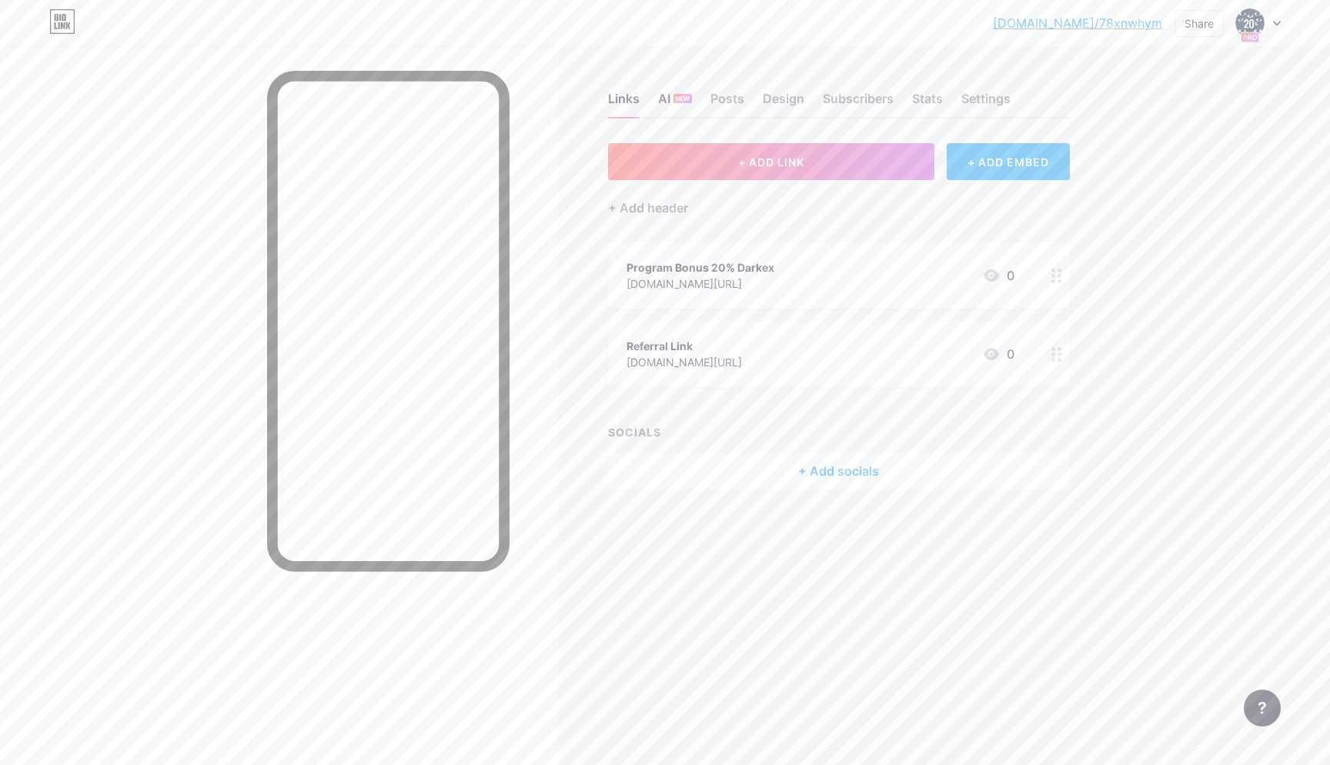
click at [680, 97] on span "NEW" at bounding box center [682, 98] width 15 height 9
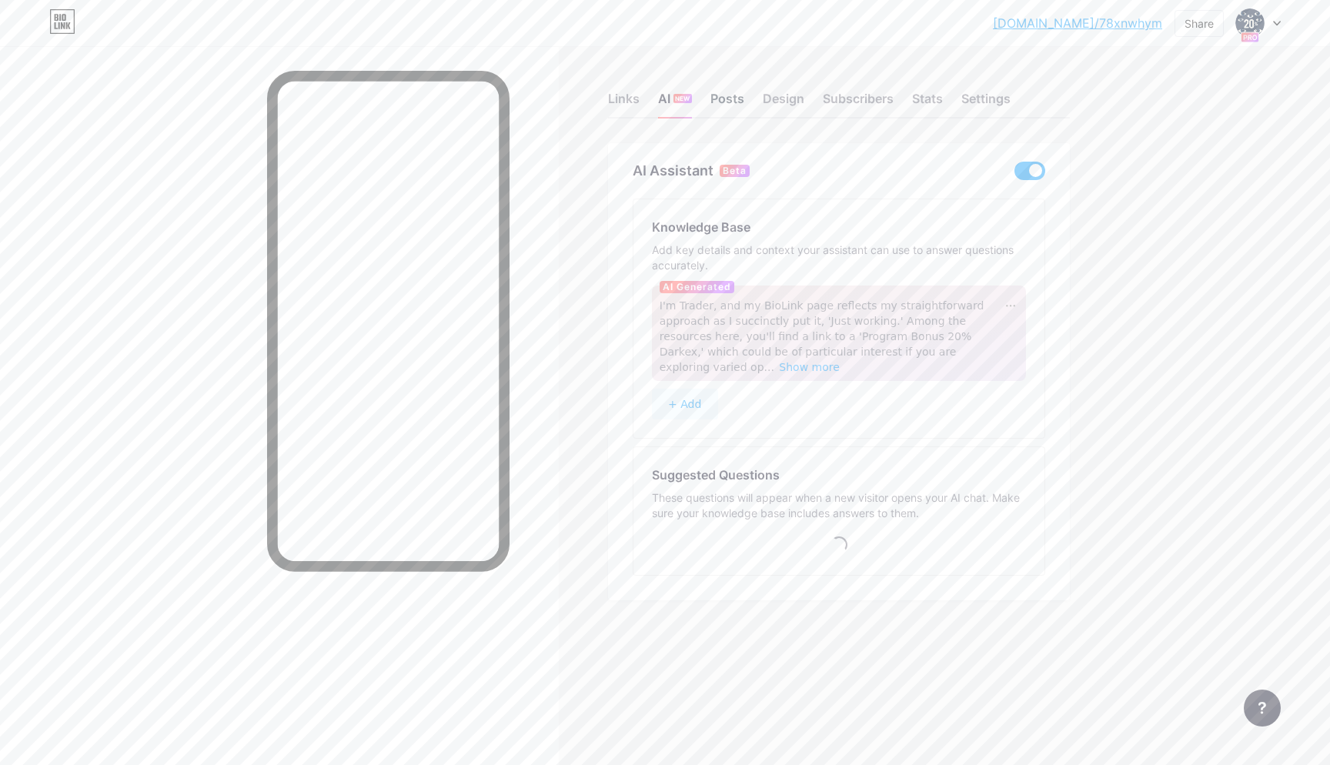
click at [718, 101] on div "Posts" at bounding box center [727, 103] width 34 height 28
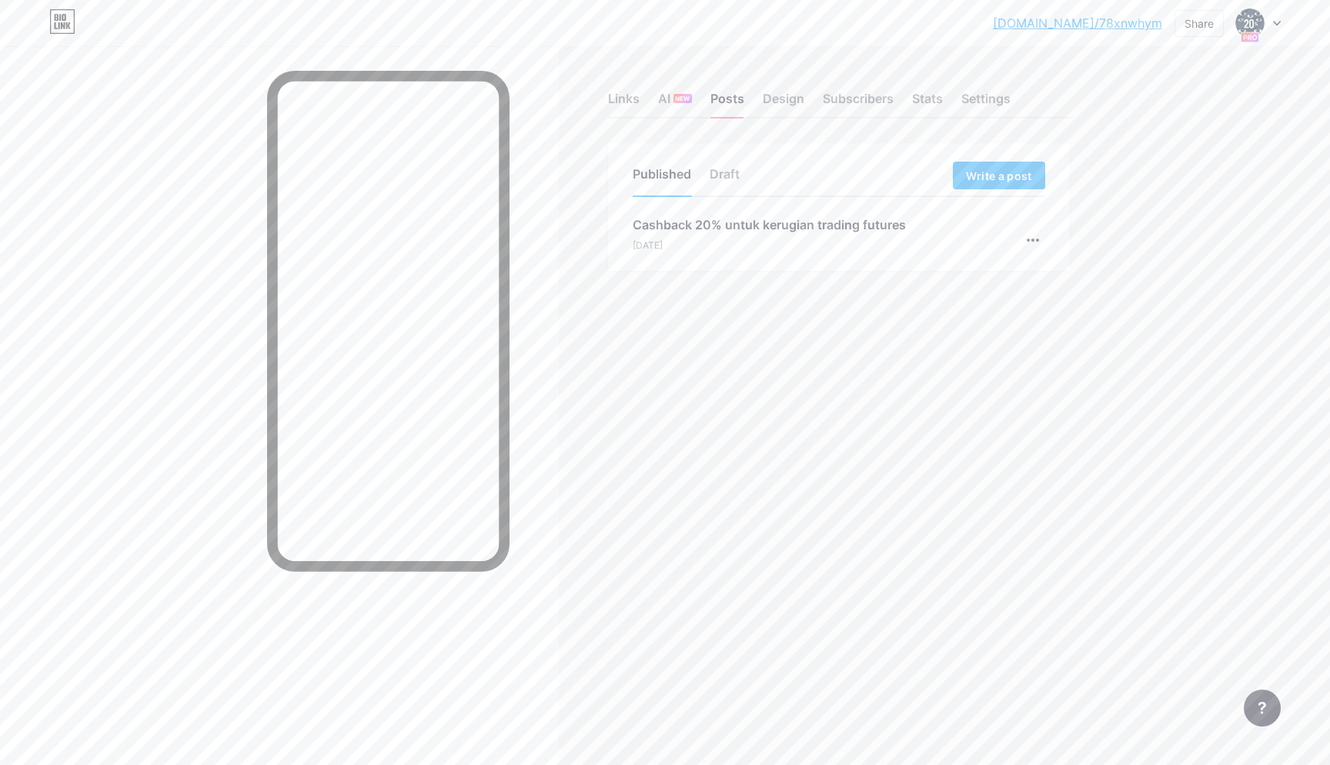
click at [756, 245] on div "[DATE]" at bounding box center [769, 246] width 273 height 14
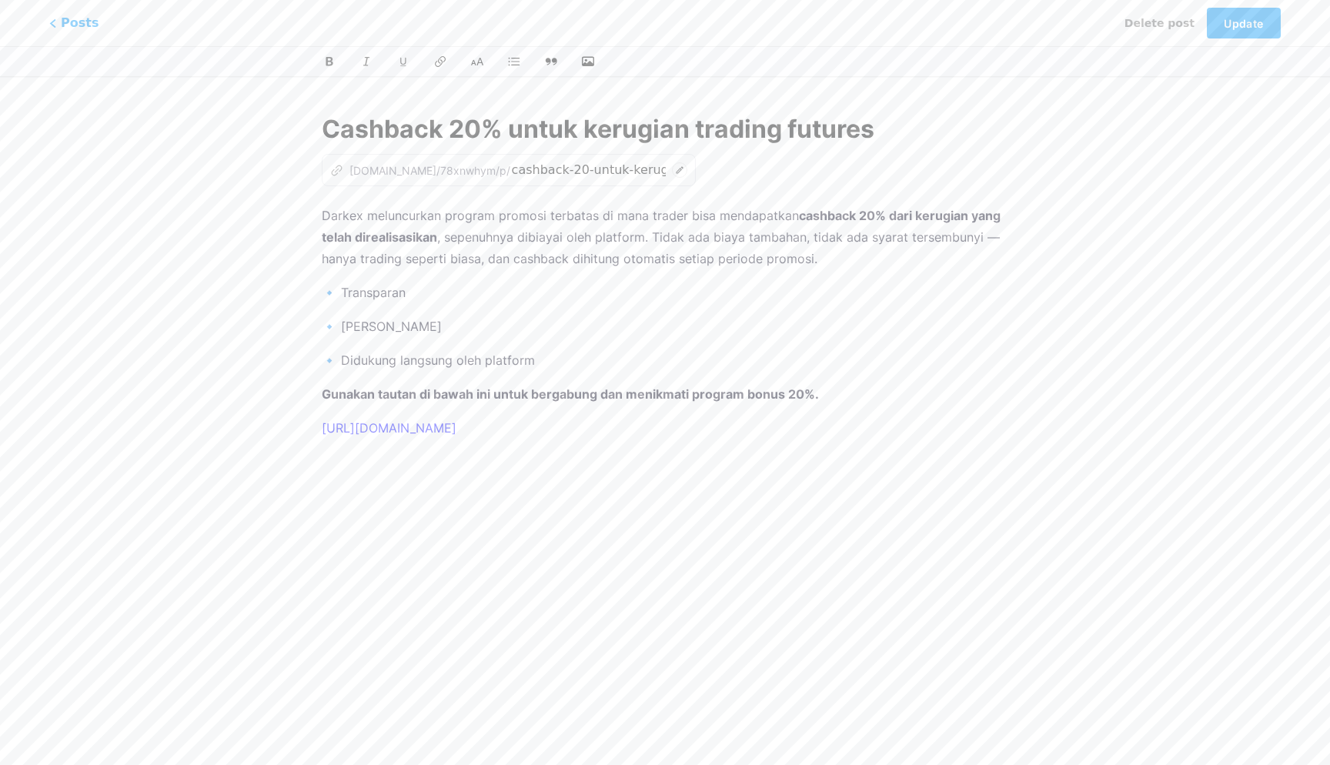
click at [312, 428] on div "Cashback 20% untuk kerugian trading futures z [DOMAIN_NAME]/78xnwhym/p/ cashbac…" at bounding box center [665, 353] width 730 height 522
click at [322, 428] on link "[URL][DOMAIN_NAME]" at bounding box center [389, 427] width 135 height 15
click at [1258, 34] on button "Update" at bounding box center [1244, 23] width 74 height 31
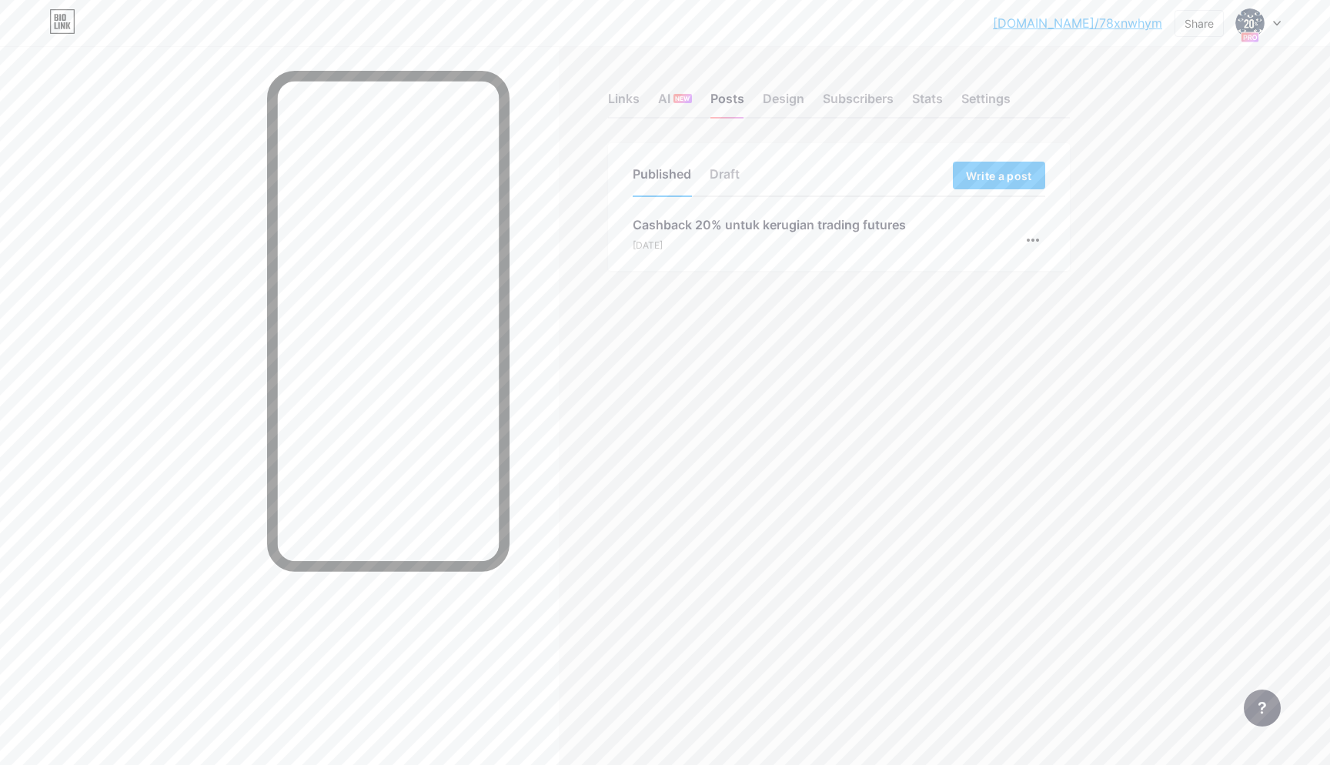
click at [884, 252] on div "[DATE]" at bounding box center [769, 246] width 273 height 14
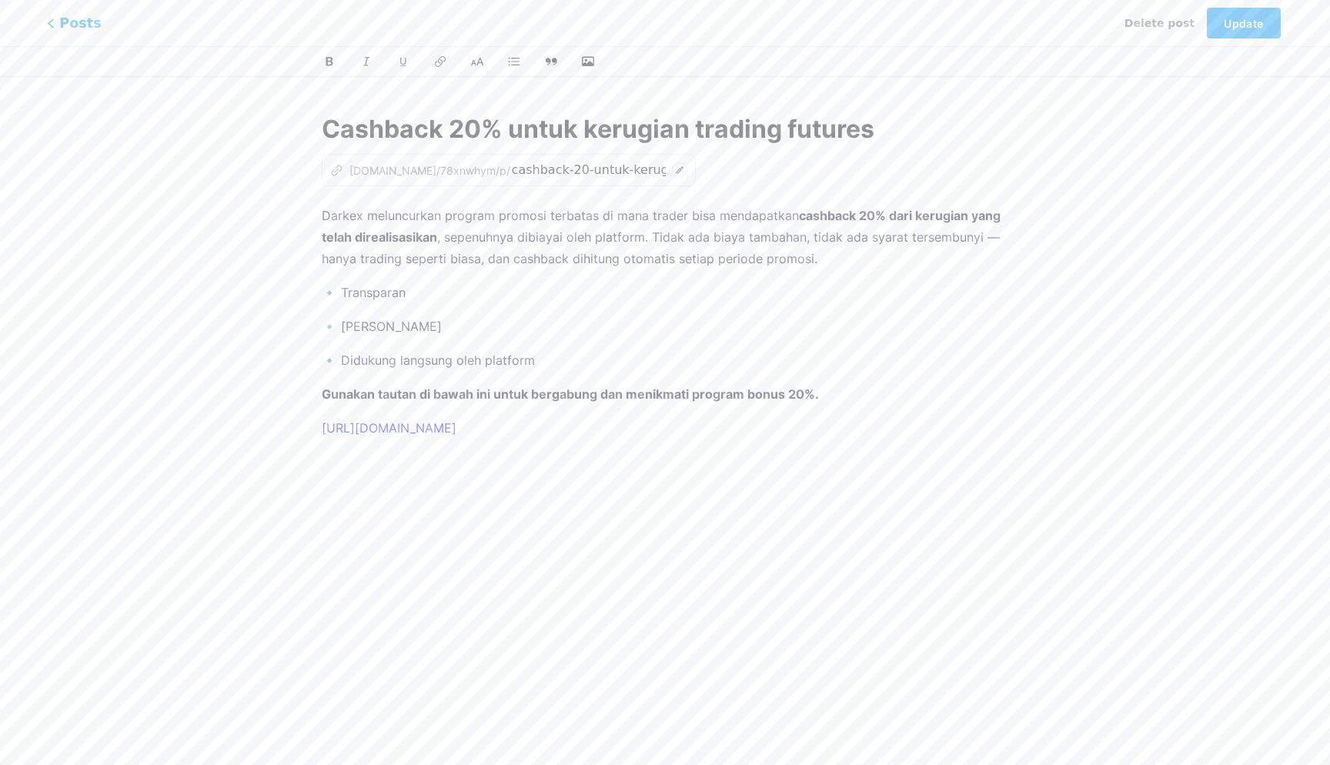
click at [74, 26] on span "Posts" at bounding box center [74, 23] width 55 height 20
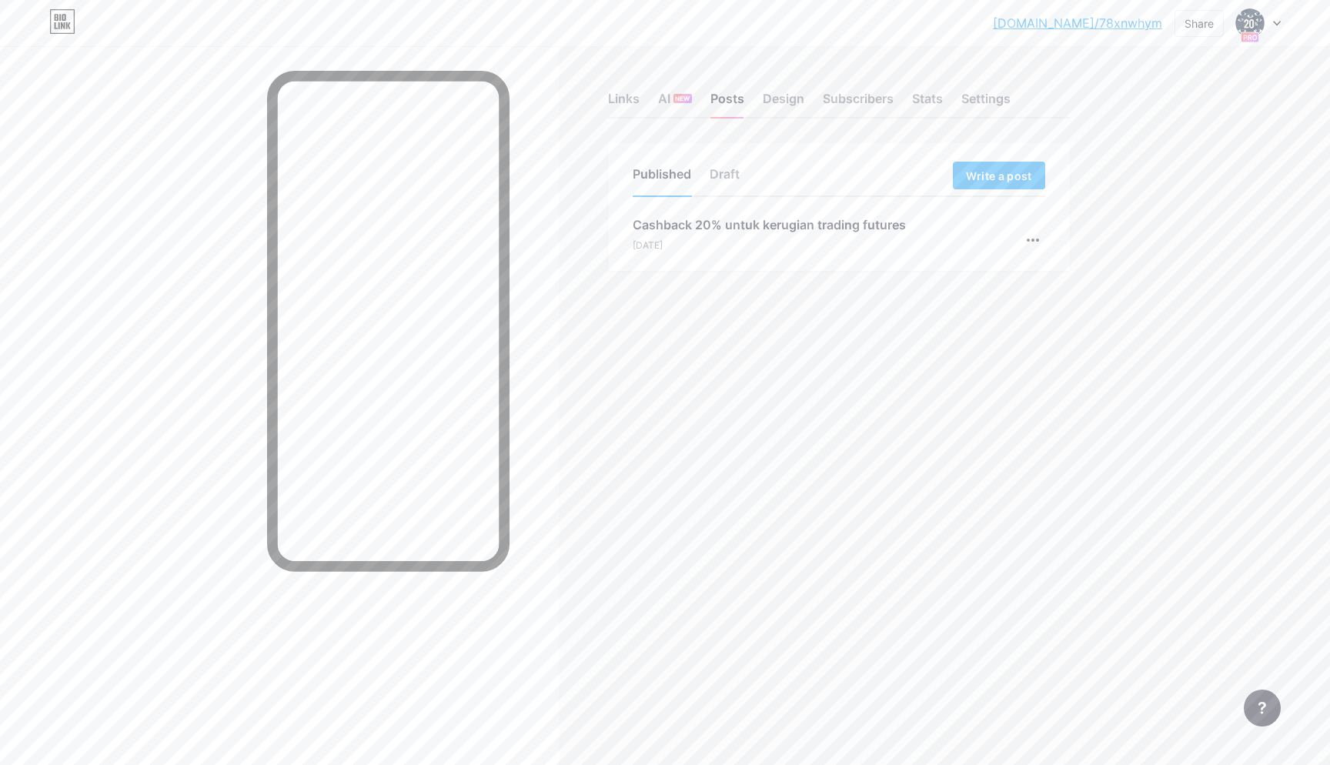
click at [1114, 26] on link "[DOMAIN_NAME]/78xnwhym" at bounding box center [1077, 23] width 169 height 18
click at [787, 236] on div "Cashback 20% untuk kerugian trading futures [DATE]" at bounding box center [769, 233] width 273 height 37
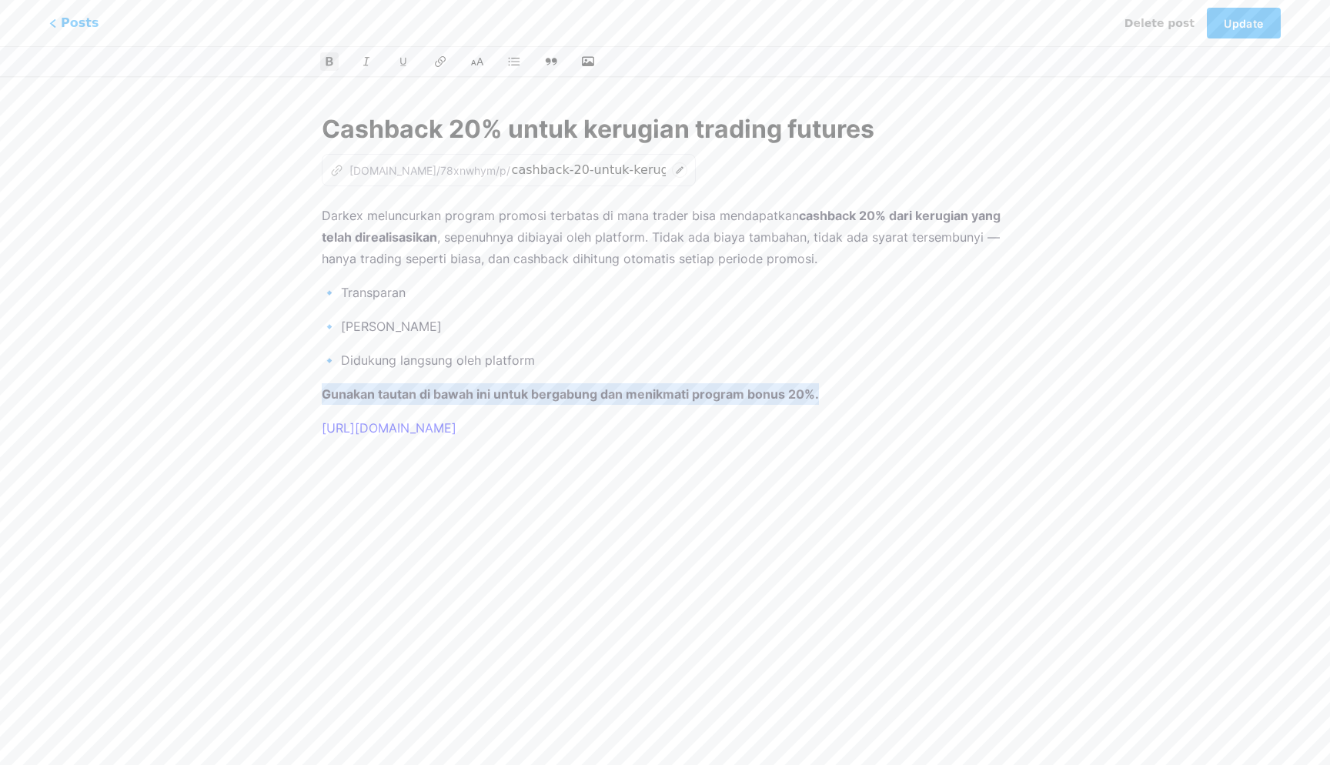
drag, startPoint x: 825, startPoint y: 394, endPoint x: 180, endPoint y: 382, distance: 645.0
click at [180, 381] on div "This feature is only available for Pro users. Start 7-day free trial Posts Dele…" at bounding box center [665, 353] width 1330 height 522
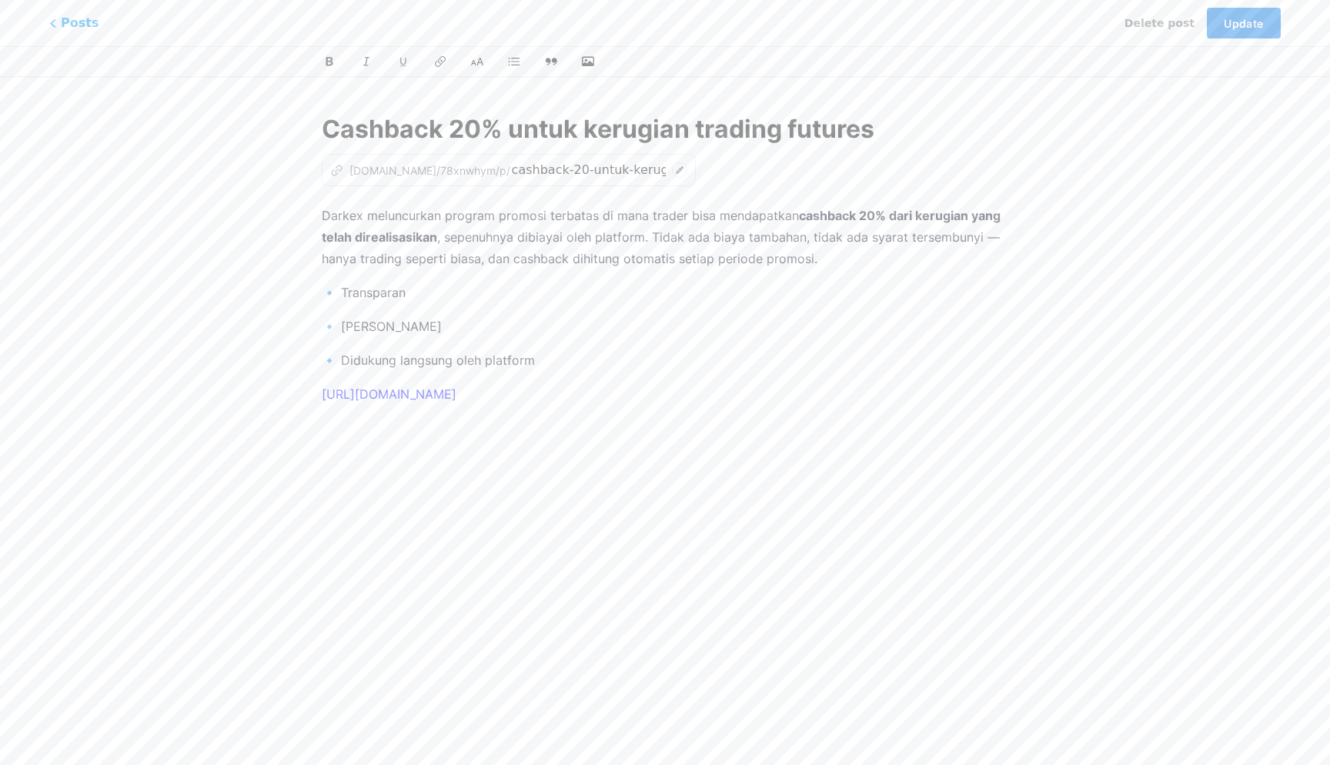
click at [1254, 32] on button "Update" at bounding box center [1244, 23] width 74 height 31
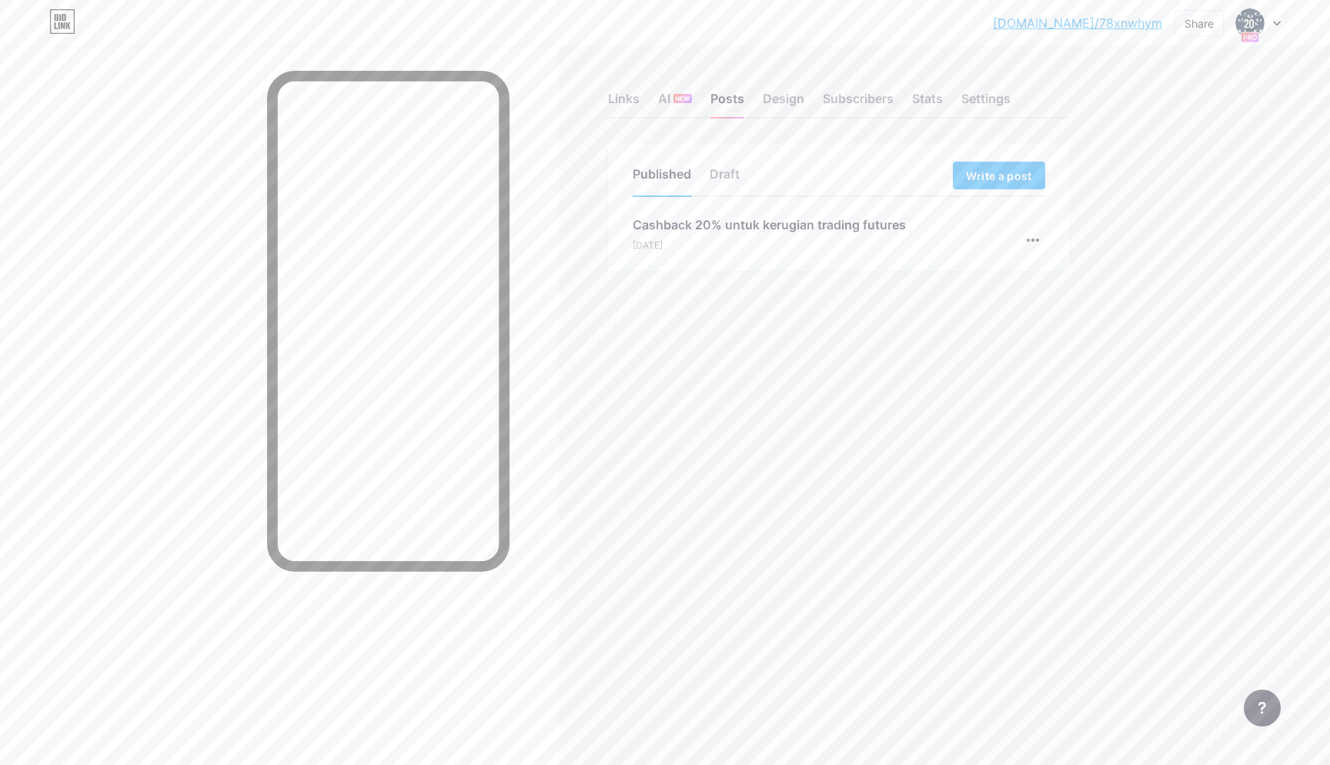
click at [890, 240] on div "[DATE]" at bounding box center [769, 246] width 273 height 14
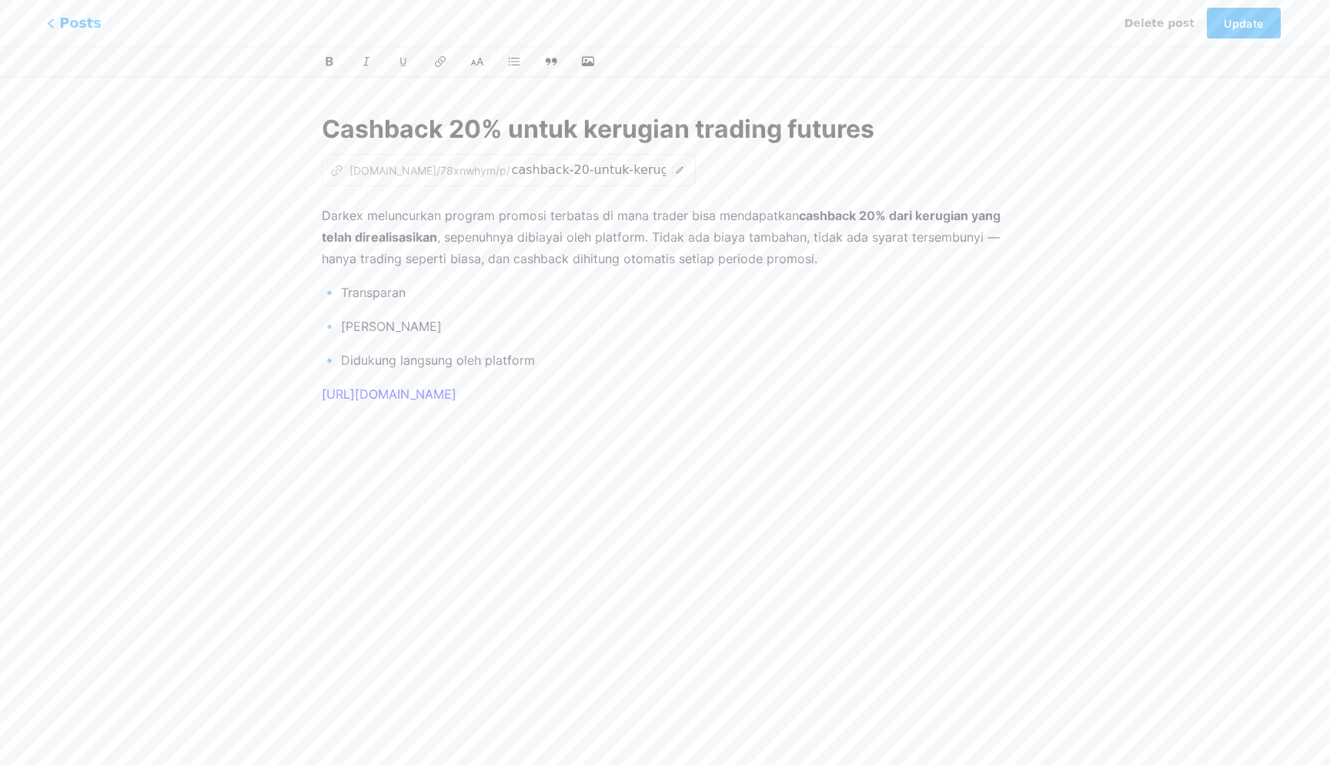
click at [72, 28] on span "Posts" at bounding box center [74, 23] width 55 height 20
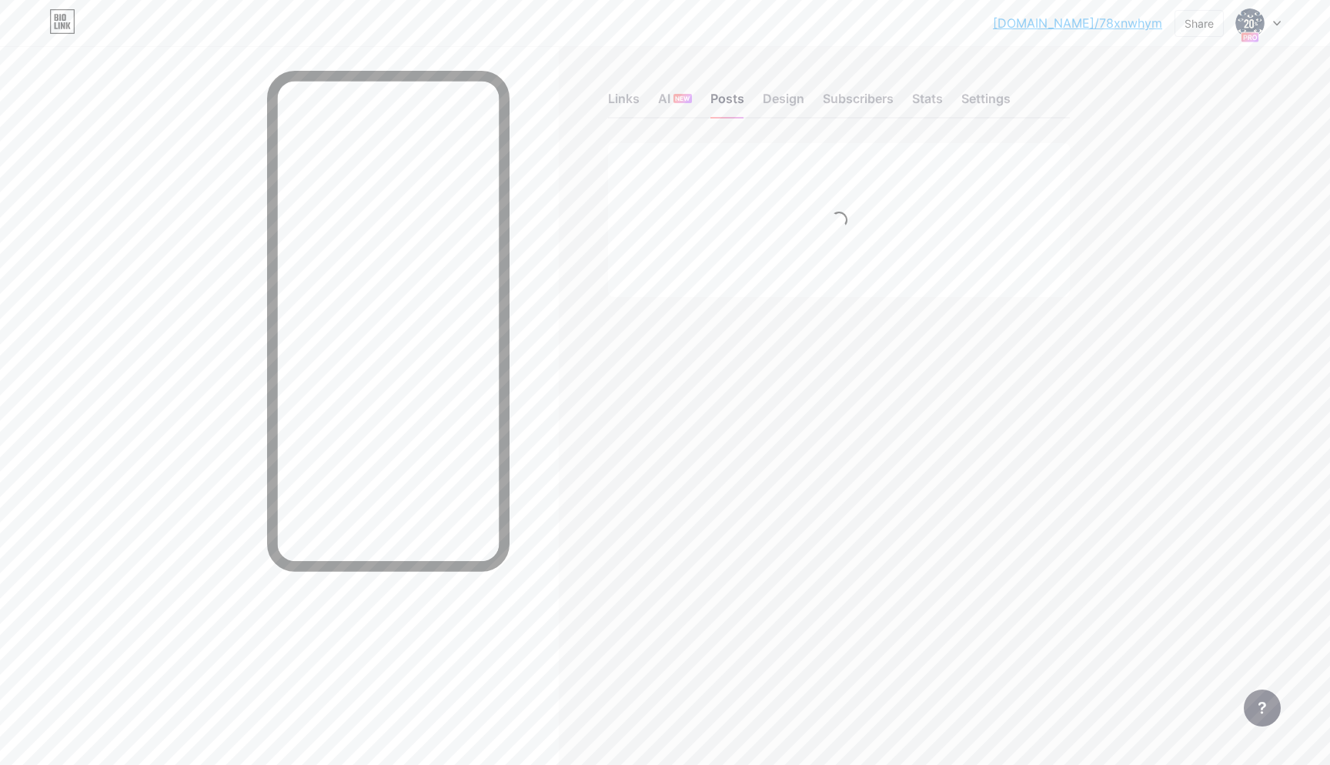
click at [1099, 24] on link "[DOMAIN_NAME]/78xnwhym" at bounding box center [1077, 23] width 169 height 18
click at [558, 510] on div at bounding box center [279, 428] width 559 height 765
click at [709, 229] on div "Cashback 20% untuk kerugian trading futures" at bounding box center [769, 224] width 273 height 18
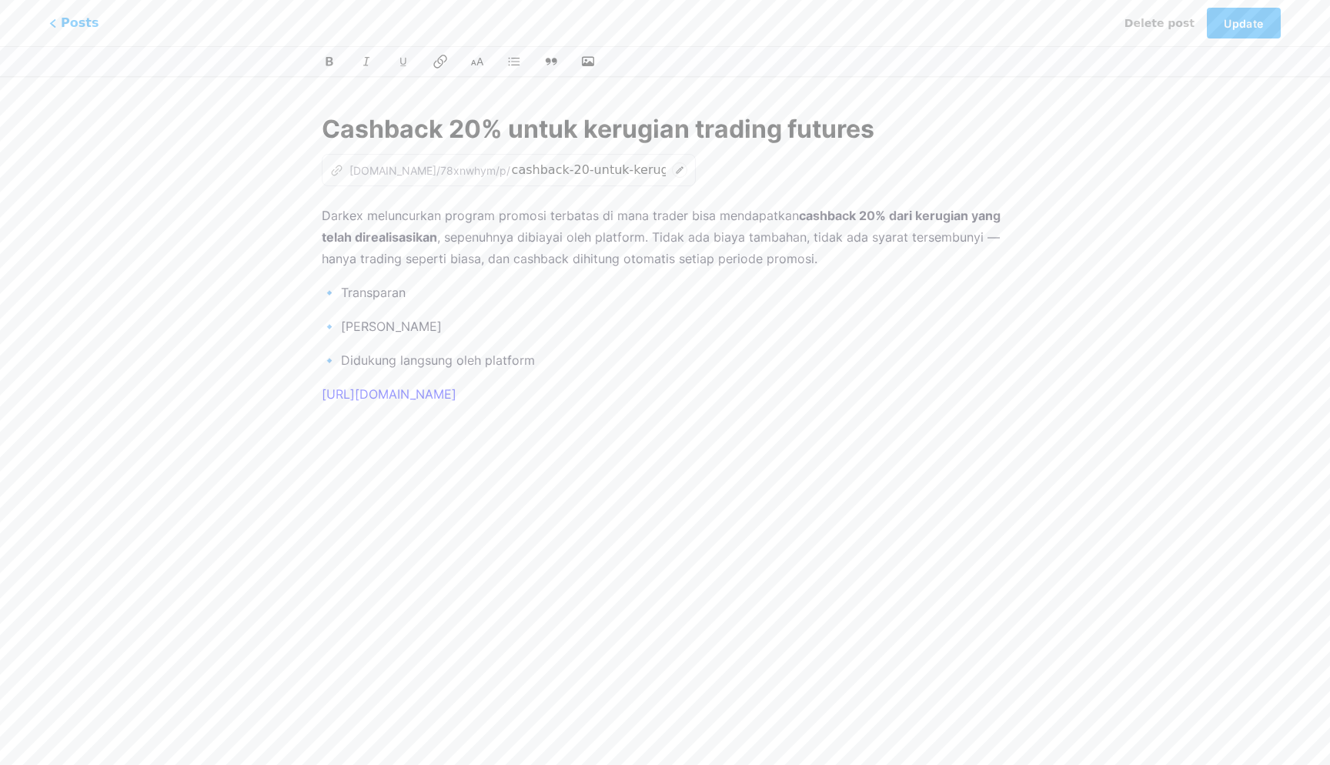
click at [443, 62] on icon at bounding box center [439, 62] width 13 height 14
click at [342, 219] on p "Darkex meluncurkan program promosi terbatas di mana trader bisa mendapatkan cas…" at bounding box center [665, 237] width 687 height 65
click at [439, 68] on button at bounding box center [440, 61] width 23 height 23
click at [713, 370] on p "🔹 Didukung langsung oleh platform" at bounding box center [665, 360] width 687 height 22
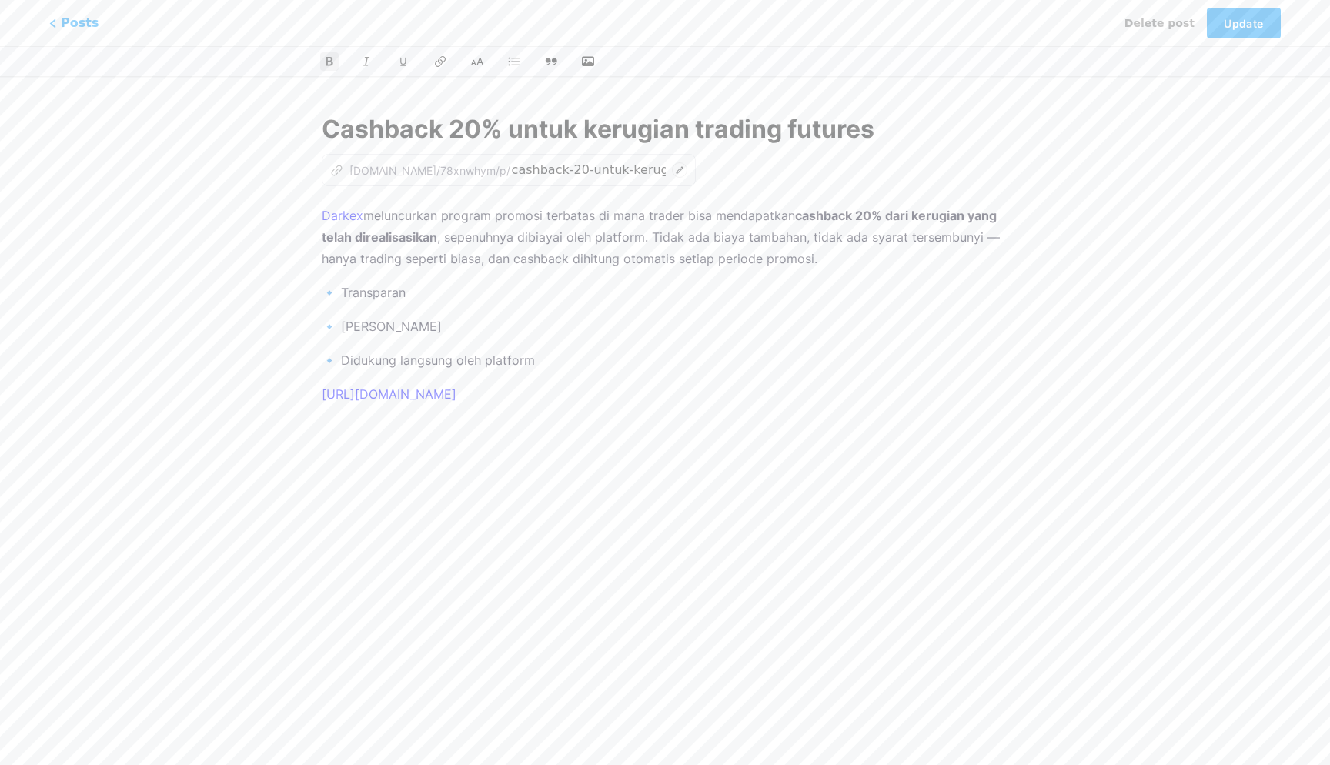
drag, startPoint x: 797, startPoint y: 212, endPoint x: 438, endPoint y: 228, distance: 359.8
click at [438, 228] on p "Darkex meluncurkan program promosi terbatas di mana trader bisa mendapatkan cas…" at bounding box center [665, 237] width 687 height 65
click at [439, 66] on icon at bounding box center [440, 61] width 15 height 15
click at [793, 348] on div "Darkex meluncurkan program promosi terbatas di mana trader bisa mendapatkan cas…" at bounding box center [665, 397] width 687 height 385
drag, startPoint x: 490, startPoint y: 431, endPoint x: 305, endPoint y: 396, distance: 188.7
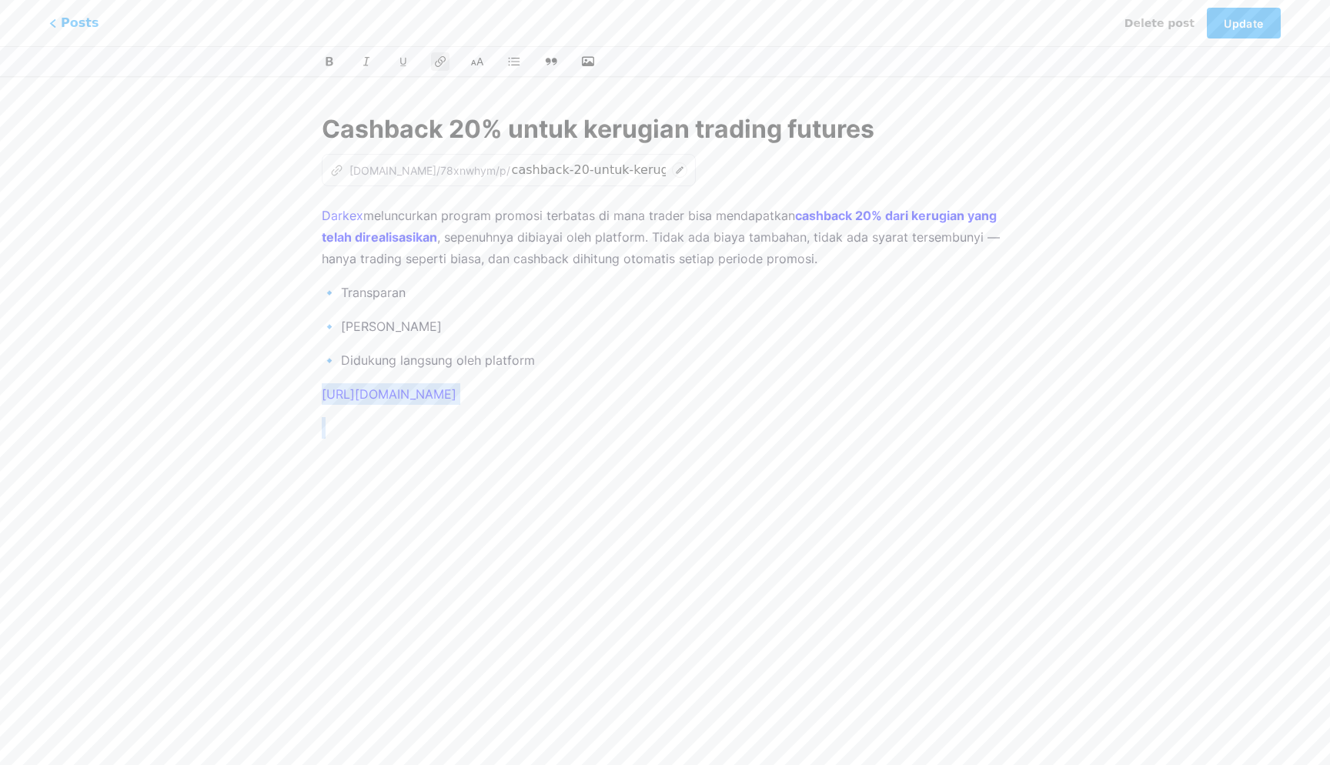
click at [305, 396] on div "Cashback 20% untuk kerugian trading futures z [DOMAIN_NAME]/78xnwhym/p/ cashbac…" at bounding box center [665, 353] width 730 height 522
click at [1251, 25] on span "Update" at bounding box center [1243, 23] width 39 height 13
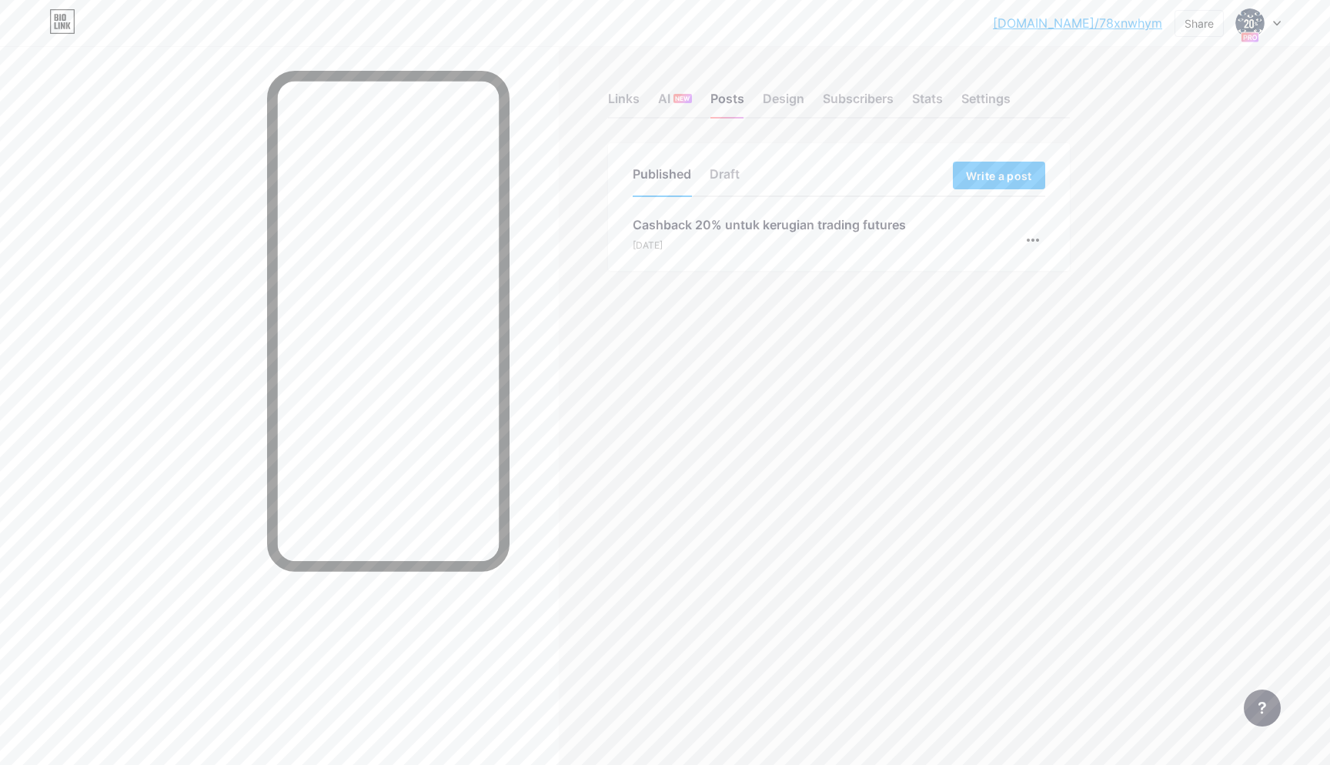
click at [1105, 19] on link "[DOMAIN_NAME]/78xnwhym" at bounding box center [1077, 23] width 169 height 18
click at [800, 104] on div "Design" at bounding box center [784, 103] width 42 height 28
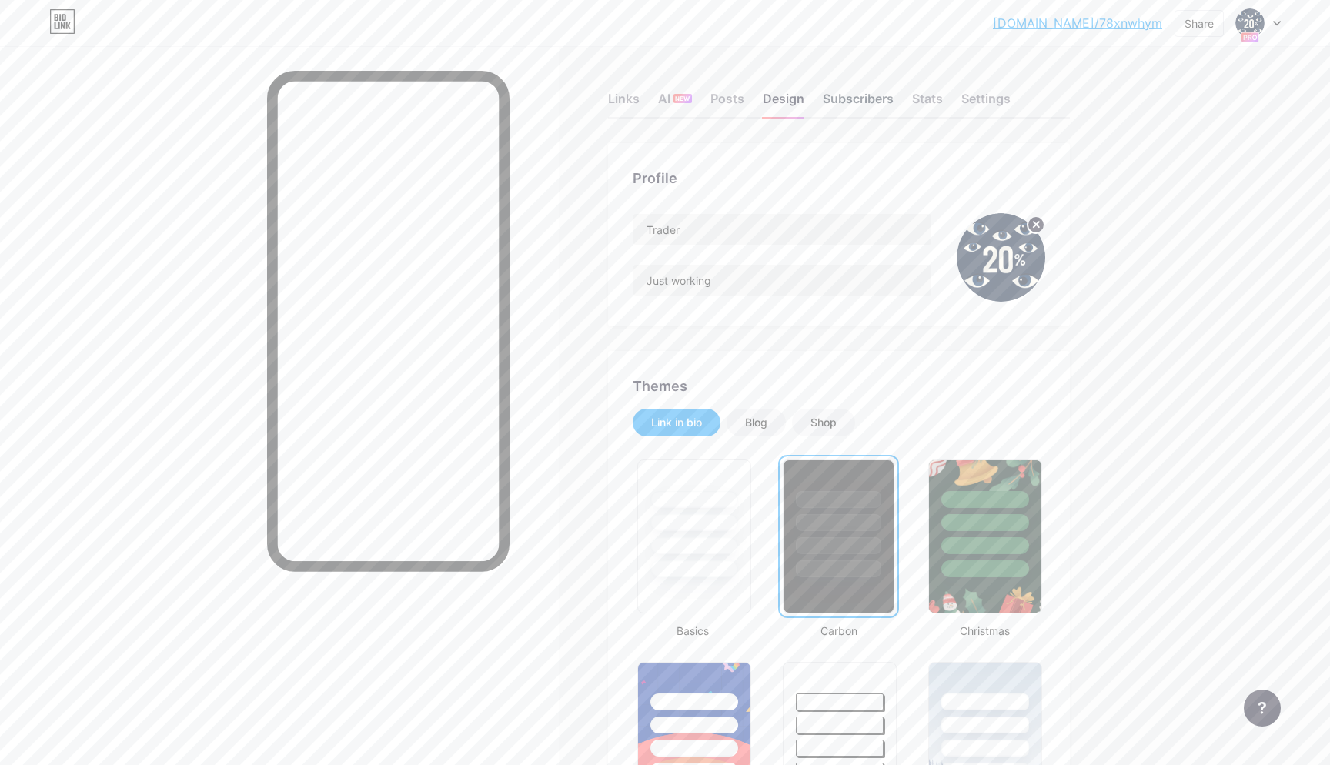
click at [862, 99] on div "Subscribers" at bounding box center [858, 103] width 71 height 28
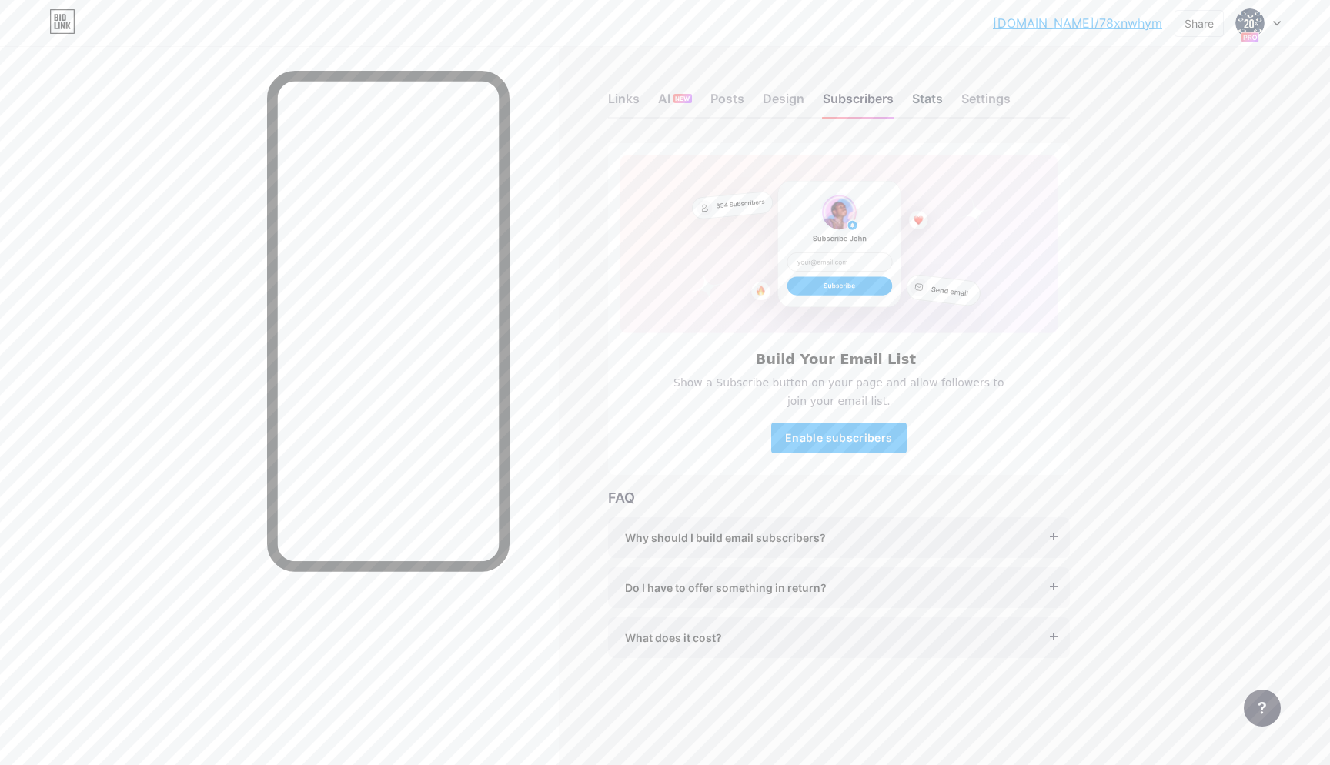
click at [932, 110] on div "Stats" at bounding box center [927, 103] width 31 height 28
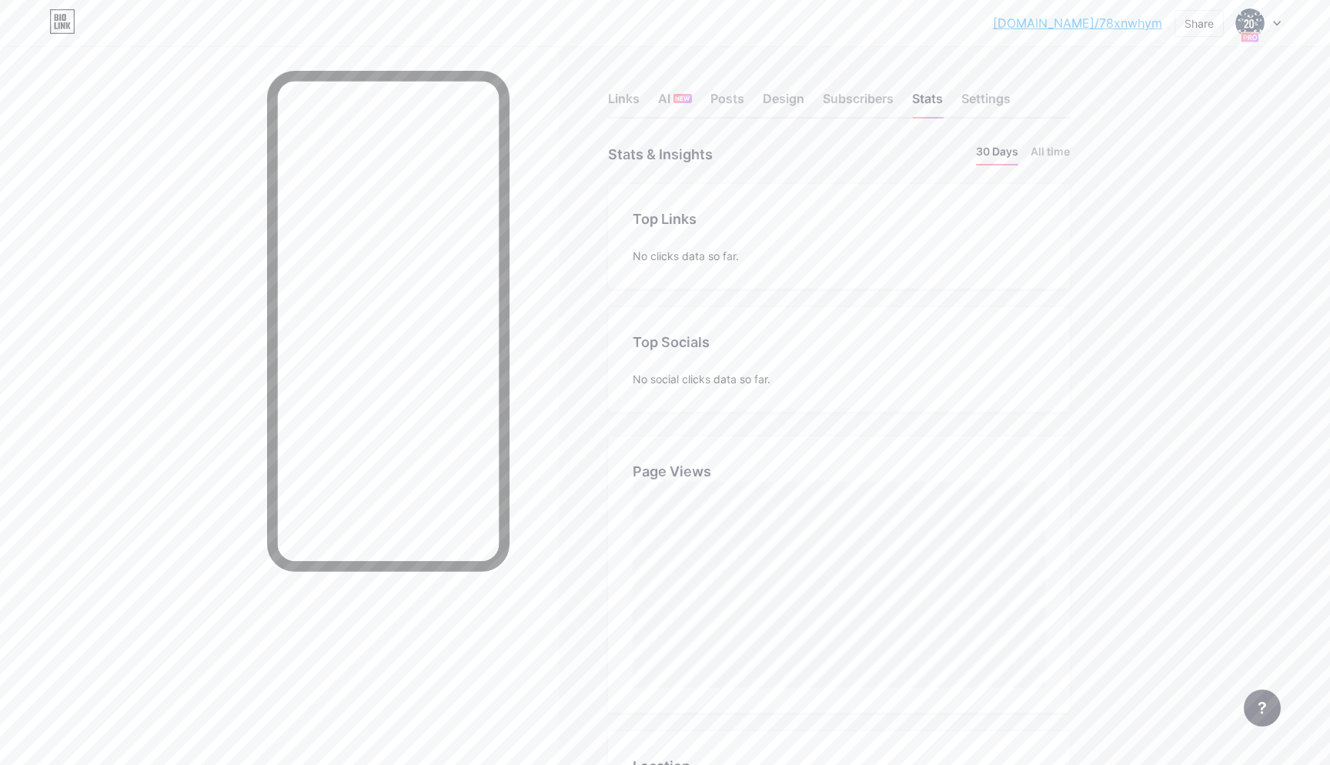
click at [1269, 27] on div at bounding box center [1258, 23] width 45 height 28
click at [1189, 31] on div "Share" at bounding box center [1198, 23] width 29 height 16
click at [1123, 87] on div "Copy link" at bounding box center [1108, 79] width 229 height 37
